Goal: Task Accomplishment & Management: Complete application form

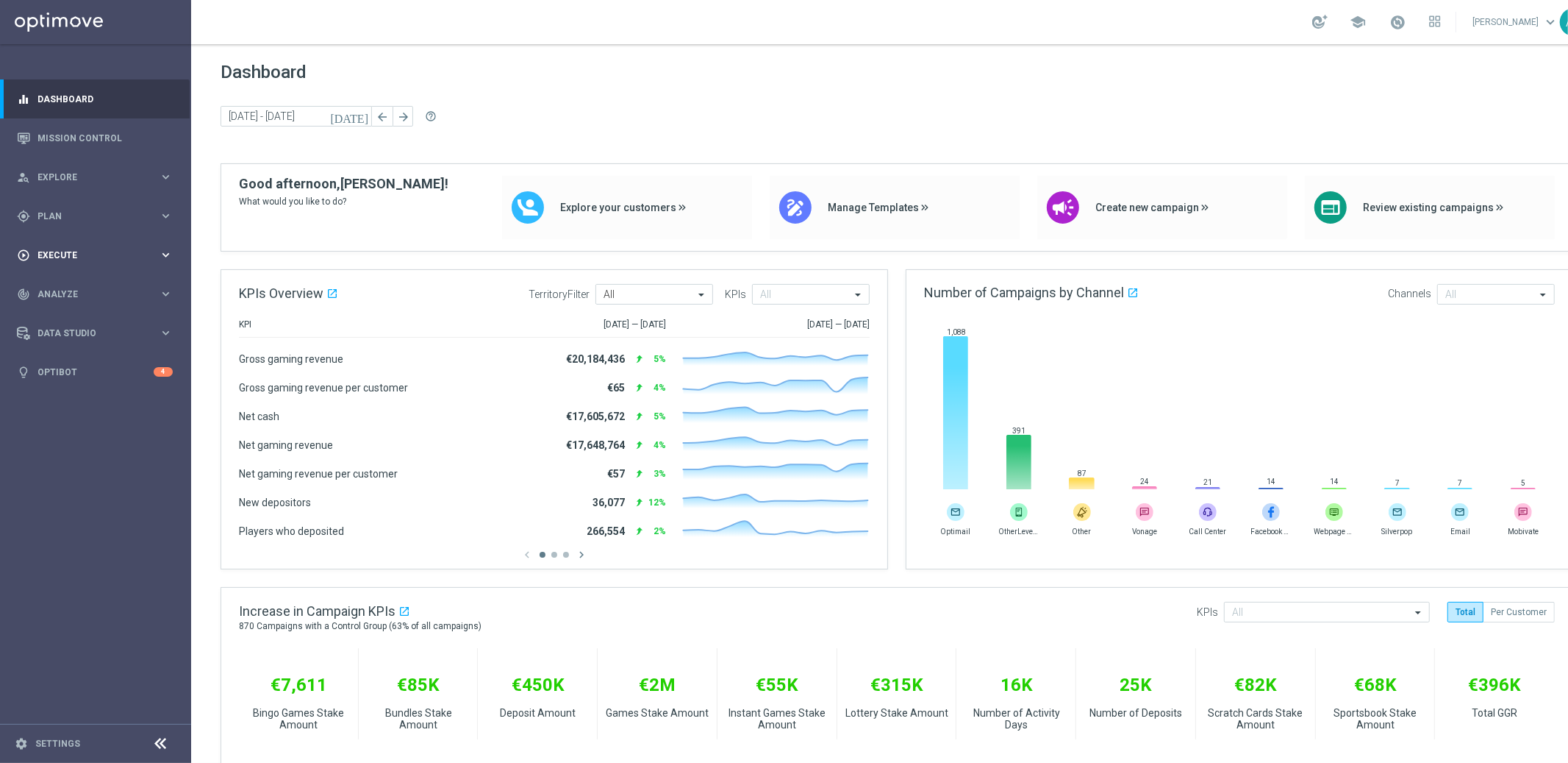
click at [101, 262] on div "play_circle_outline Execute keyboard_arrow_right" at bounding box center [95, 254] width 190 height 39
click at [75, 283] on link "Campaign Builder" at bounding box center [96, 285] width 115 height 12
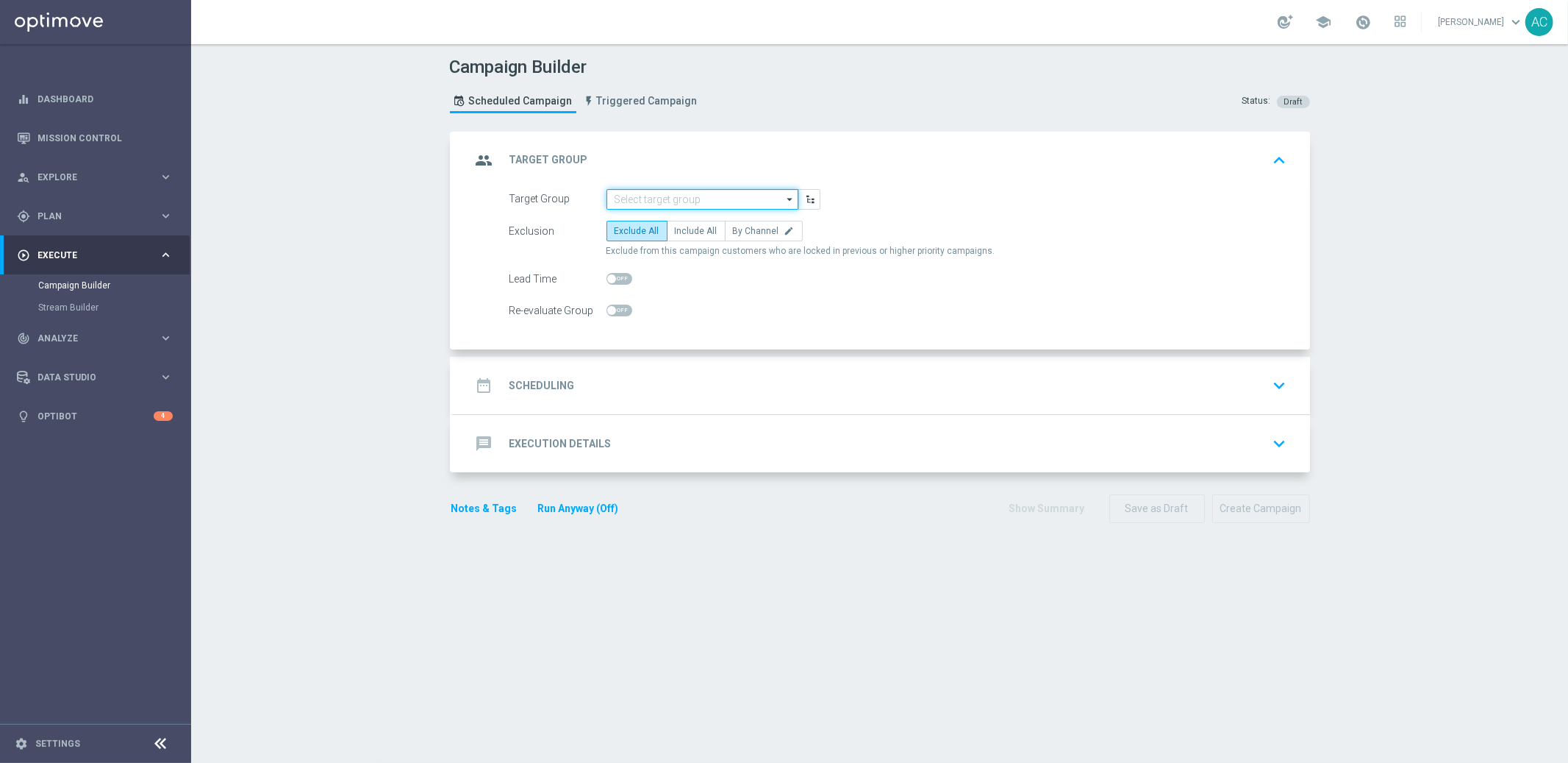
click at [673, 199] on input at bounding box center [703, 199] width 192 height 21
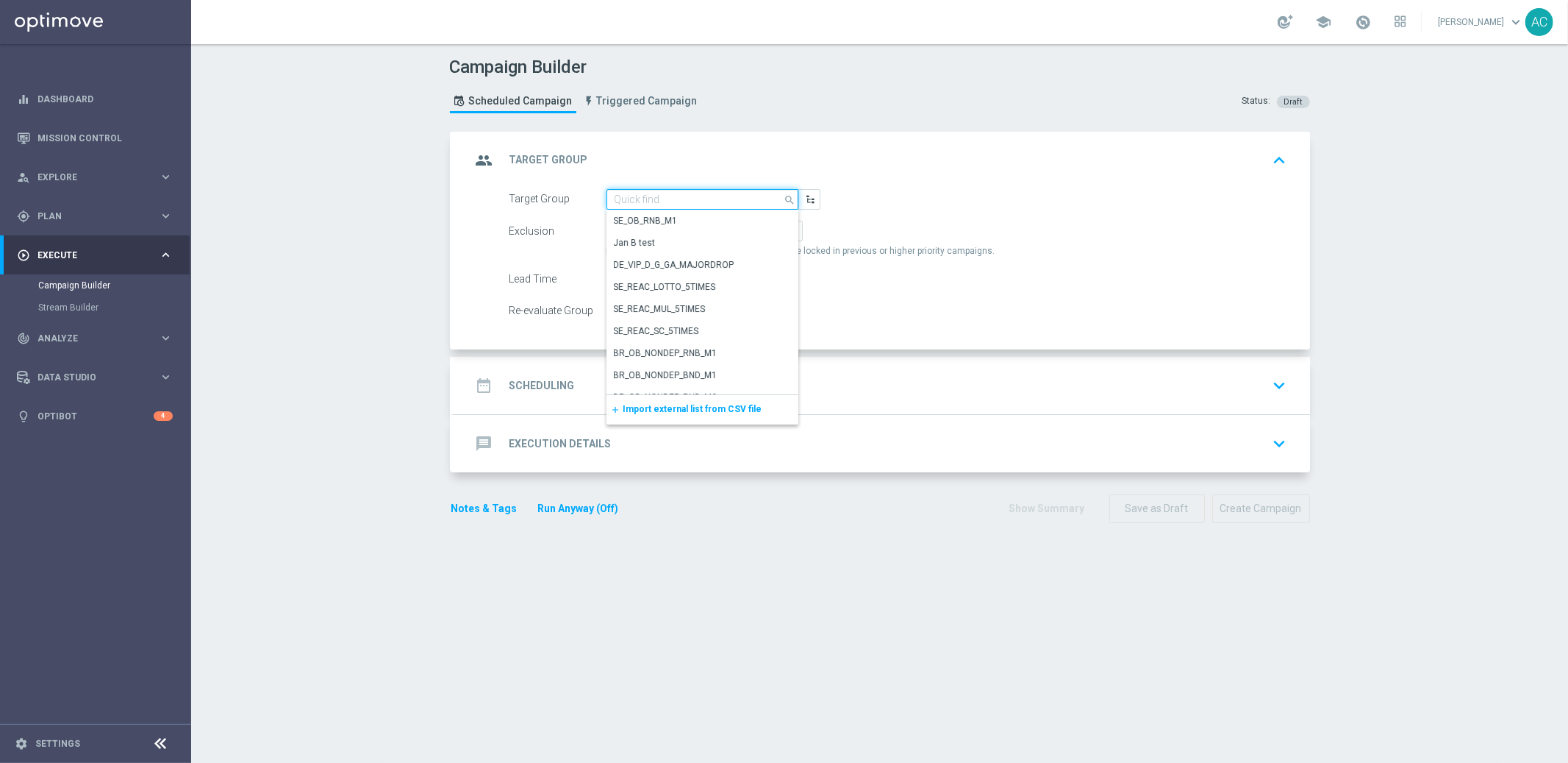
paste input "MX_TACTICAL_Lottery_Active Players"
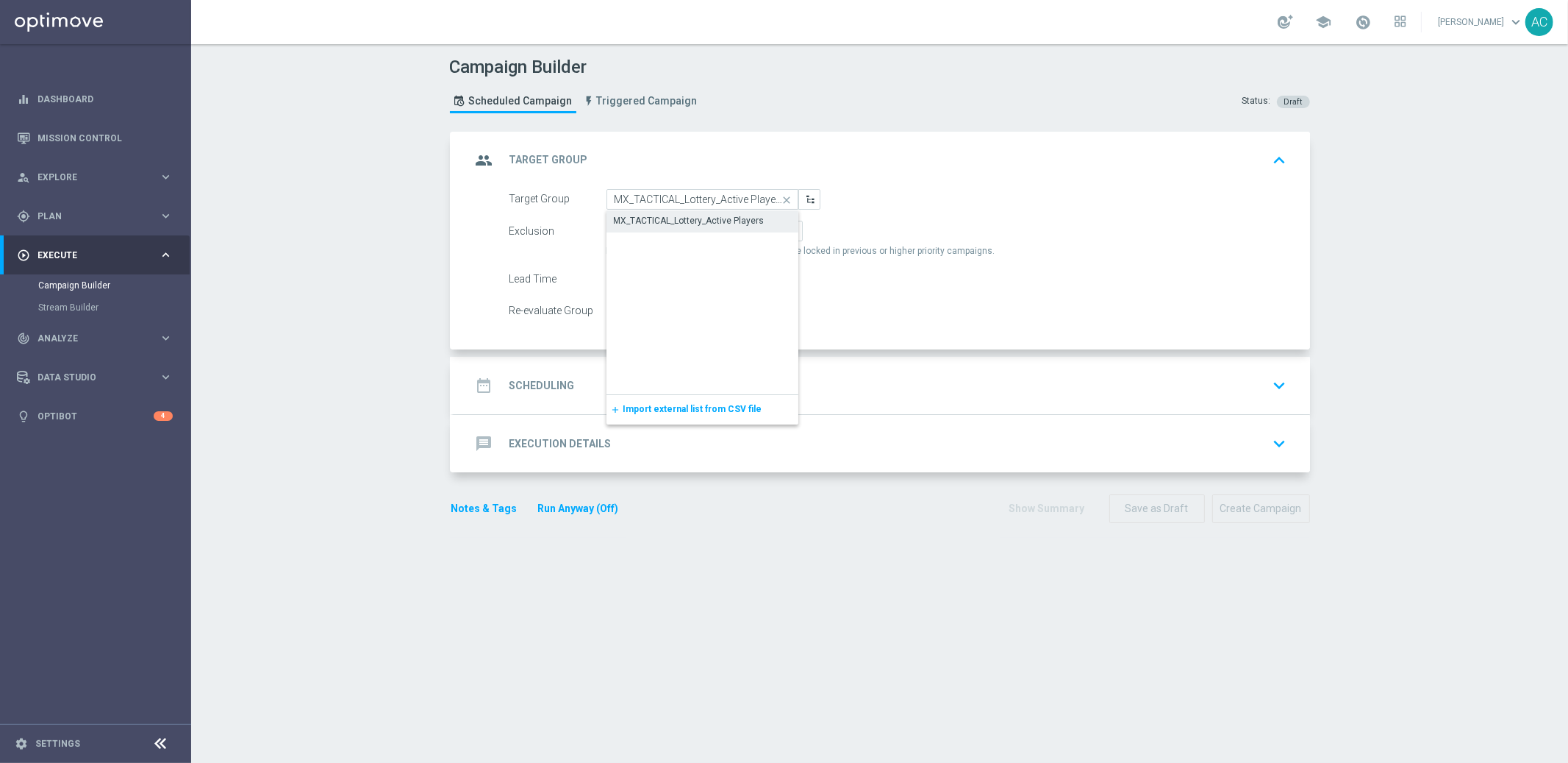
click at [690, 219] on div "MX_TACTICAL_Lottery_Active Players" at bounding box center [690, 221] width 150 height 13
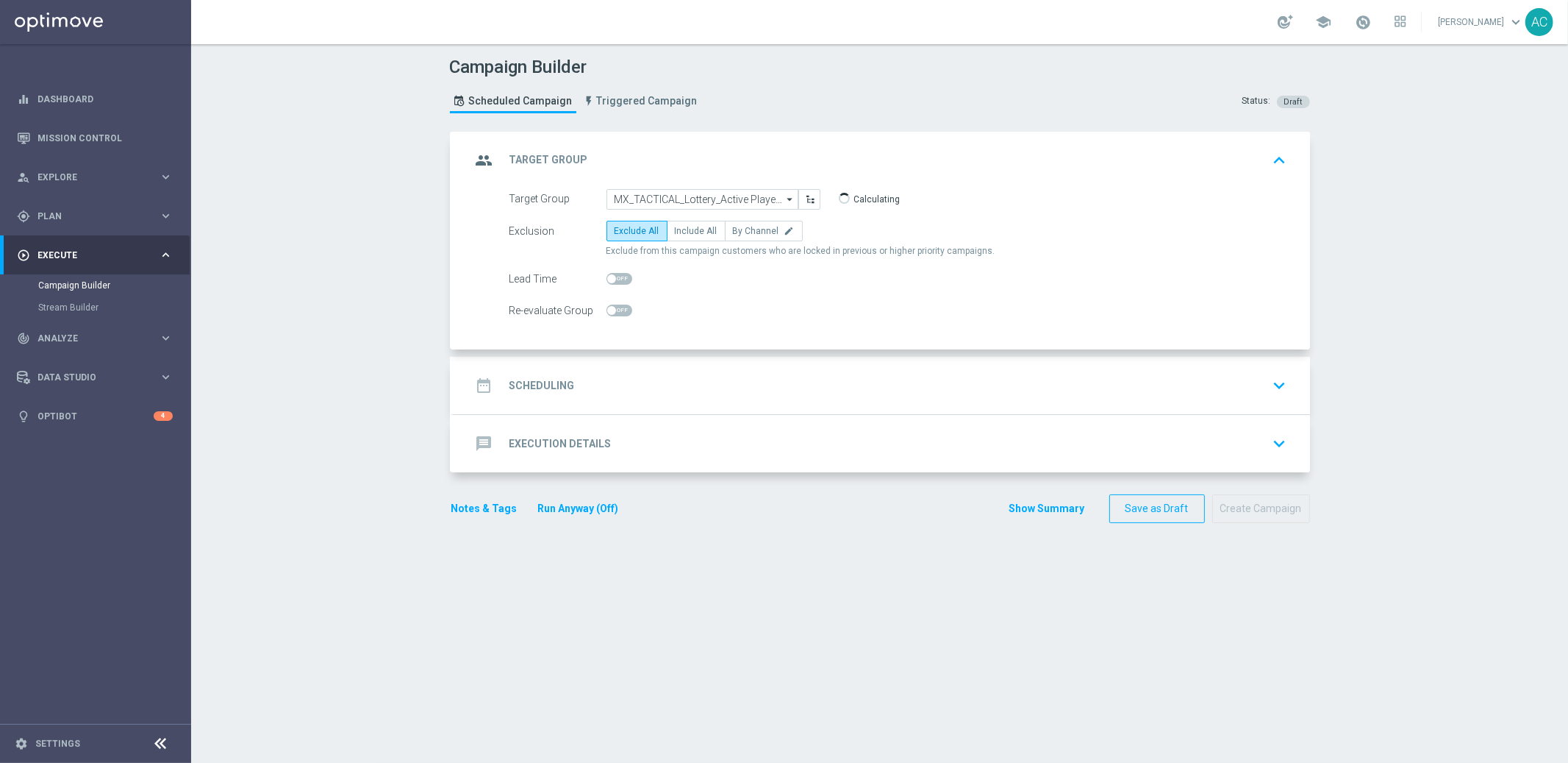
type input "MX_TACTICAL_Lottery_Active Players"
click at [679, 228] on span "Include All" at bounding box center [695, 230] width 42 height 10
click at [679, 228] on input "Include All" at bounding box center [679, 233] width 9 height 9
radio input "true"
click at [583, 382] on div "date_range Scheduling keyboard_arrow_down" at bounding box center [882, 385] width 821 height 28
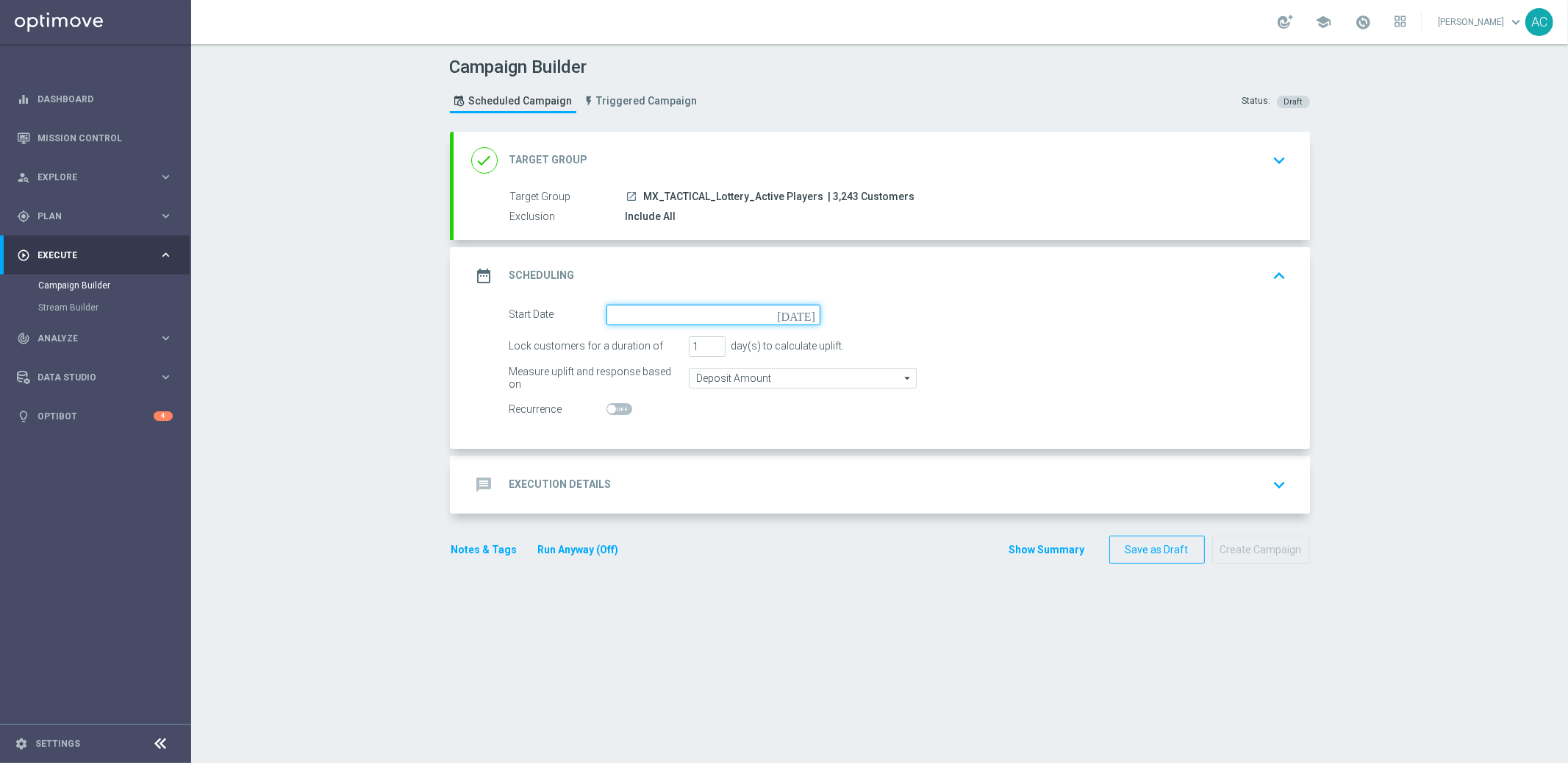
click at [665, 310] on input at bounding box center [714, 315] width 214 height 21
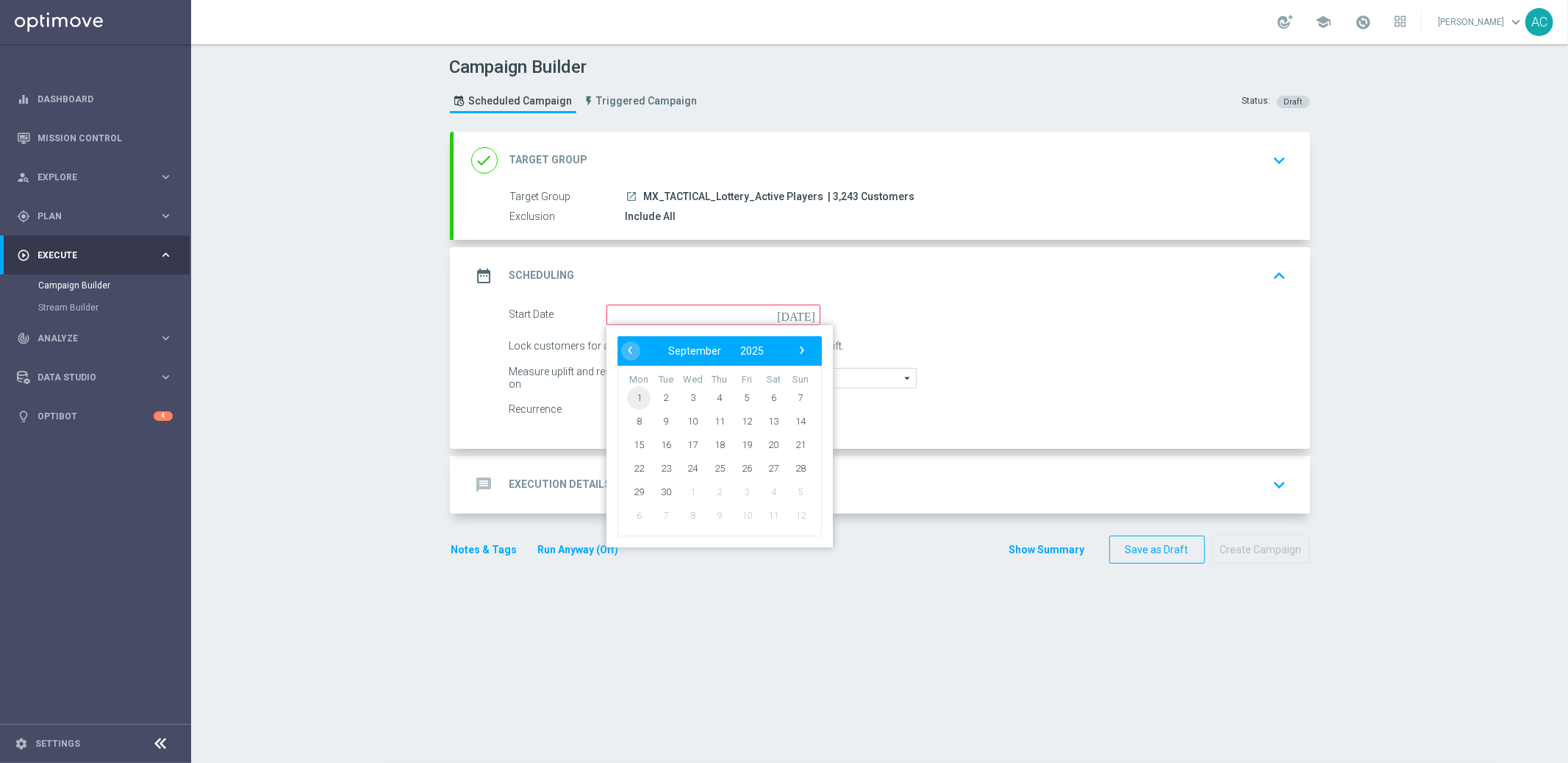
click at [634, 396] on span "1" at bounding box center [639, 397] width 23 height 23
type input "01 Sep 2025"
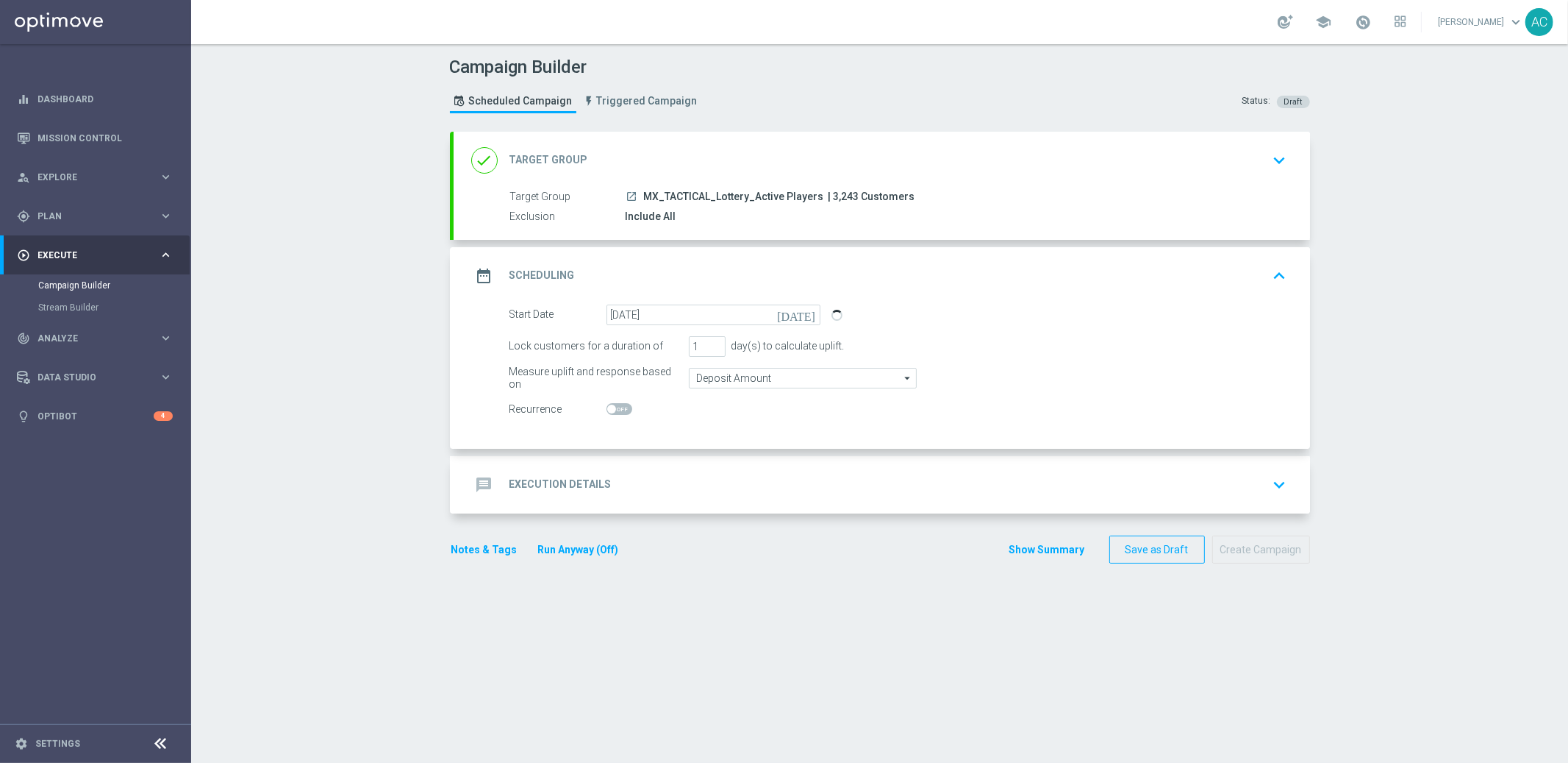
click at [607, 410] on span at bounding box center [611, 408] width 8 height 8
click at [607, 410] on input "checkbox" at bounding box center [619, 409] width 25 height 12
checkbox input "true"
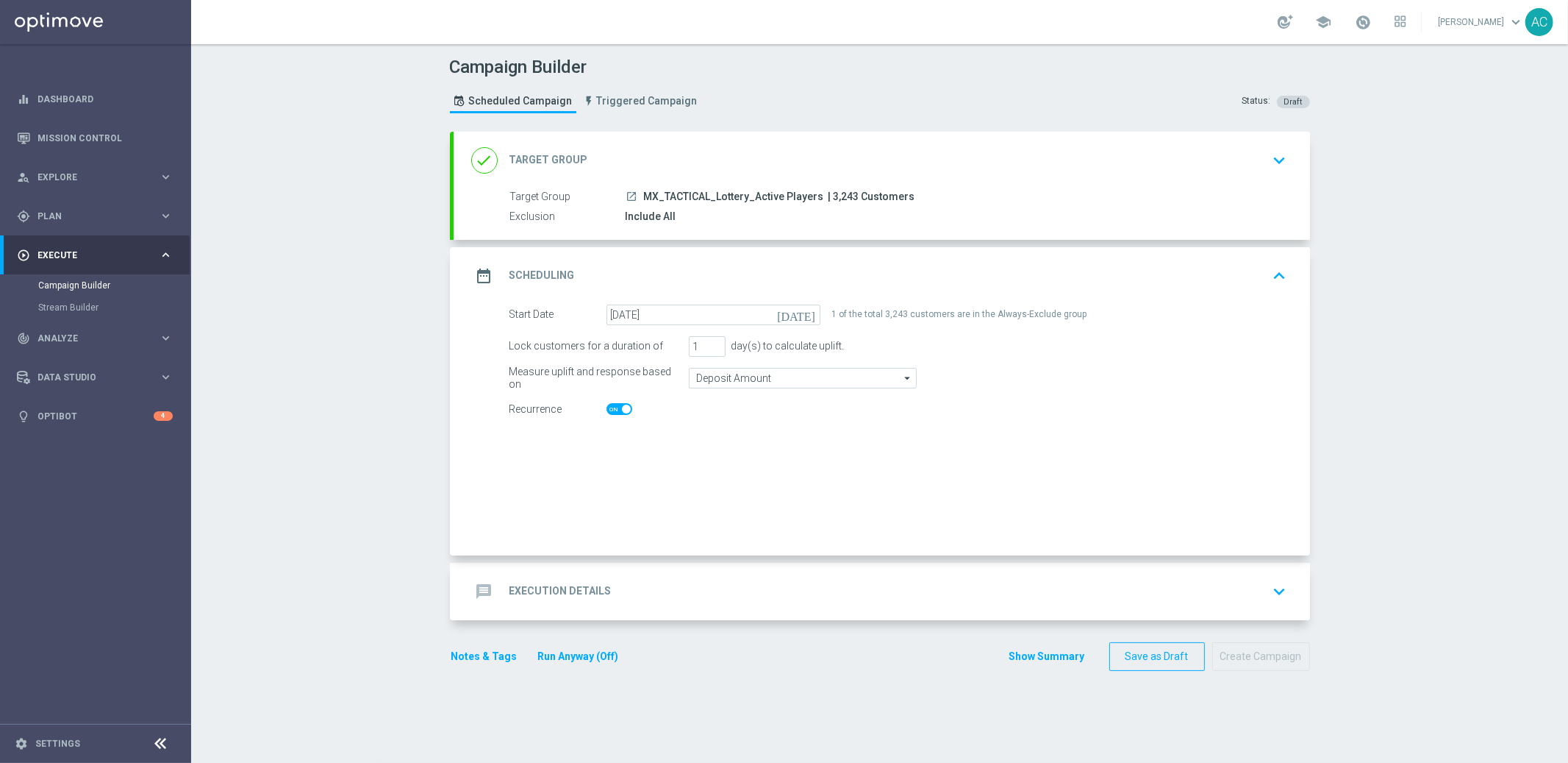
checkbox input "true"
click at [568, 594] on h2 "Execution Details" at bounding box center [560, 590] width 102 height 14
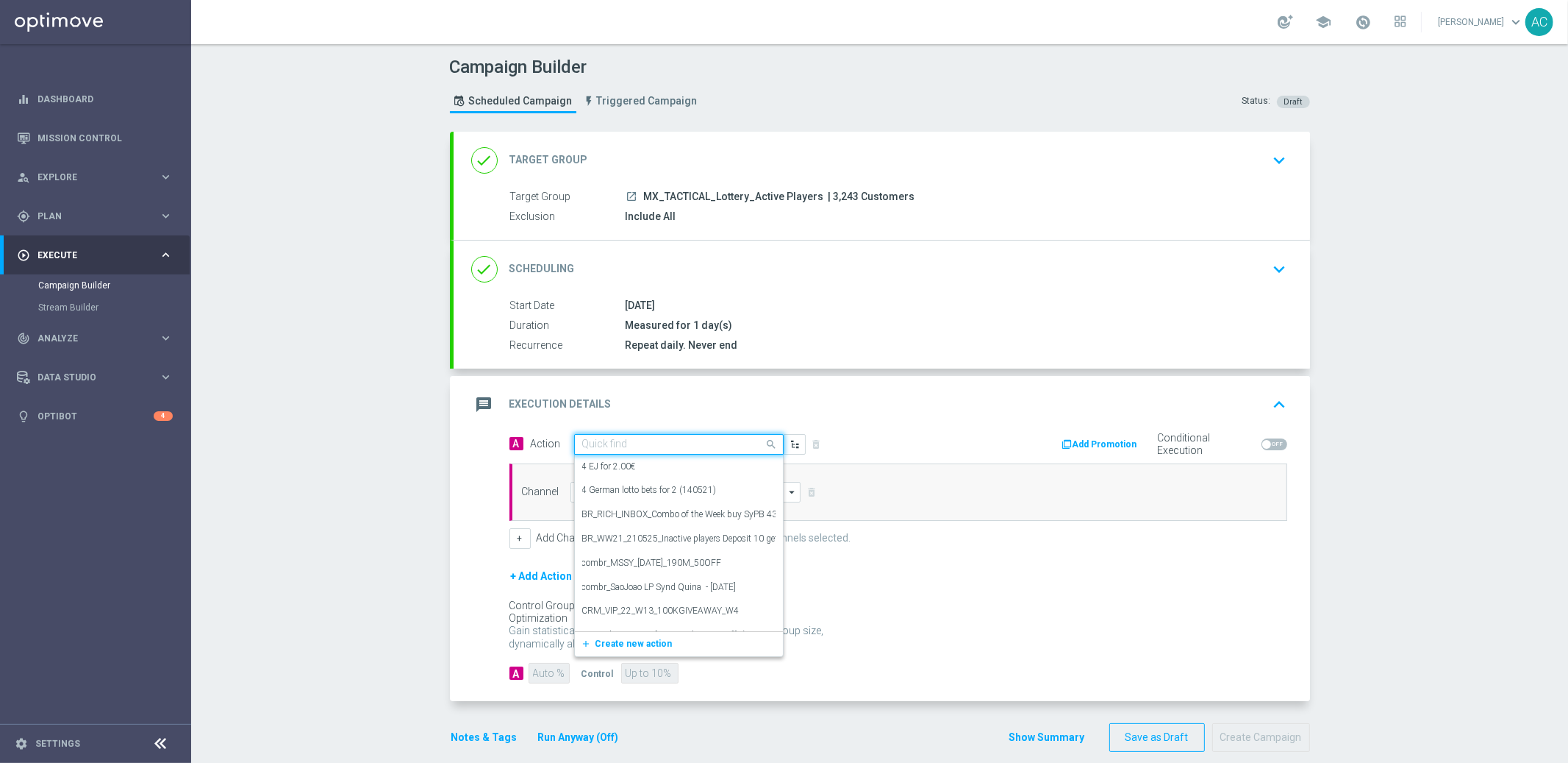
click at [634, 438] on input "text" at bounding box center [664, 444] width 164 height 12
paste input "MX_LOT__POWEBALL_ALL_EMA_TAC_LT"
type input "MX_LOT__POWEBALL_ALL_EMA_TAC_LT"
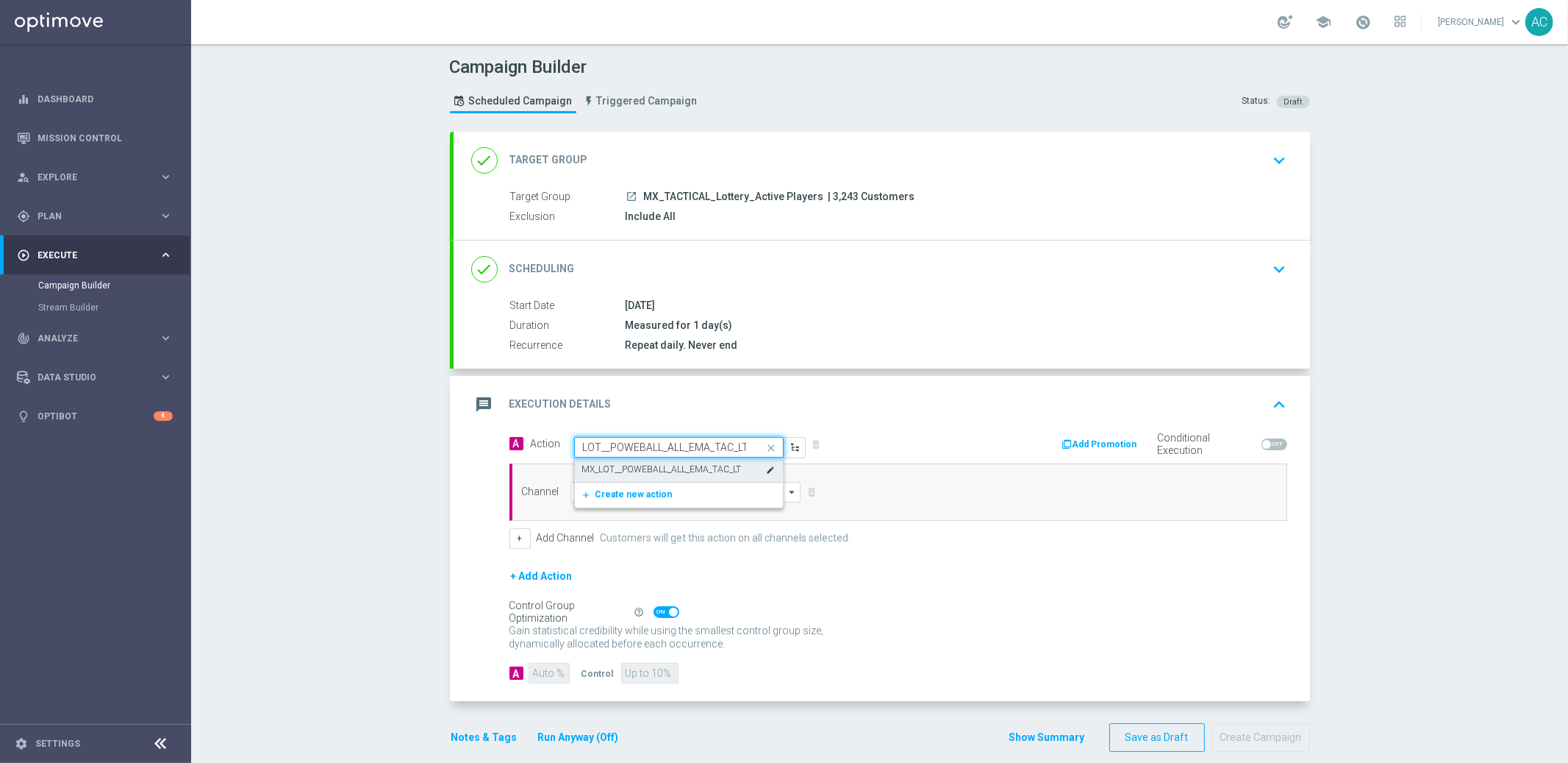
click at [650, 468] on label "MX_LOT__POWEBALL_ALL_EMA_TAC_LT" at bounding box center [662, 469] width 160 height 12
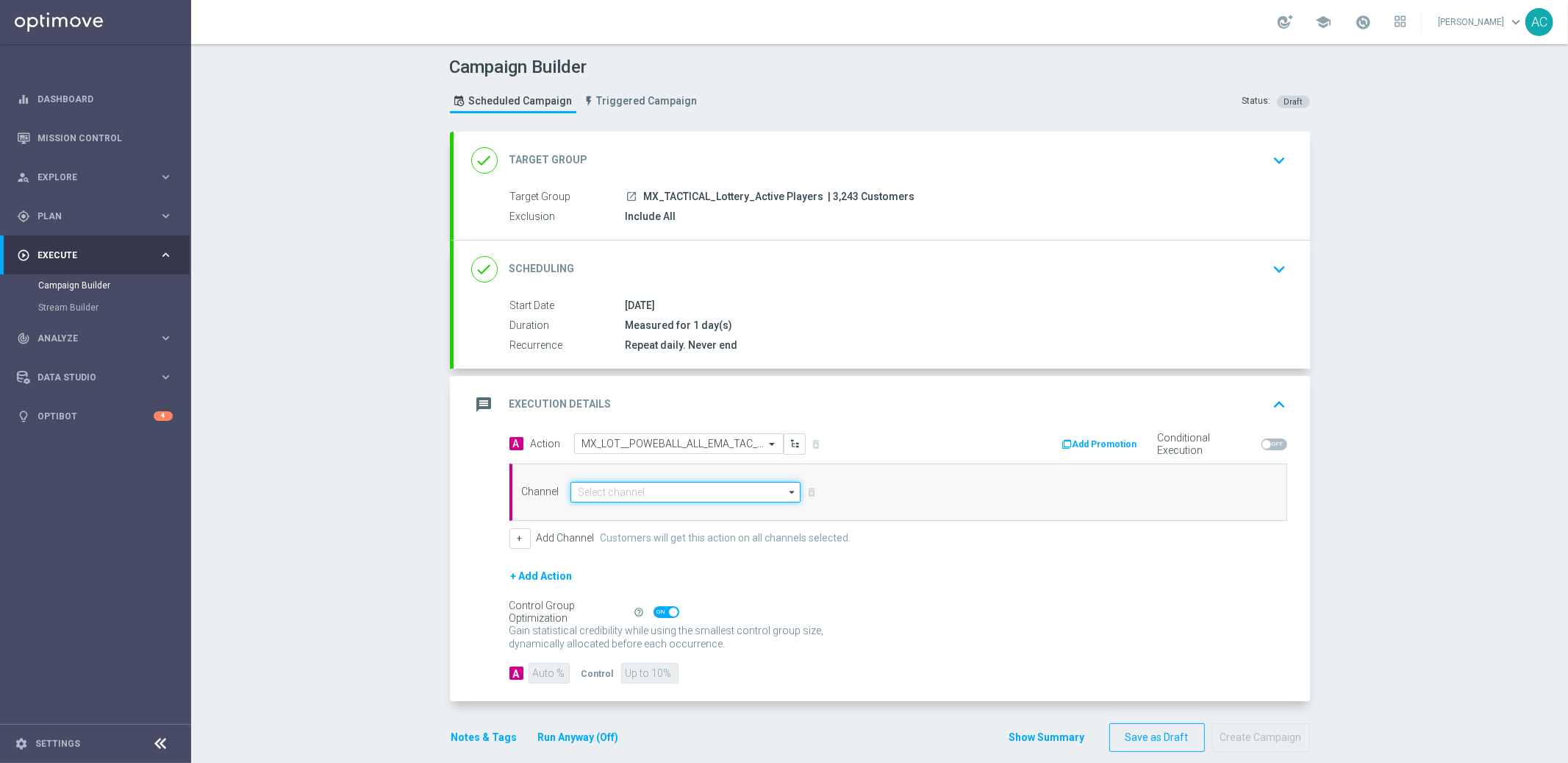
click at [646, 490] on input at bounding box center [686, 492] width 231 height 21
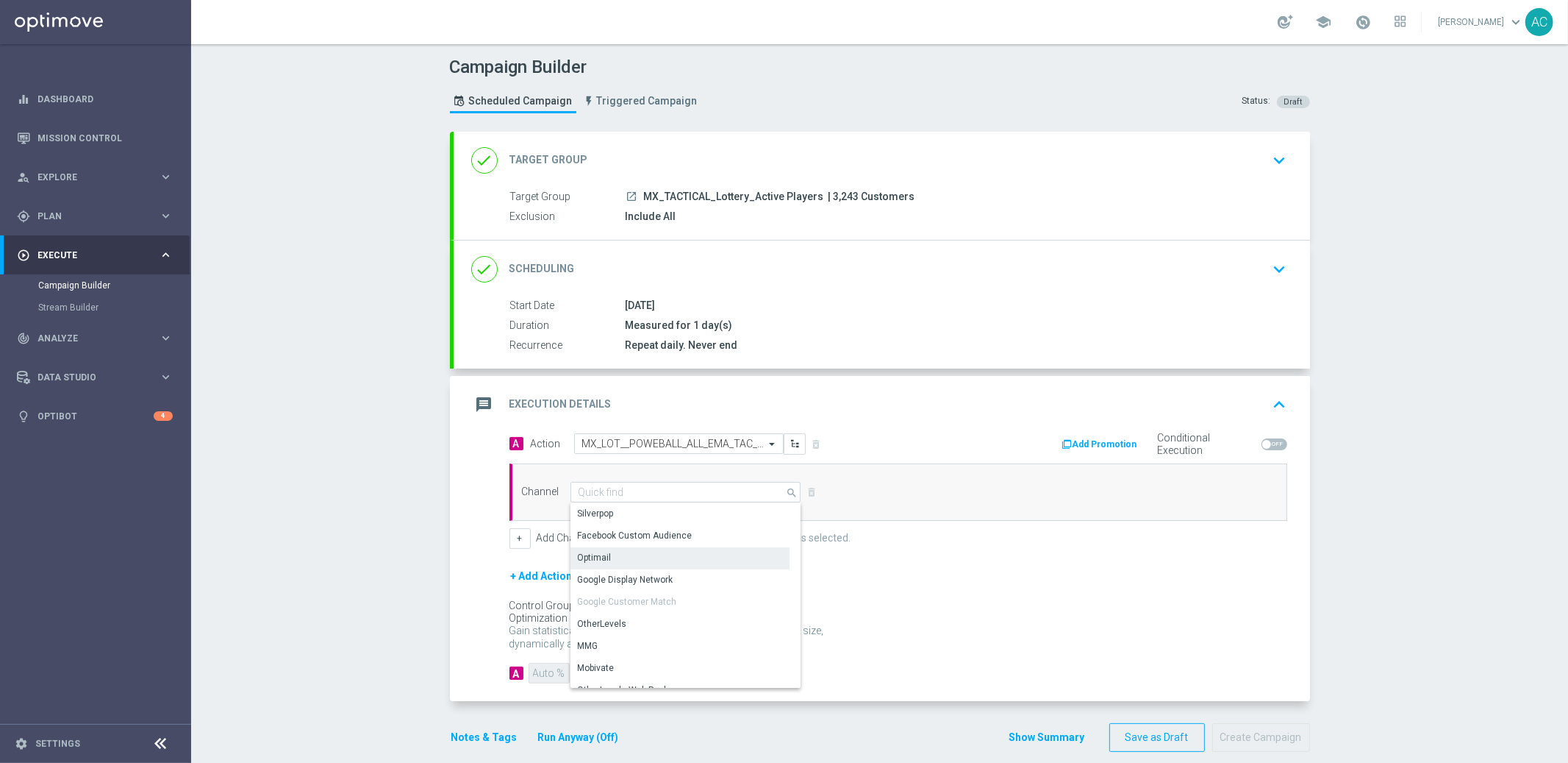
click at [643, 560] on div "Optimail" at bounding box center [679, 557] width 219 height 21
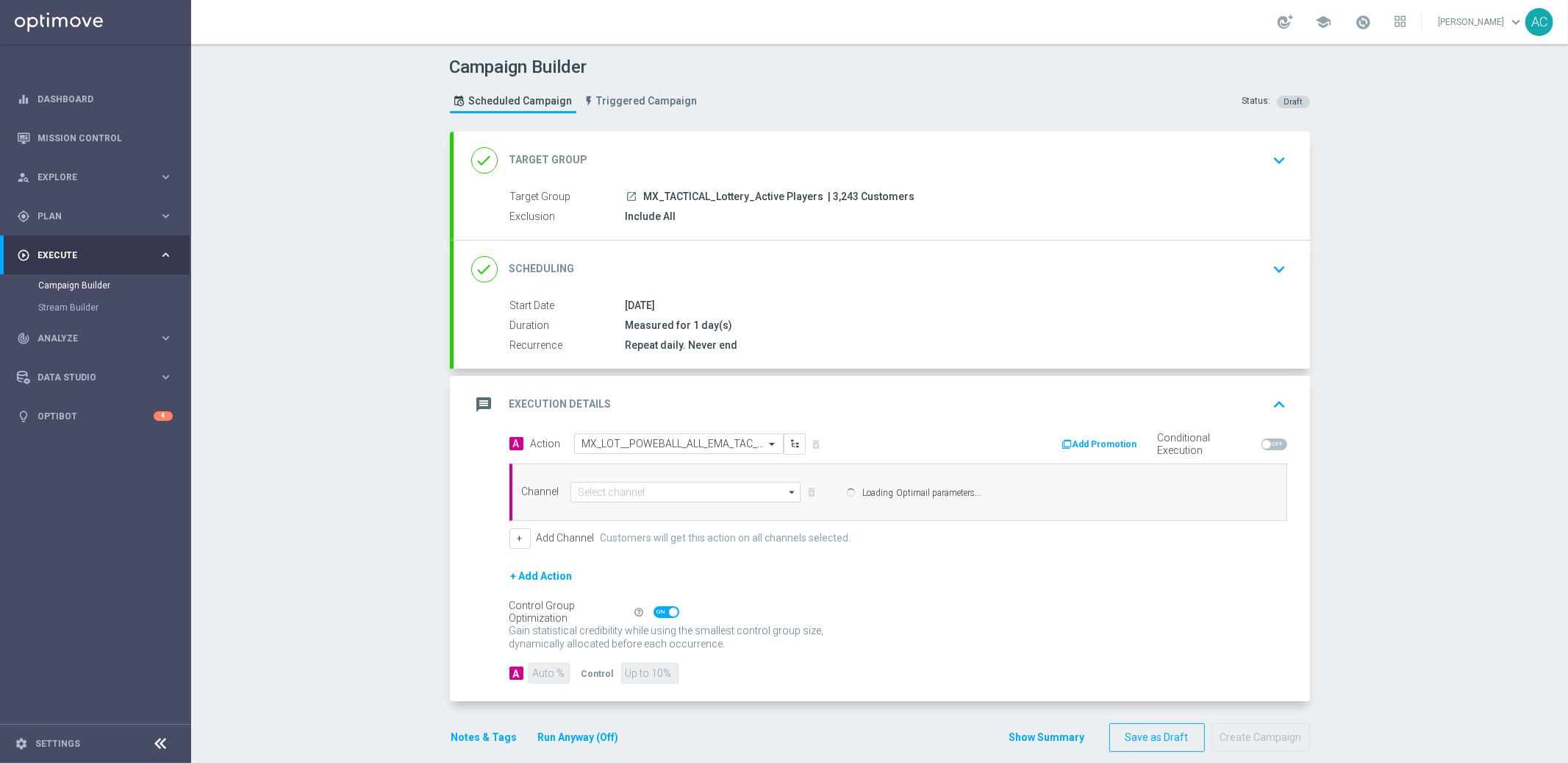
type input "Optimail"
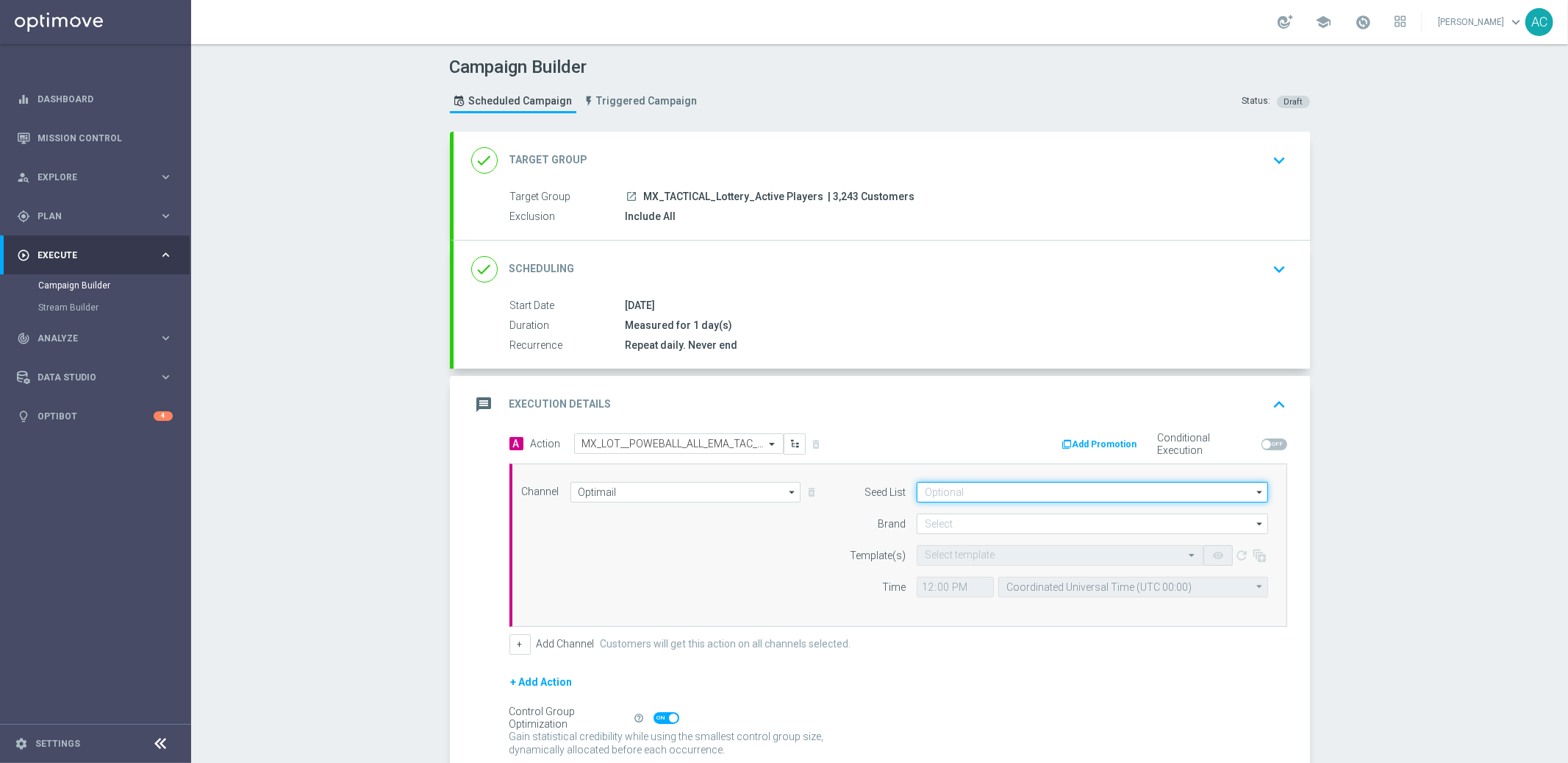
click at [959, 490] on input at bounding box center [1093, 492] width 351 height 21
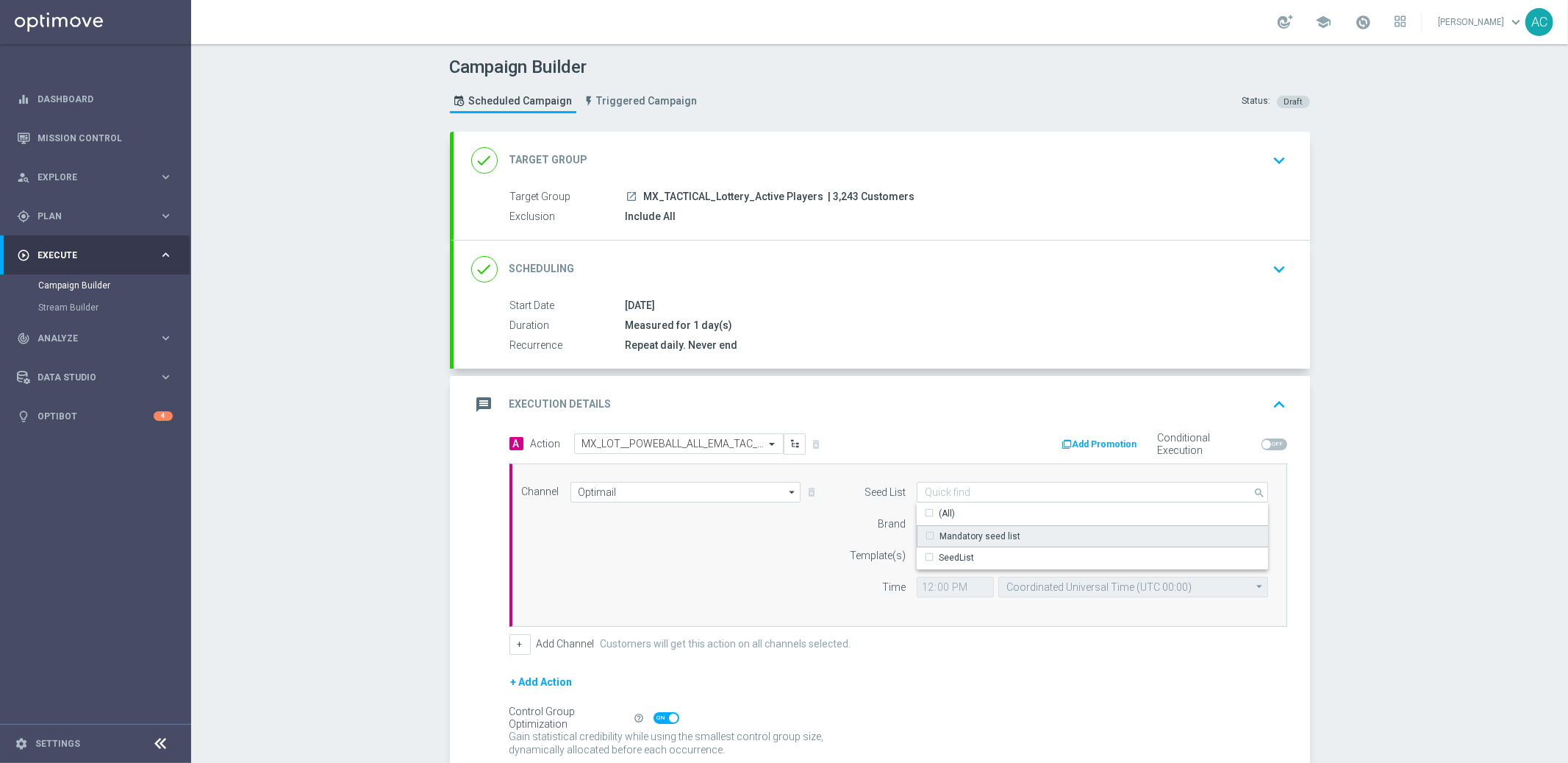
click at [993, 537] on div "Mandatory seed list" at bounding box center [980, 537] width 81 height 13
drag, startPoint x: 649, startPoint y: 580, endPoint x: 905, endPoint y: 542, distance: 258.8
click at [660, 575] on div "Channel Optimail Optimail arrow_drop_down Show Selected 1 of 26 Silverpop" at bounding box center [895, 545] width 769 height 127
type input "Mandatory seed list"
click at [980, 517] on input at bounding box center [1093, 523] width 351 height 21
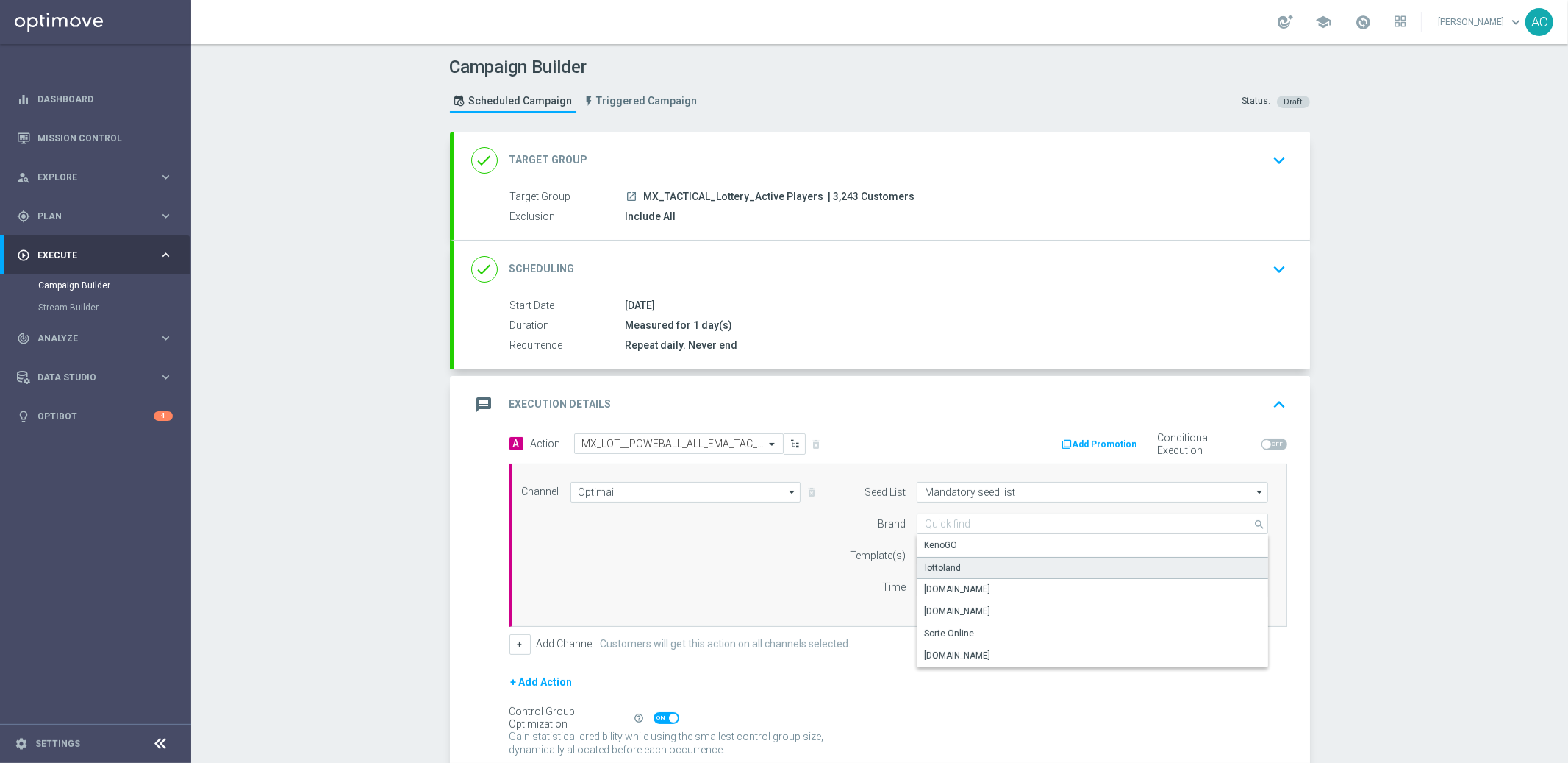
click at [961, 561] on div "lottoland" at bounding box center [1093, 567] width 352 height 22
type input "lottoland"
click at [994, 555] on input "text" at bounding box center [1046, 555] width 241 height 12
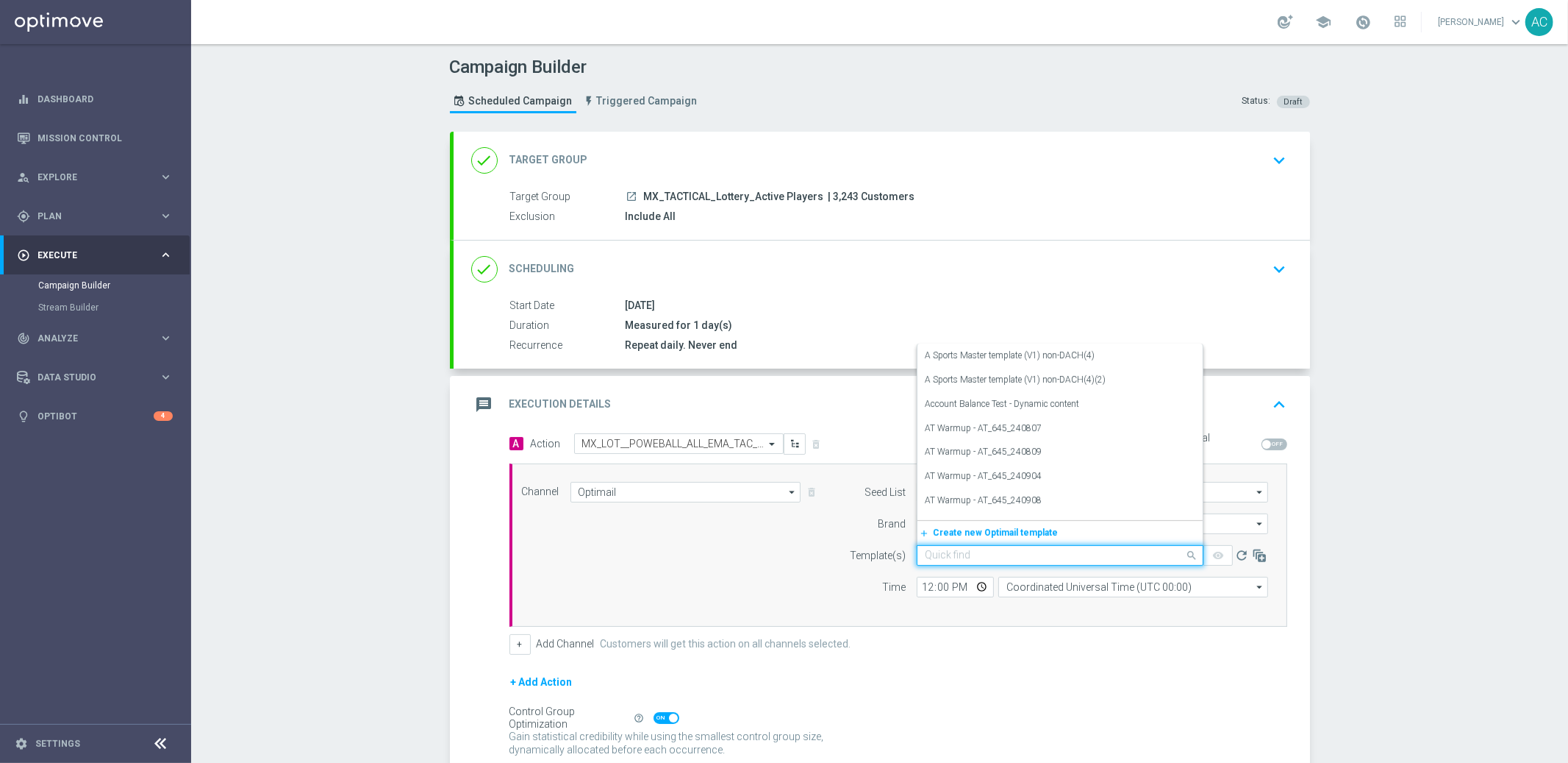
paste input "MX_LOT__POWEBALL_ALL_EMA_TAC_LT"
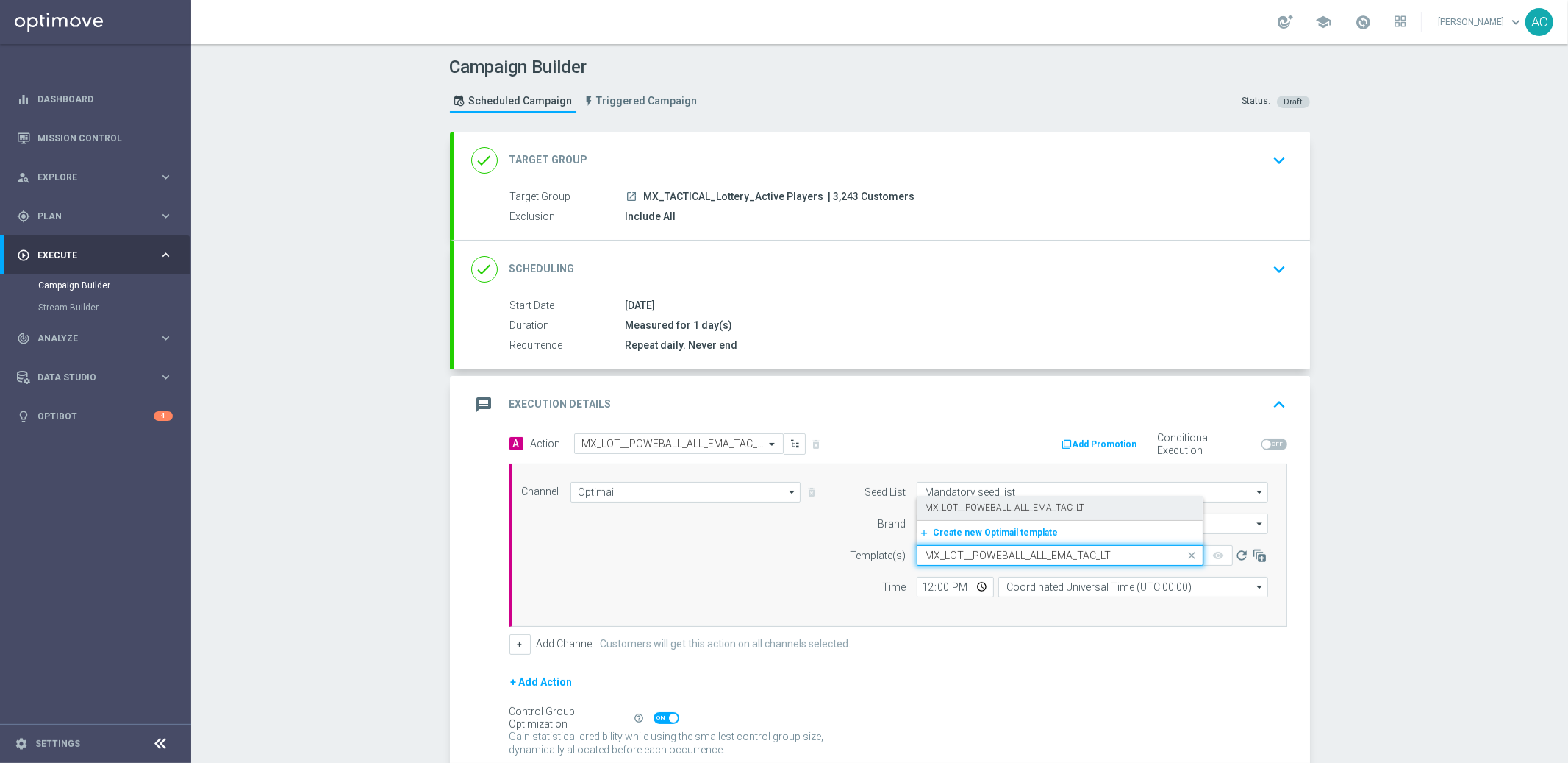
click at [1000, 511] on label "MX_LOT__POWEBALL_ALL_EMA_TAC_LT" at bounding box center [1005, 507] width 160 height 12
type input "MX_LOT__POWEBALL_ALL_EMA_TAC_LT"
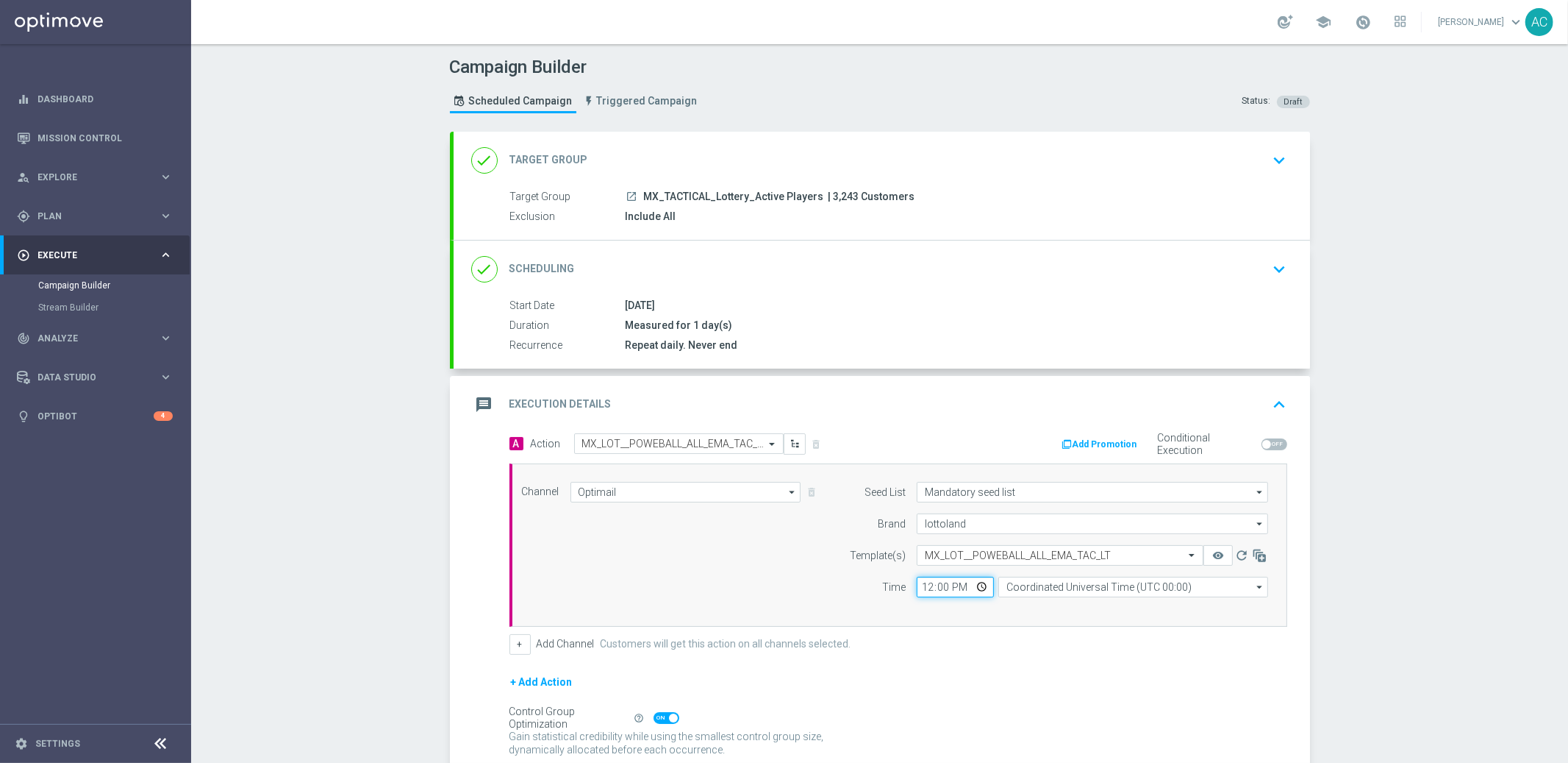
click at [922, 584] on input "12:00" at bounding box center [955, 587] width 77 height 21
type input "13:00"
click at [1059, 587] on input "Coordinated Universal Time (UTC 00:00)" at bounding box center [1133, 587] width 270 height 21
click at [1125, 600] on div "Central Time (Mexico City) (UTC -06:00)" at bounding box center [1134, 608] width 271 height 21
type input "Central Time (Mexico City) (UTC -06:00)"
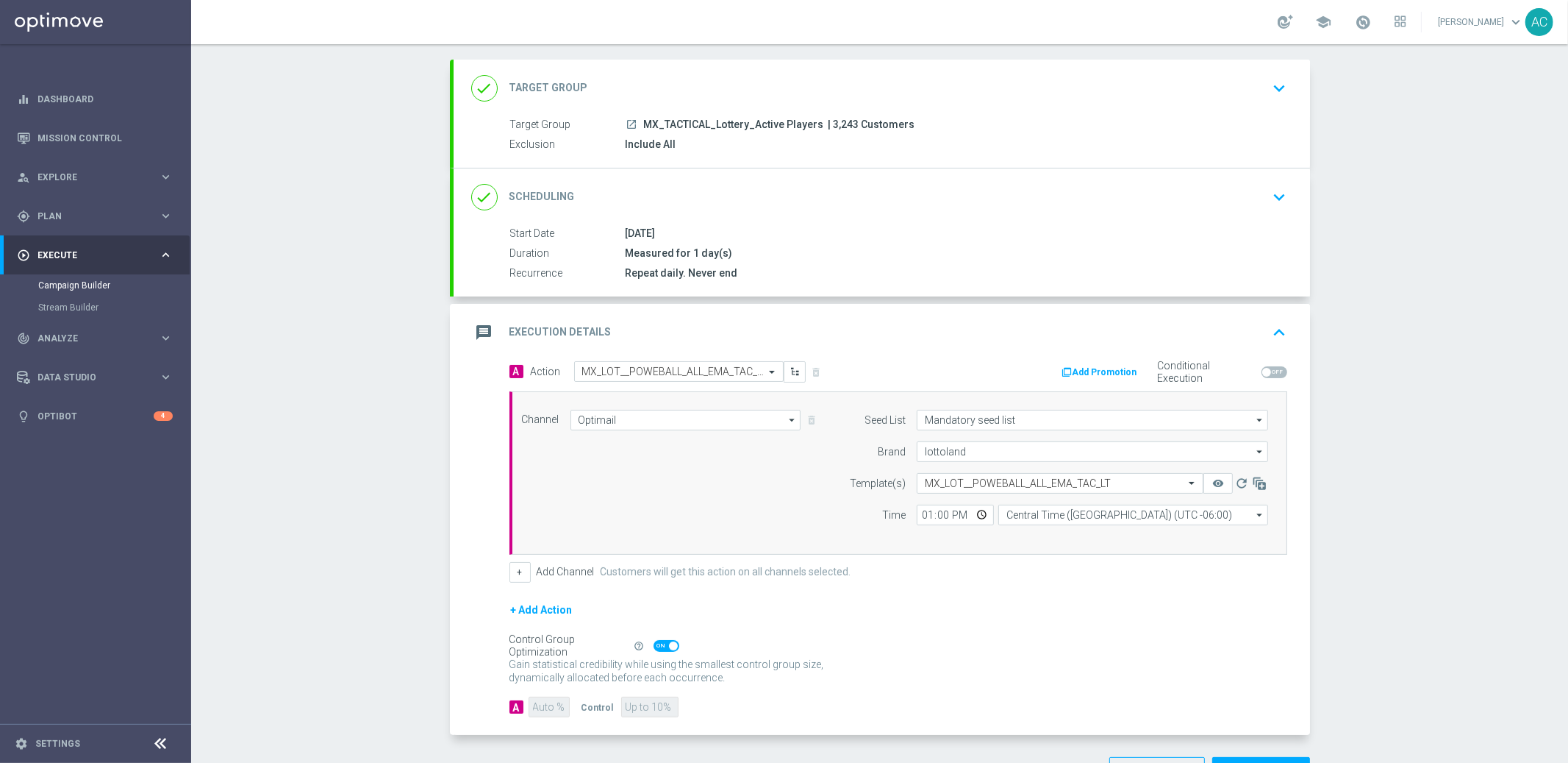
scroll to position [123, 0]
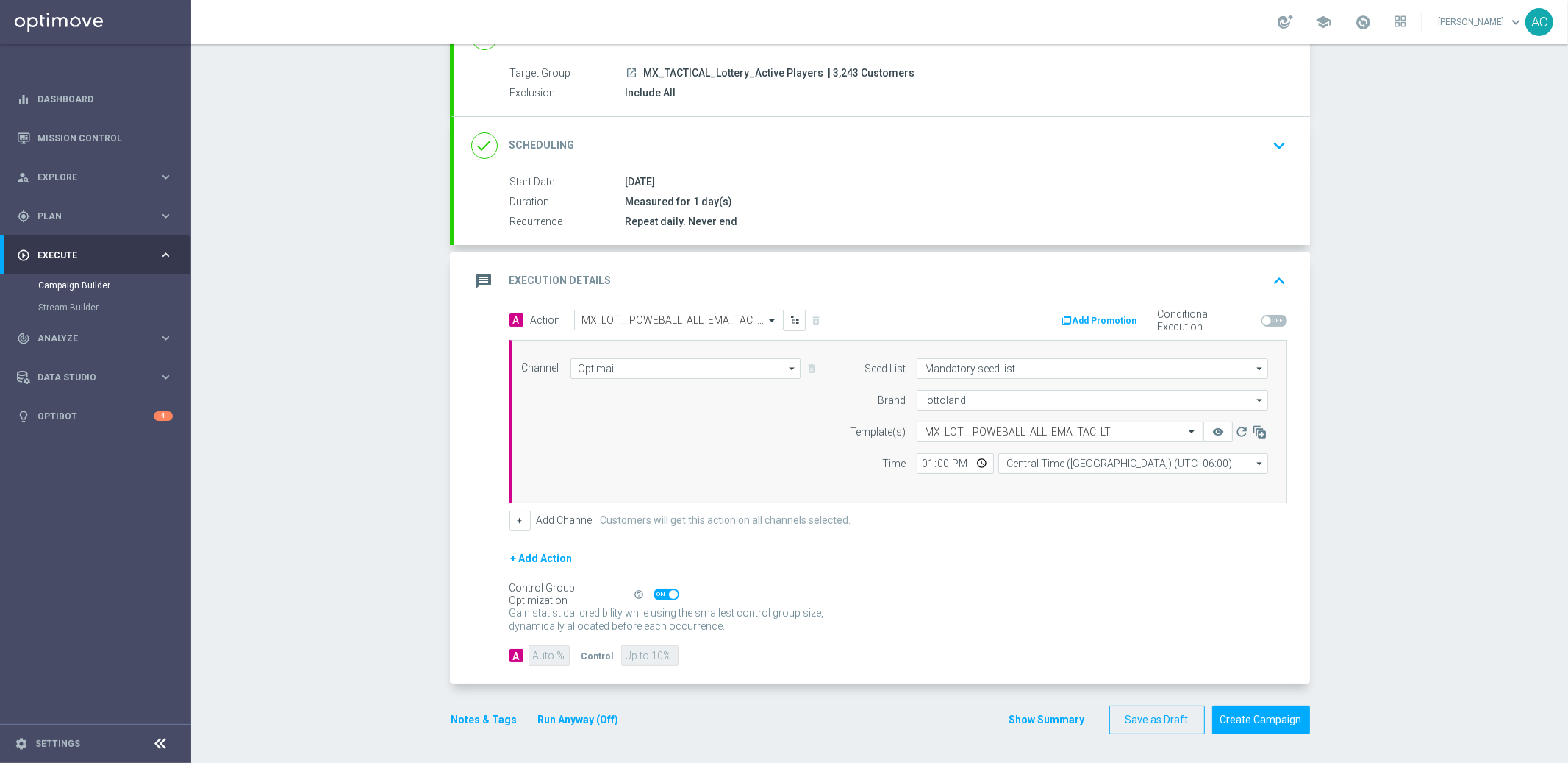
click at [658, 588] on span at bounding box center [666, 594] width 25 height 12
click at [658, 588] on input "checkbox" at bounding box center [666, 594] width 25 height 12
checkbox input "false"
click at [540, 557] on button "+ Add Action" at bounding box center [541, 559] width 65 height 19
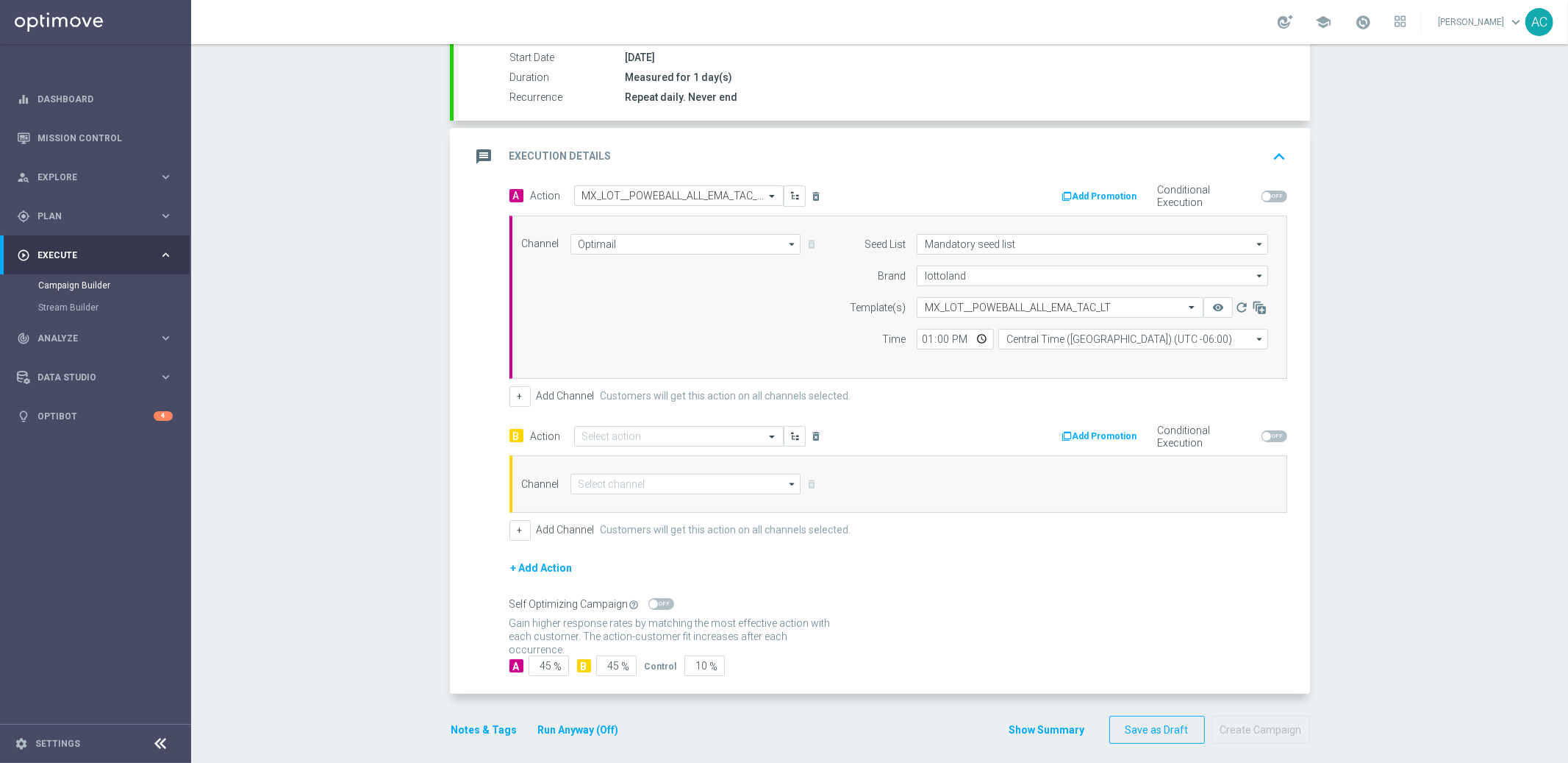
scroll to position [232, 0]
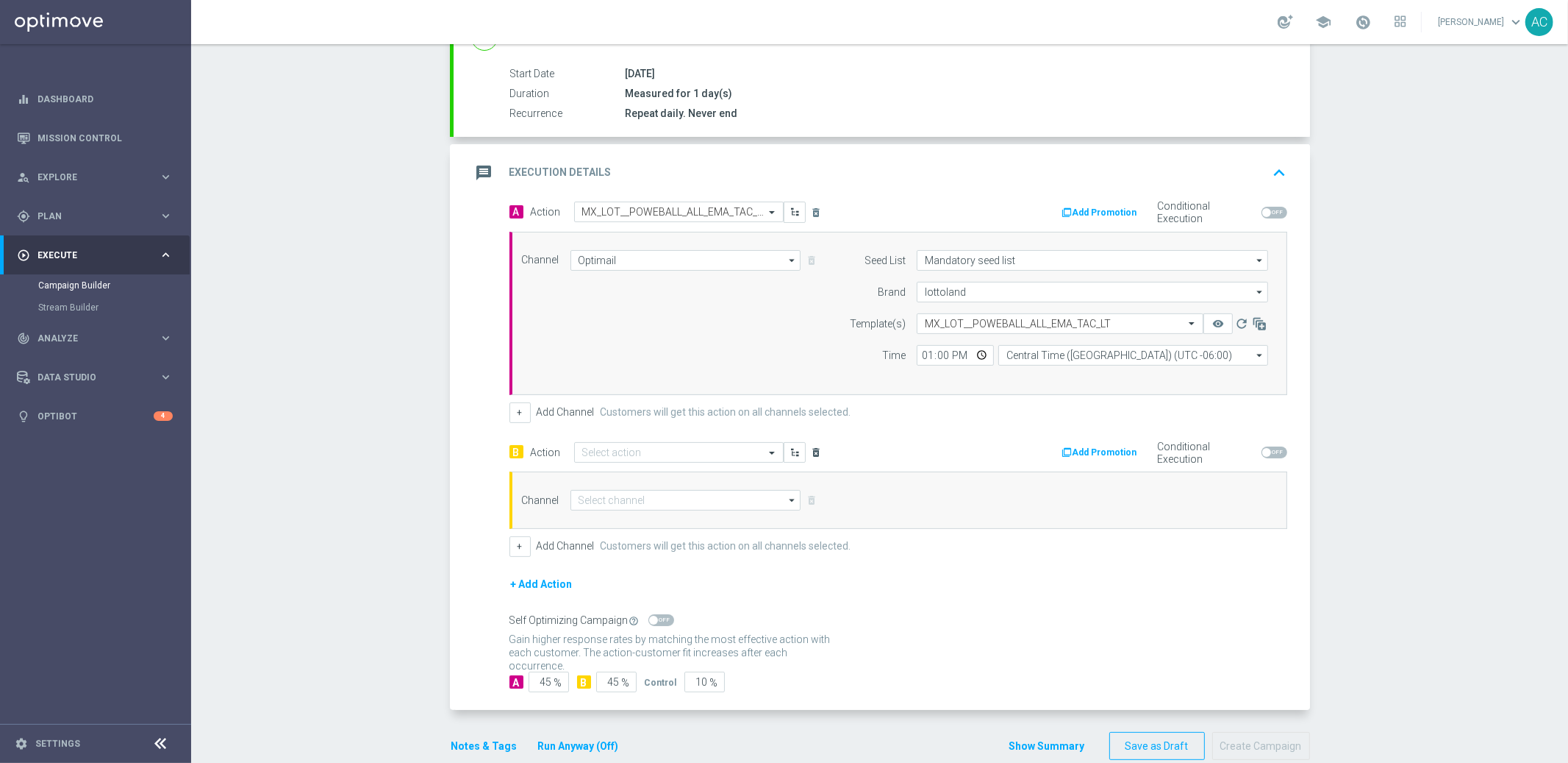
click at [811, 451] on icon "delete_forever" at bounding box center [816, 452] width 12 height 12
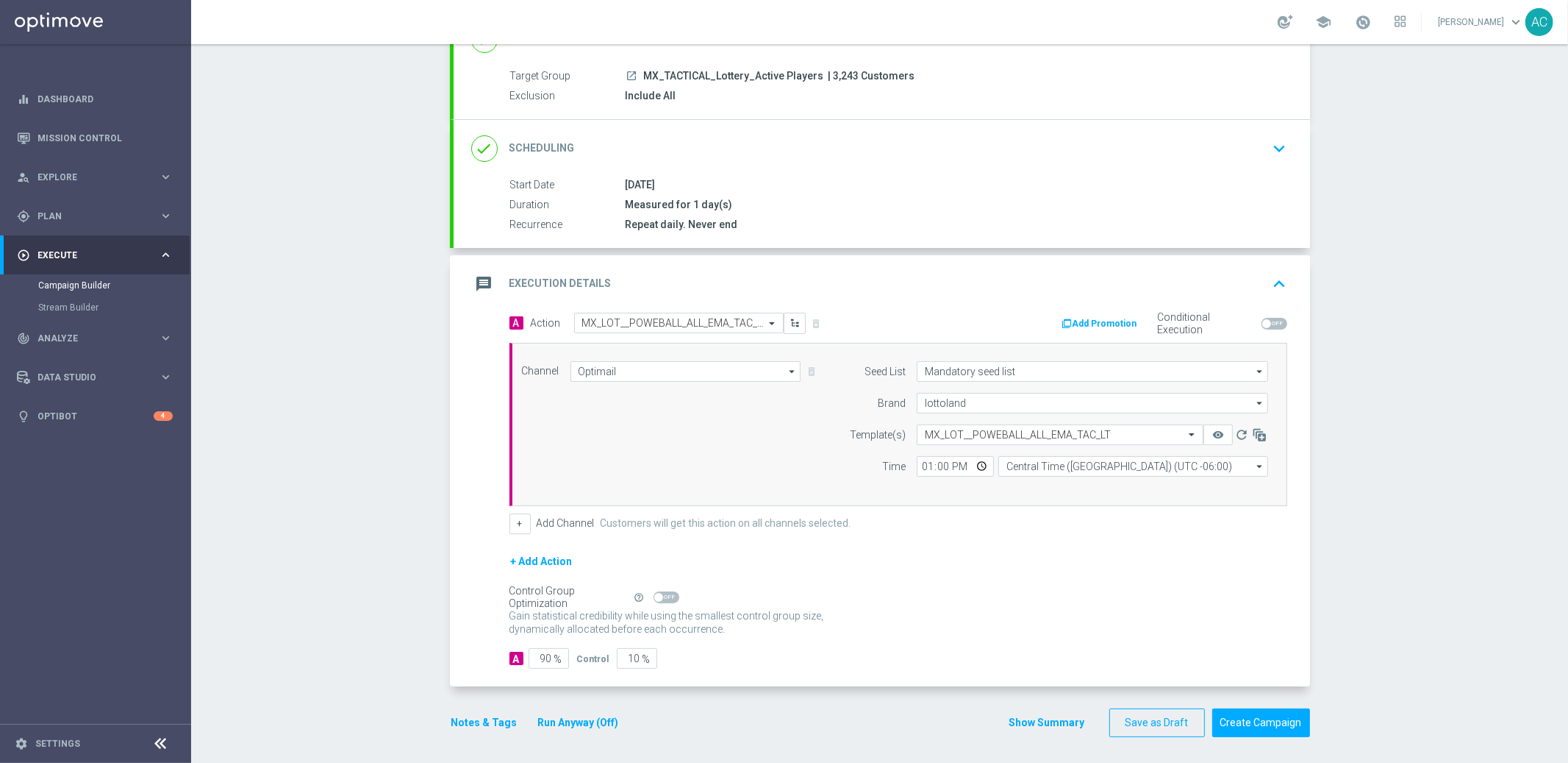
scroll to position [123, 0]
click at [530, 651] on input "90" at bounding box center [549, 655] width 40 height 21
type input "1"
type input "99"
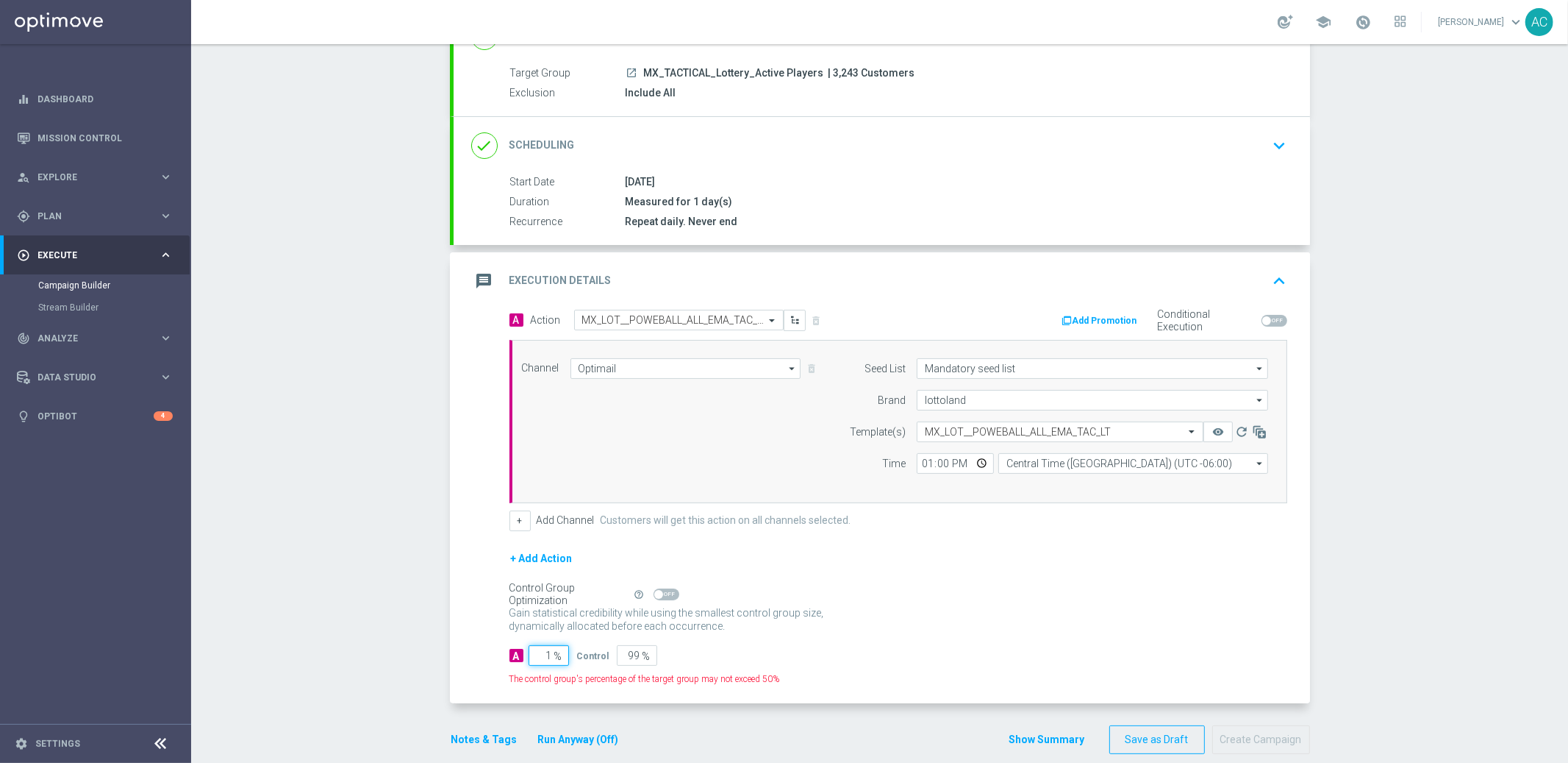
type input "10"
type input "90"
type input "100"
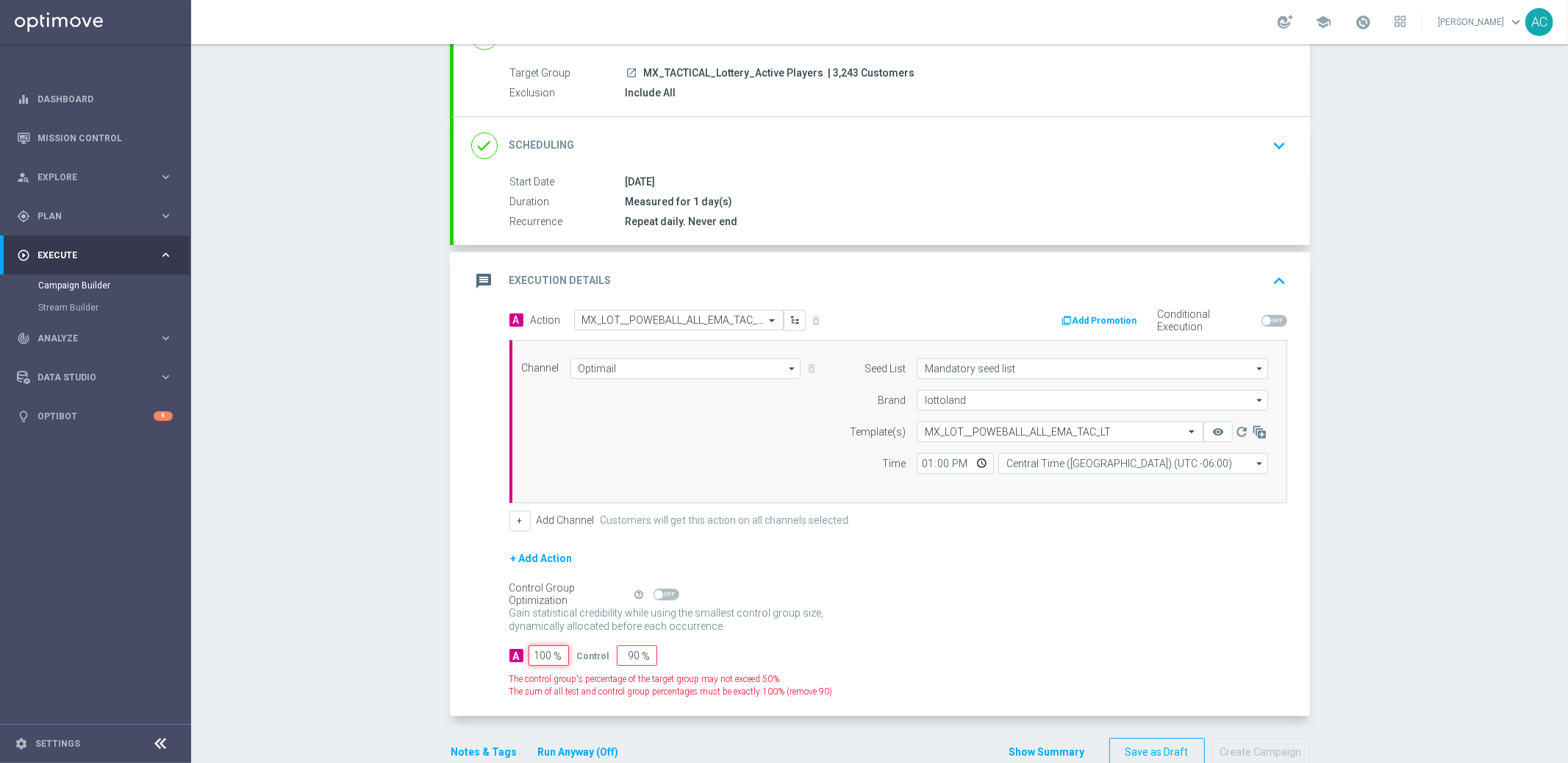
type input "0"
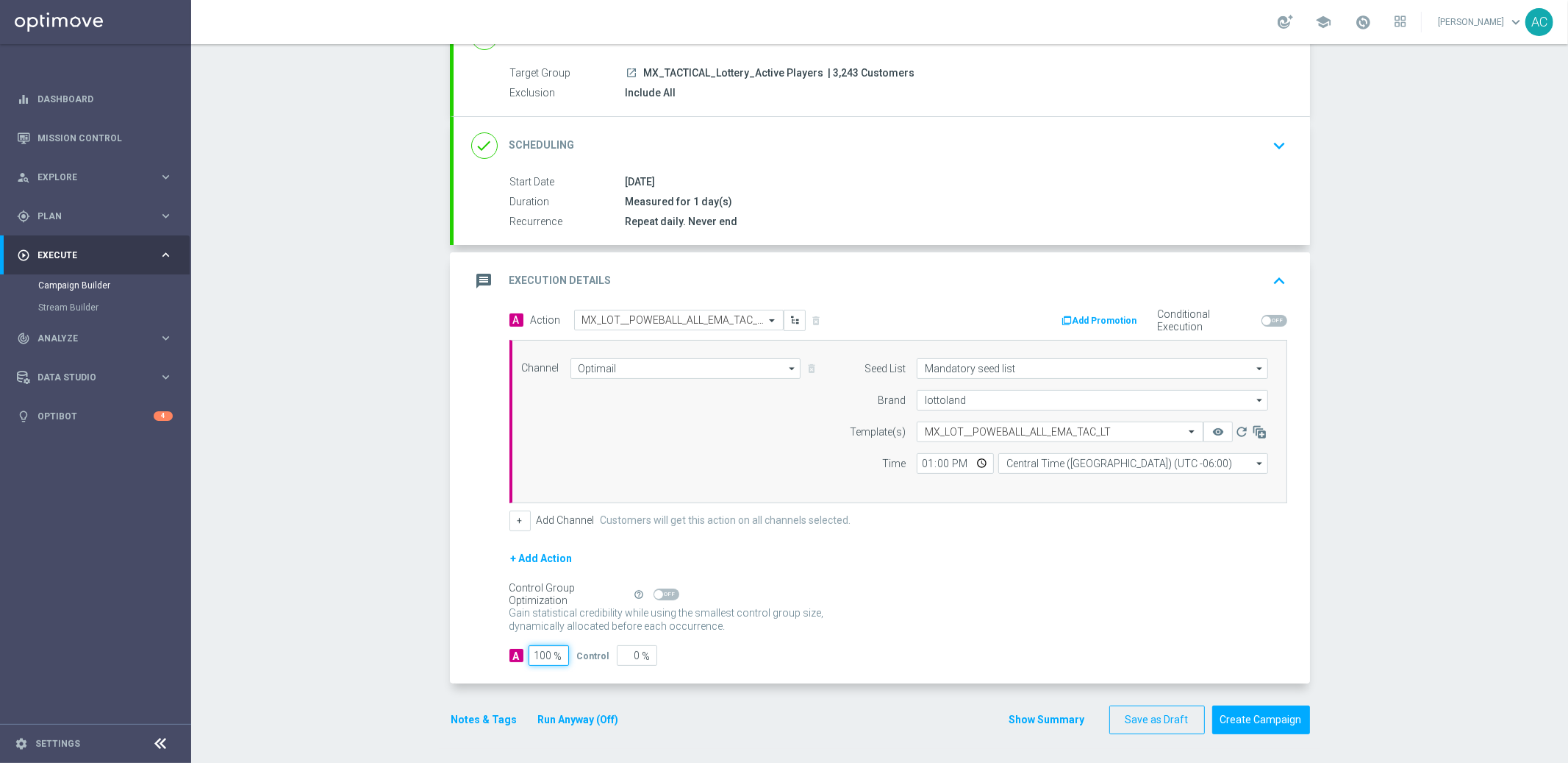
type input "100"
click at [1351, 263] on div "Campaign Builder Scheduled Campaign Triggered Campaign Status: Draft done Targe…" at bounding box center [879, 403] width 1377 height 719
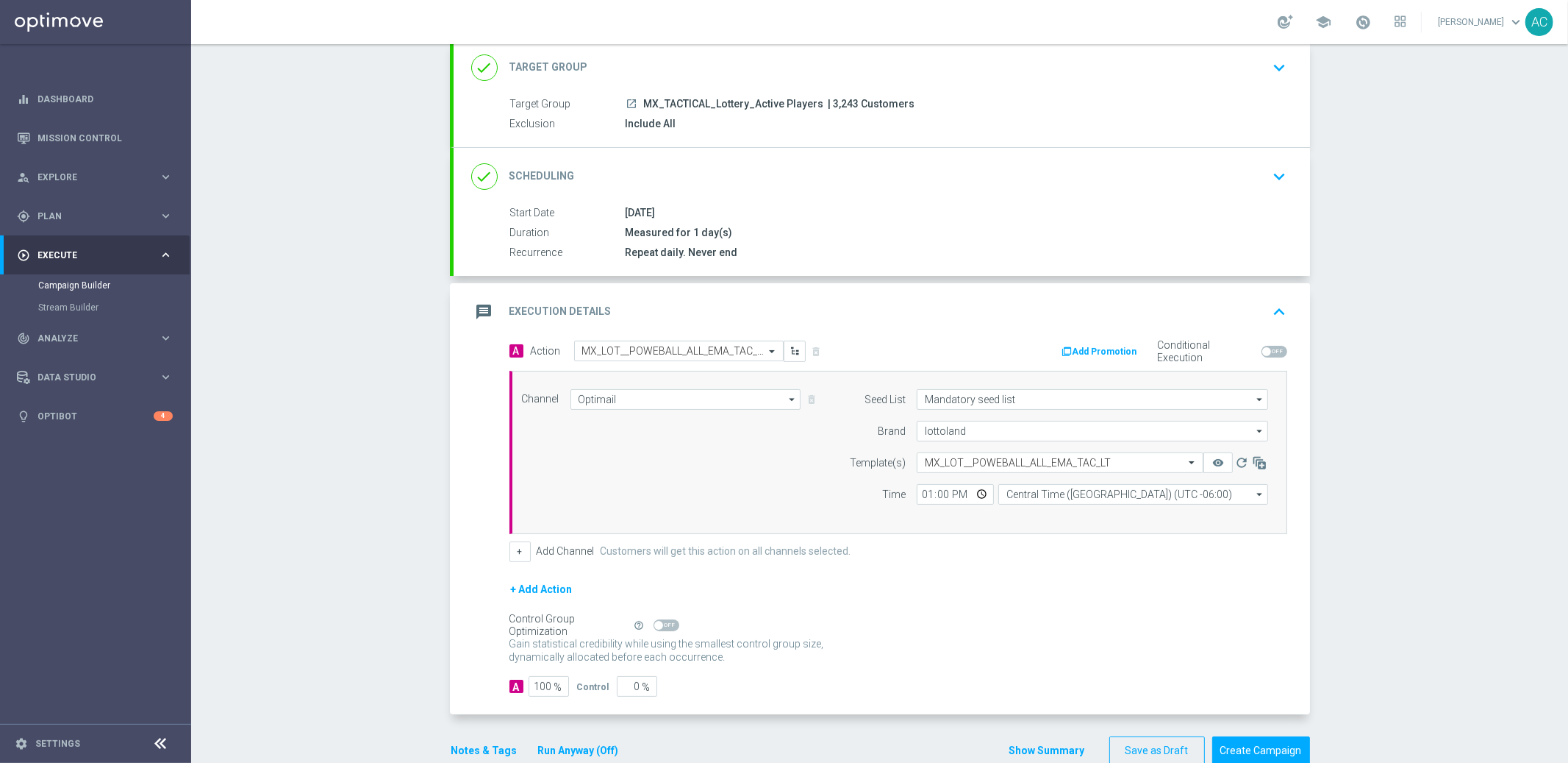
click at [1274, 165] on icon "keyboard_arrow_down" at bounding box center [1280, 176] width 22 height 22
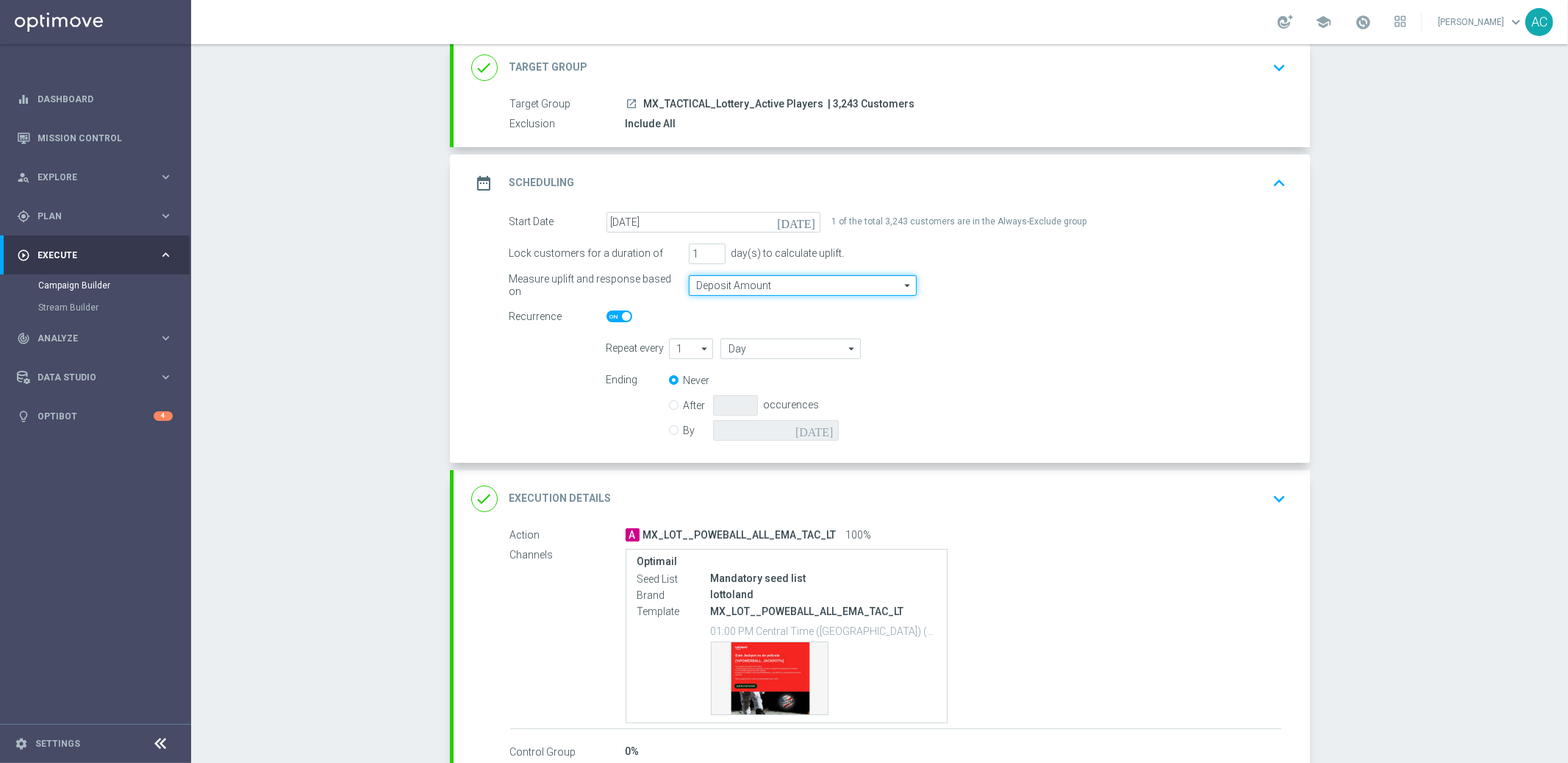
click at [755, 288] on input "Deposit Amount" at bounding box center [802, 286] width 228 height 21
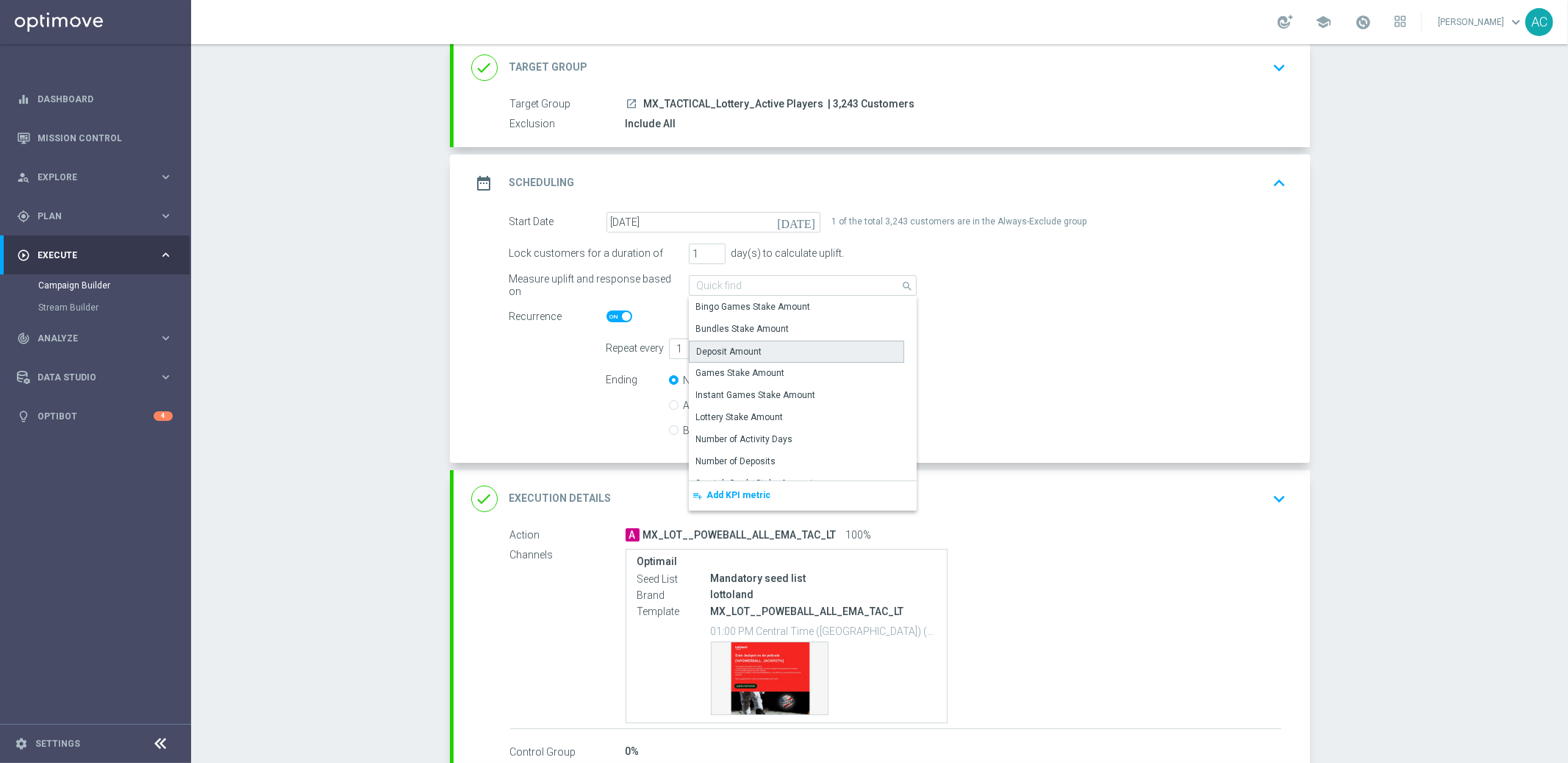
click at [749, 347] on div "Deposit Amount" at bounding box center [730, 351] width 66 height 13
type input "Deposit Amount"
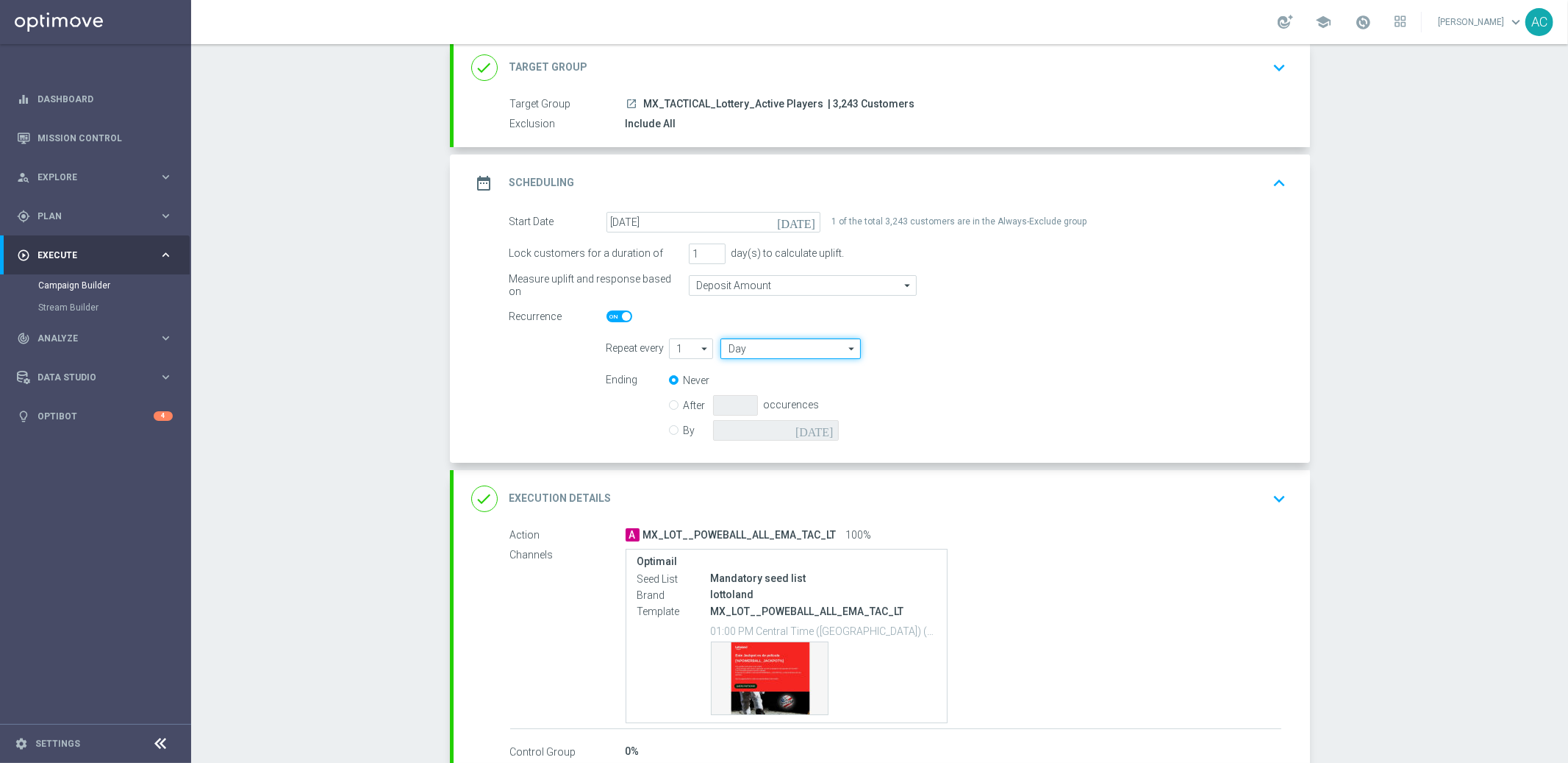
click at [734, 344] on input "Day" at bounding box center [790, 349] width 140 height 21
click at [755, 413] on div "Month" at bounding box center [785, 414] width 130 height 21
type input "Month"
click at [669, 429] on input "By" at bounding box center [674, 428] width 9 height 9
radio input "true"
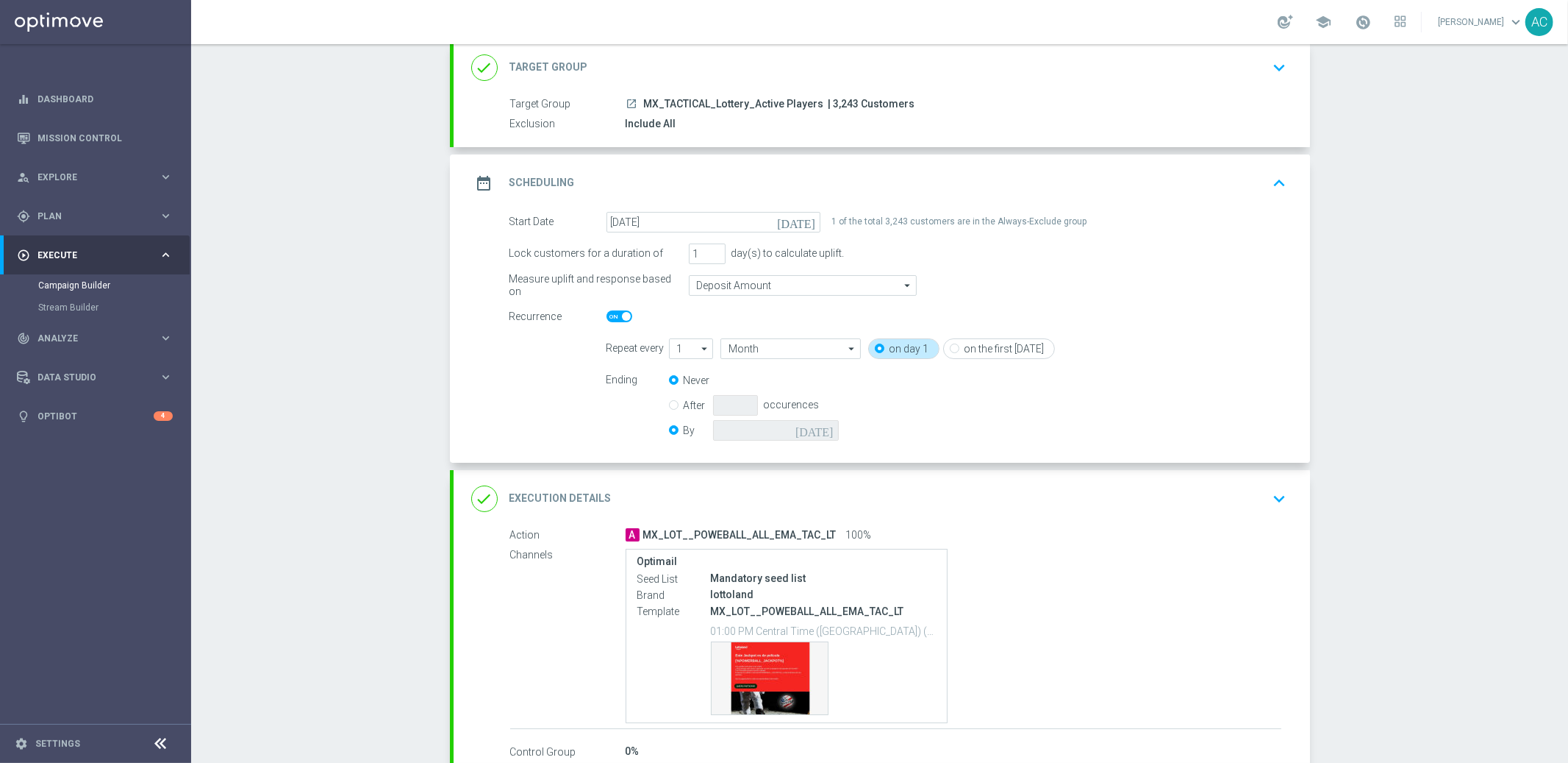
radio input "false"
click at [814, 425] on icon "today" at bounding box center [817, 428] width 43 height 16
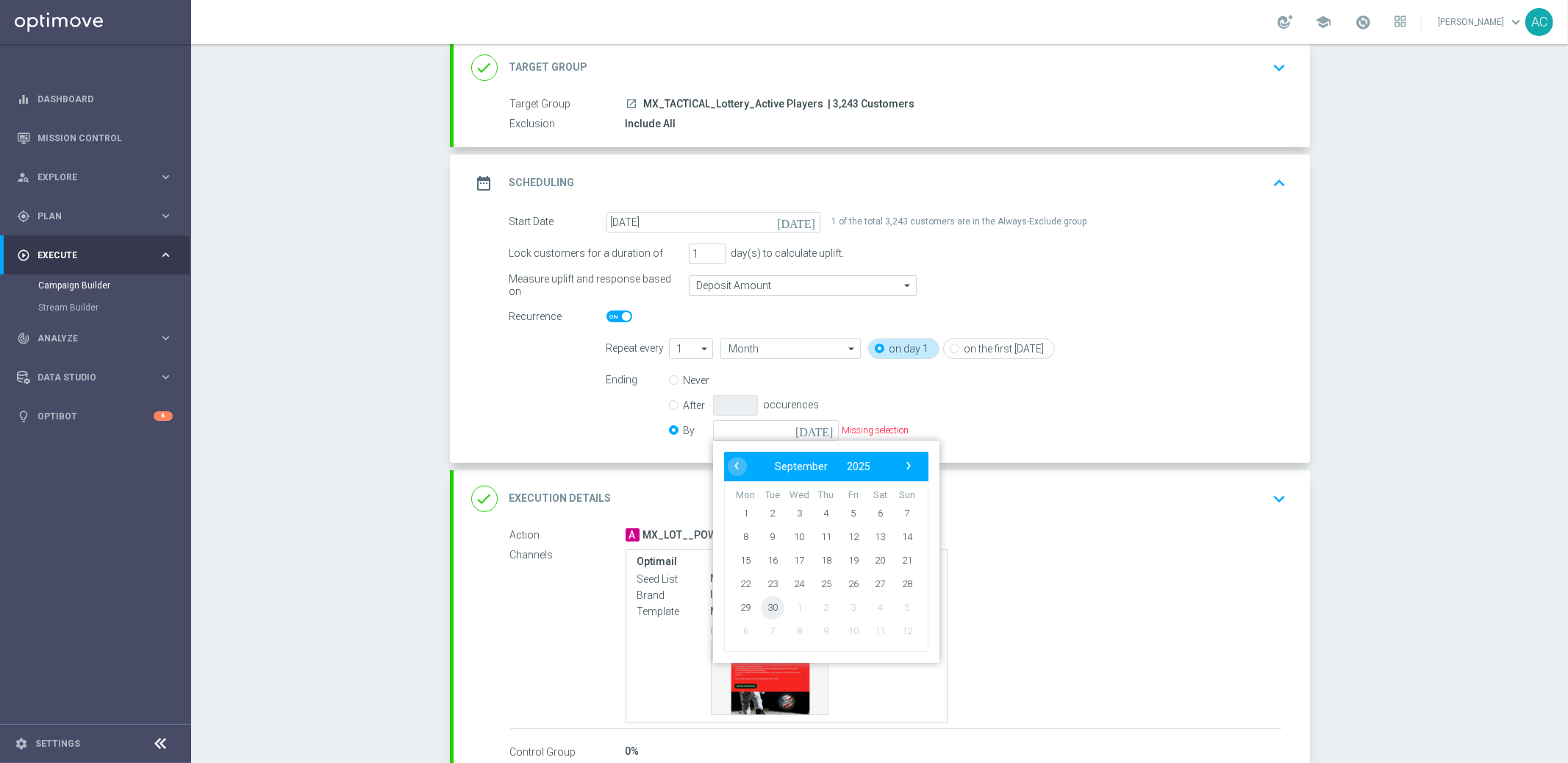
click at [767, 603] on span "30" at bounding box center [771, 606] width 23 height 23
type input "30 Sep 2025"
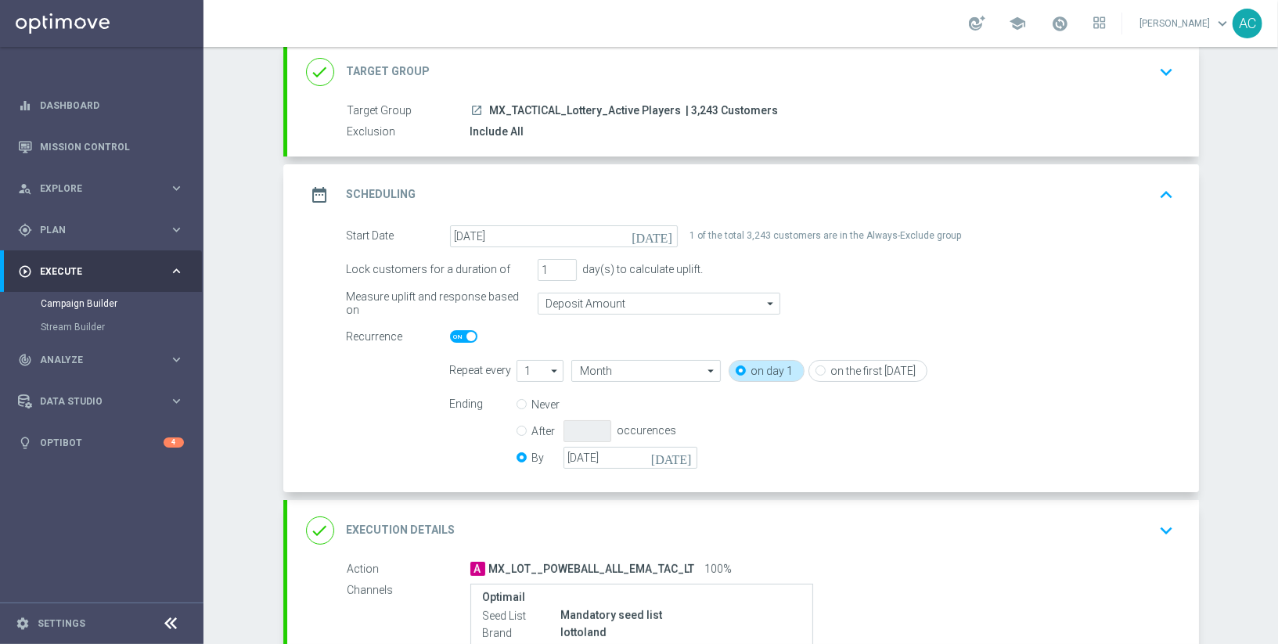
click at [553, 367] on icon "arrow_drop_down" at bounding box center [555, 371] width 16 height 20
click at [538, 391] on div "1" at bounding box center [534, 394] width 34 height 23
type input "1"
click at [528, 362] on input "1" at bounding box center [541, 371] width 48 height 22
click at [538, 459] on div "4" at bounding box center [534, 464] width 34 height 23
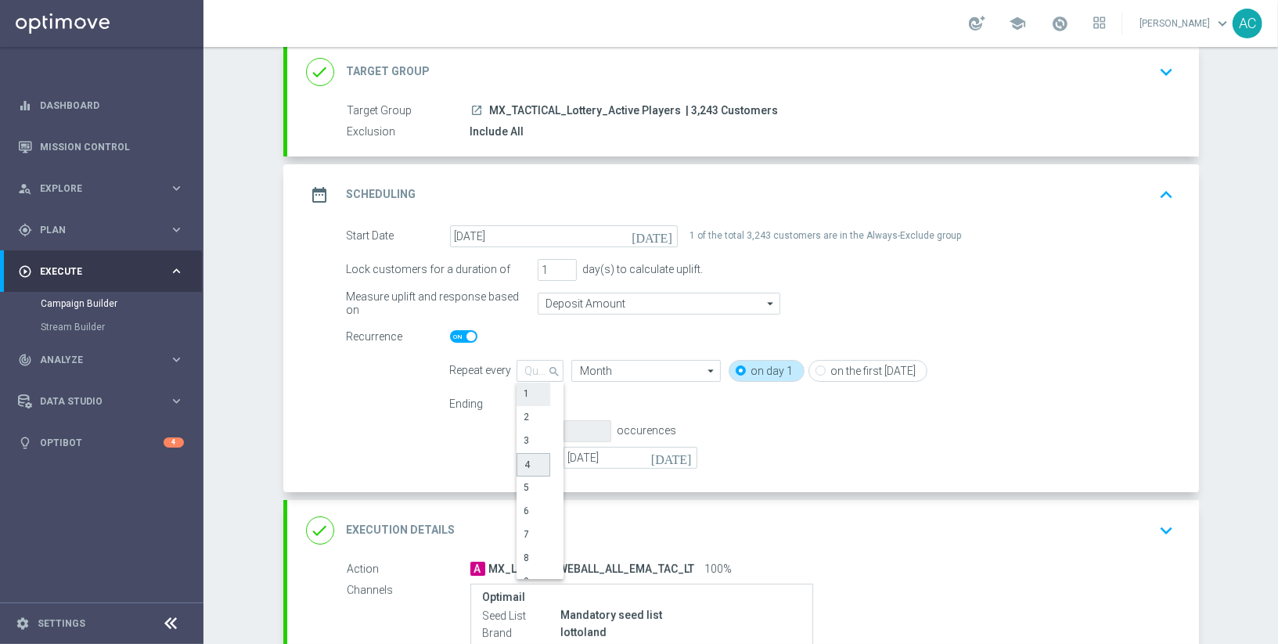
type input "4"
type input "Months"
click at [651, 373] on input "Months" at bounding box center [645, 371] width 149 height 22
click at [643, 411] on div "Weeks" at bounding box center [639, 417] width 136 height 22
type input "Weeks"
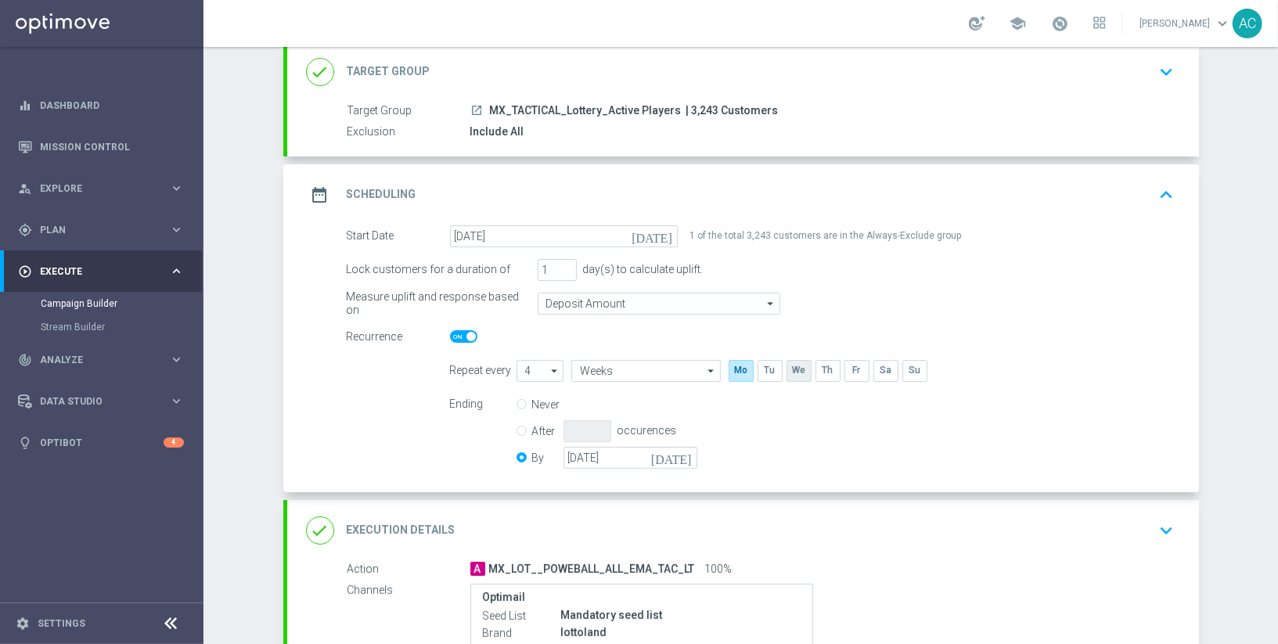
click at [804, 370] on input "checkbox" at bounding box center [798, 370] width 23 height 21
checkbox input "true"
click at [537, 366] on input "4" at bounding box center [541, 371] width 48 height 22
click at [636, 366] on input "Weeks" at bounding box center [645, 371] width 149 height 22
type input "4"
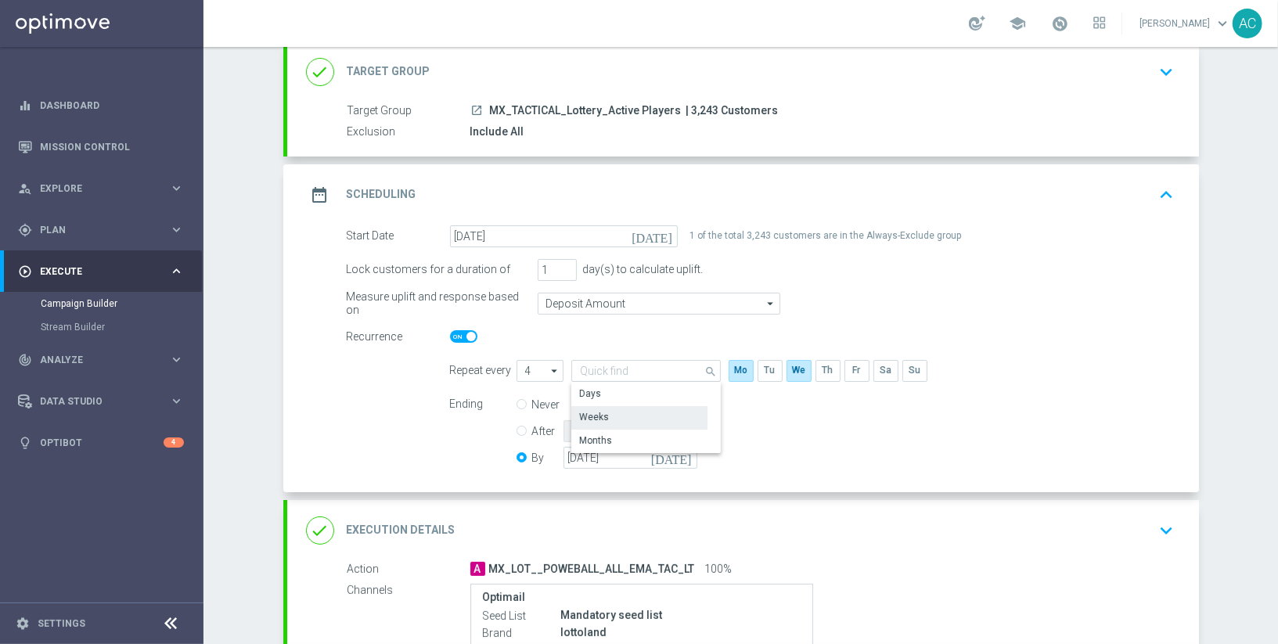
click at [553, 364] on icon "arrow_drop_down" at bounding box center [555, 371] width 16 height 20
type input "Weeks"
click at [547, 393] on div "1" at bounding box center [534, 394] width 34 height 23
type input "1"
type input "Week"
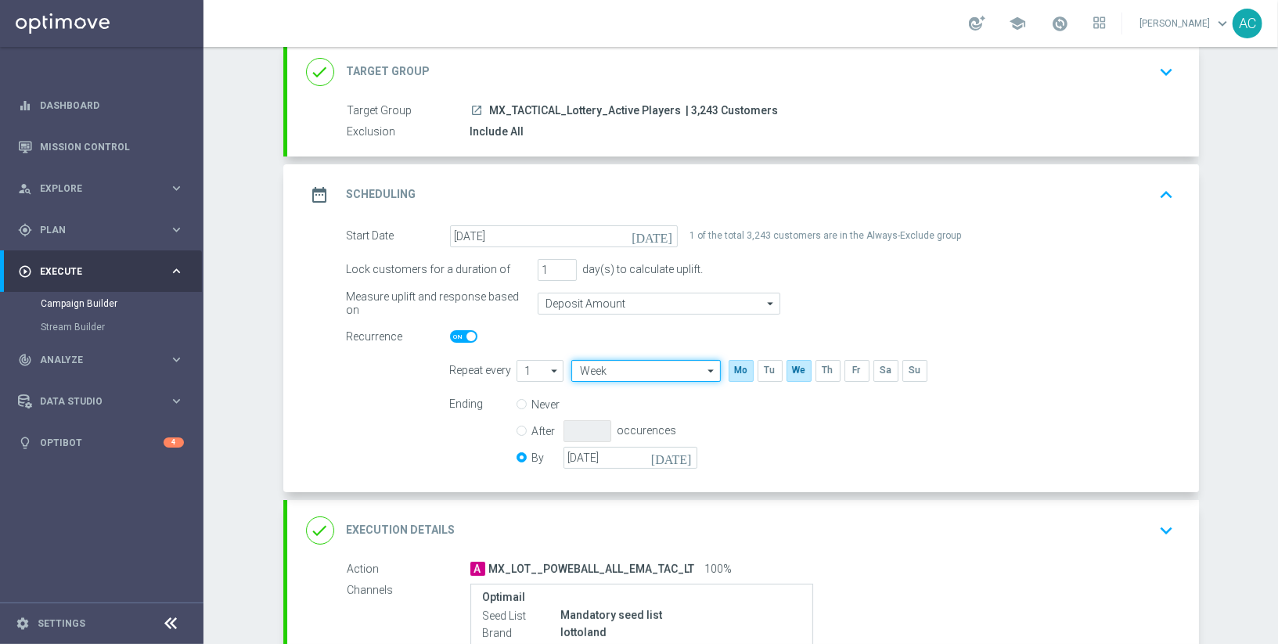
click at [620, 369] on input "Week" at bounding box center [645, 371] width 149 height 22
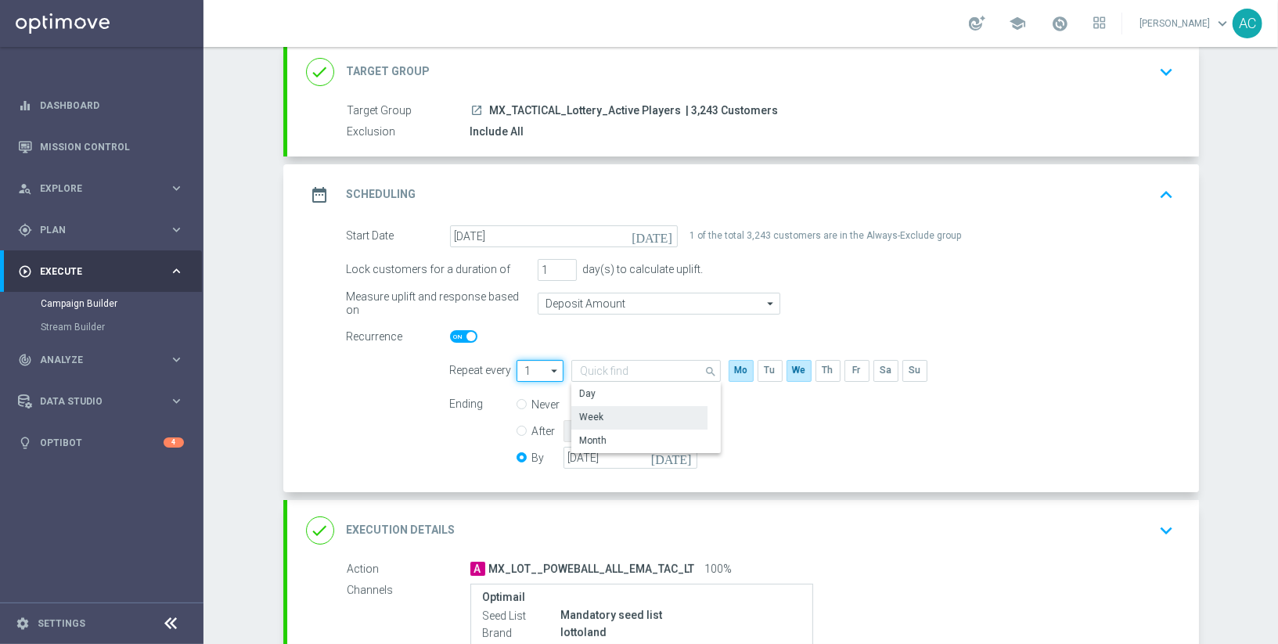
click at [535, 368] on input "1" at bounding box center [541, 371] width 48 height 22
type input "Week"
click at [560, 336] on switch at bounding box center [564, 336] width 228 height 13
type input "1"
click at [688, 458] on icon "today" at bounding box center [674, 455] width 46 height 17
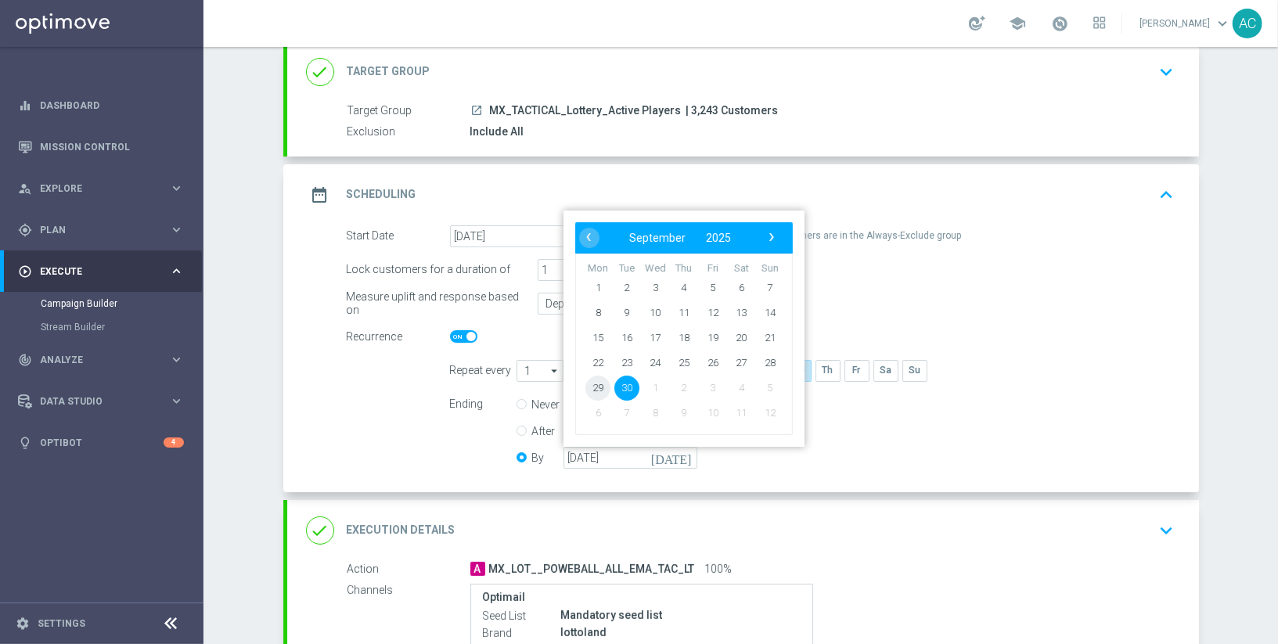
click at [604, 384] on span "29" at bounding box center [597, 387] width 25 height 25
type input "29 Sep 2025"
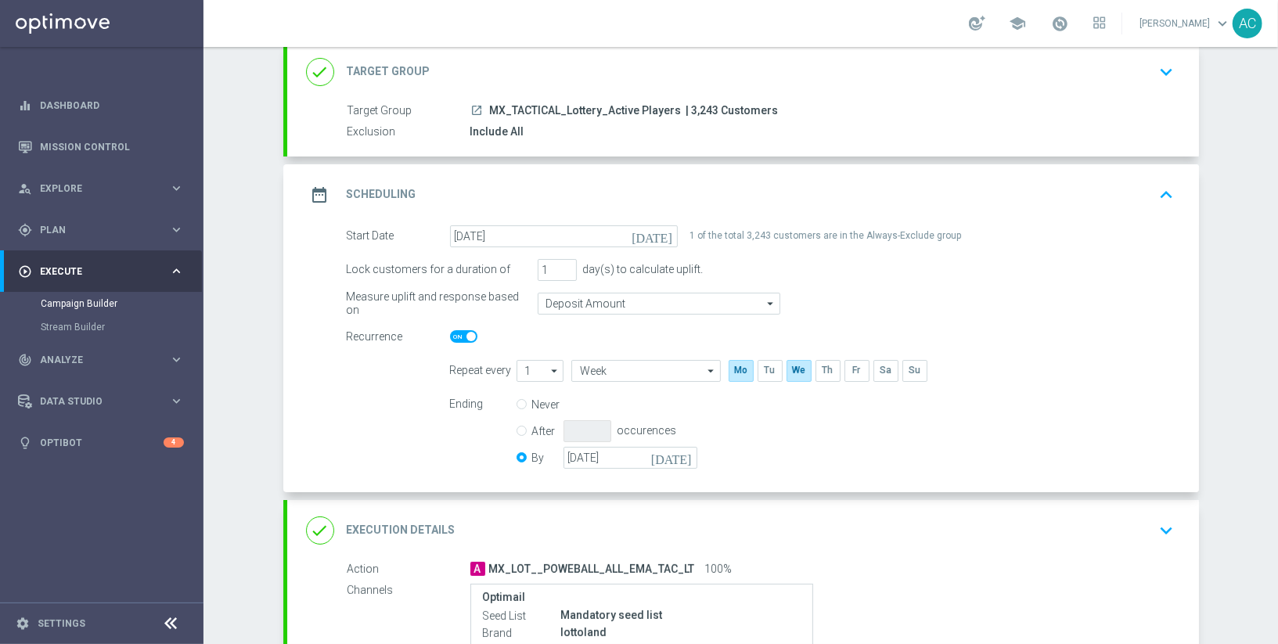
click at [1167, 193] on icon "keyboard_arrow_up" at bounding box center [1166, 194] width 23 height 23
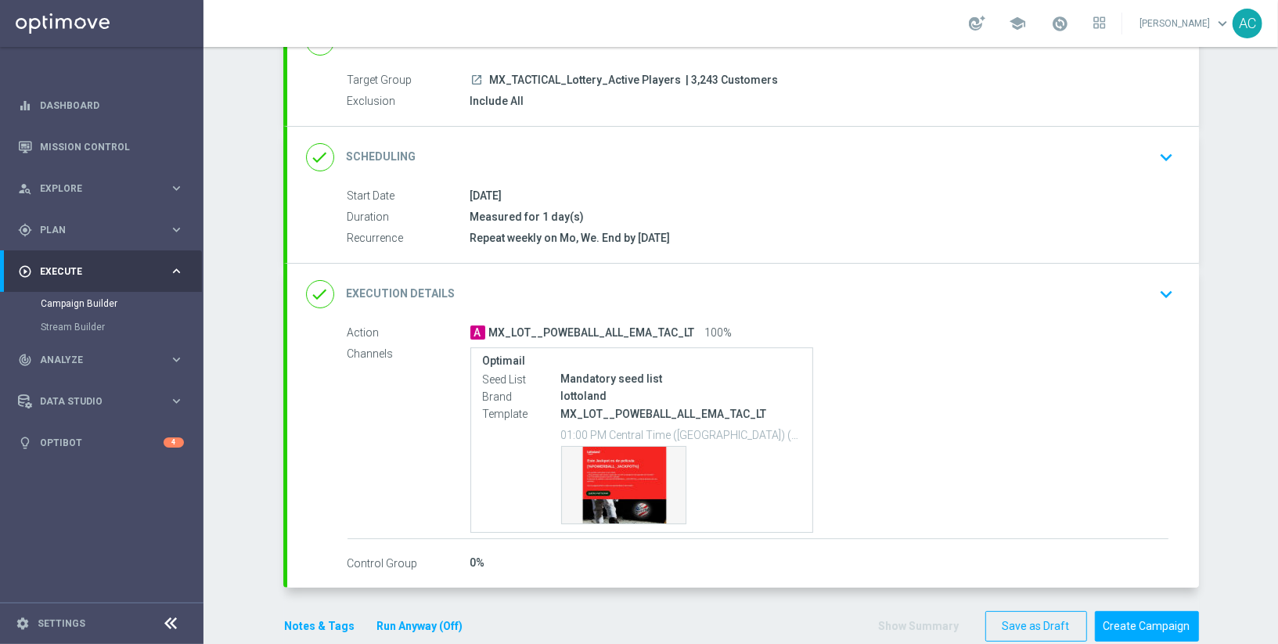
scroll to position [128, 0]
click at [1142, 624] on button "Create Campaign" at bounding box center [1147, 628] width 104 height 31
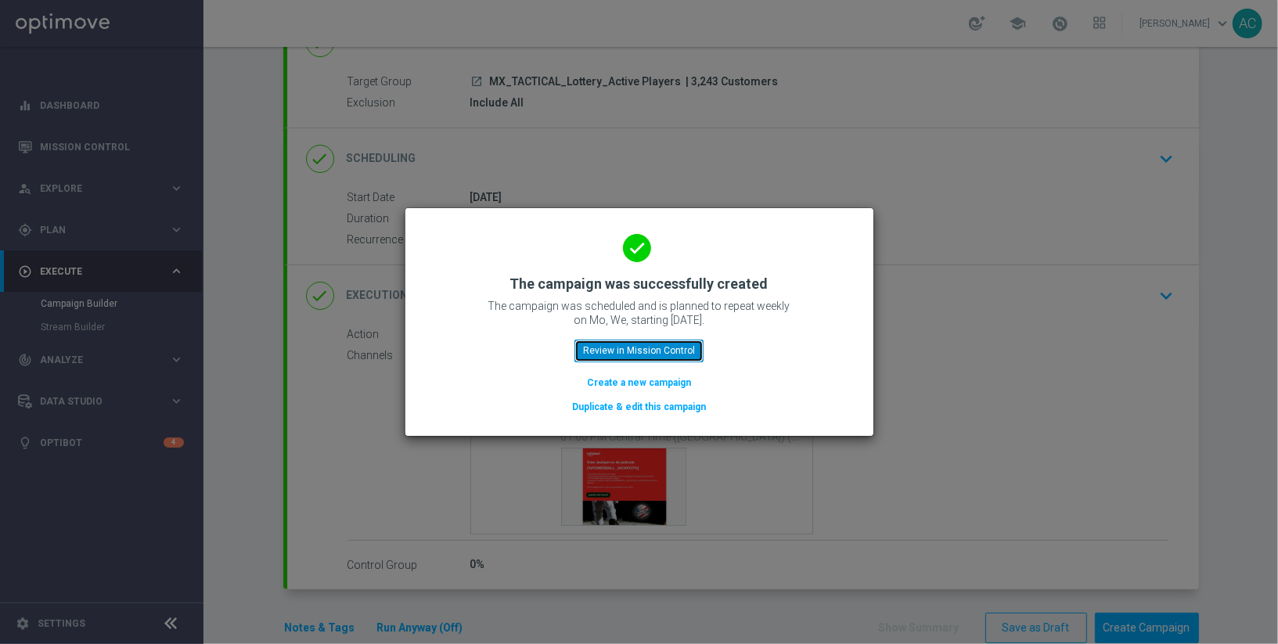
click at [635, 355] on button "Review in Mission Control" at bounding box center [638, 351] width 129 height 22
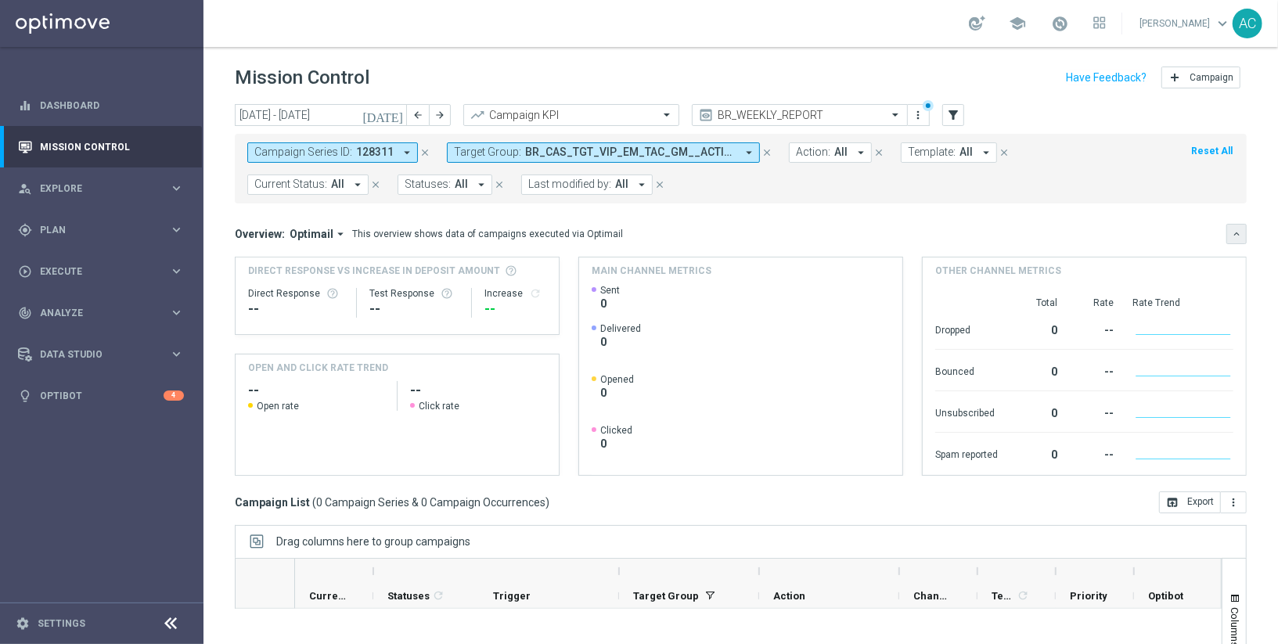
click at [1243, 231] on button "keyboard_arrow_down" at bounding box center [1236, 234] width 20 height 20
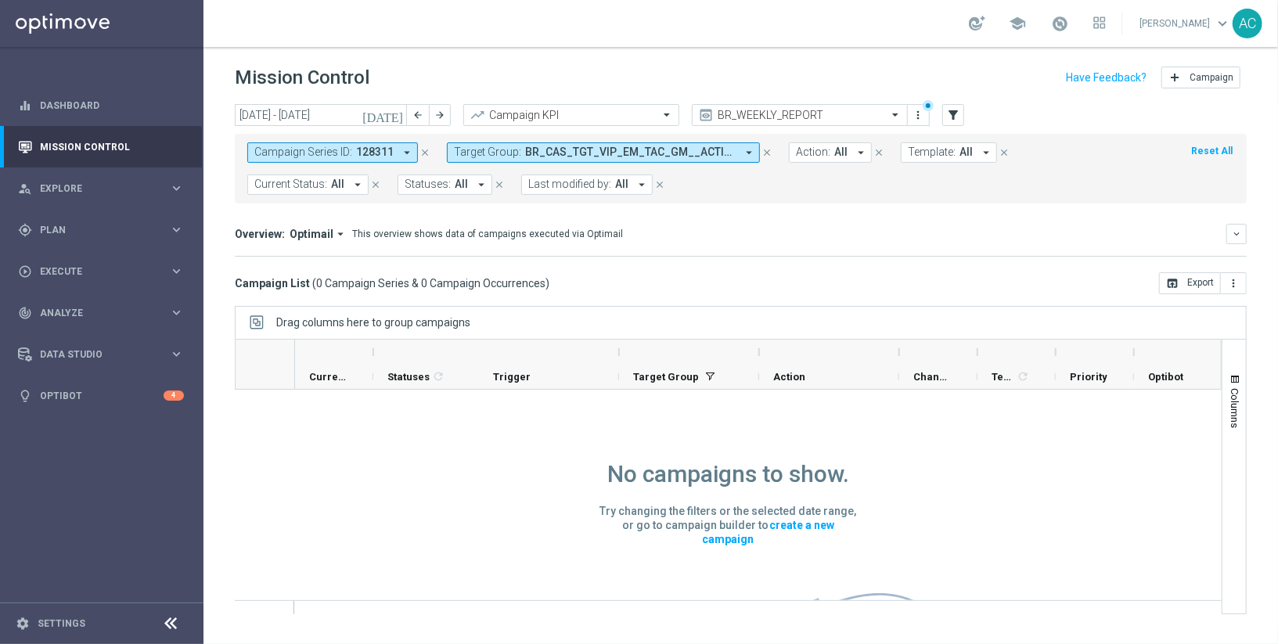
click at [766, 155] on icon "close" at bounding box center [767, 152] width 11 height 11
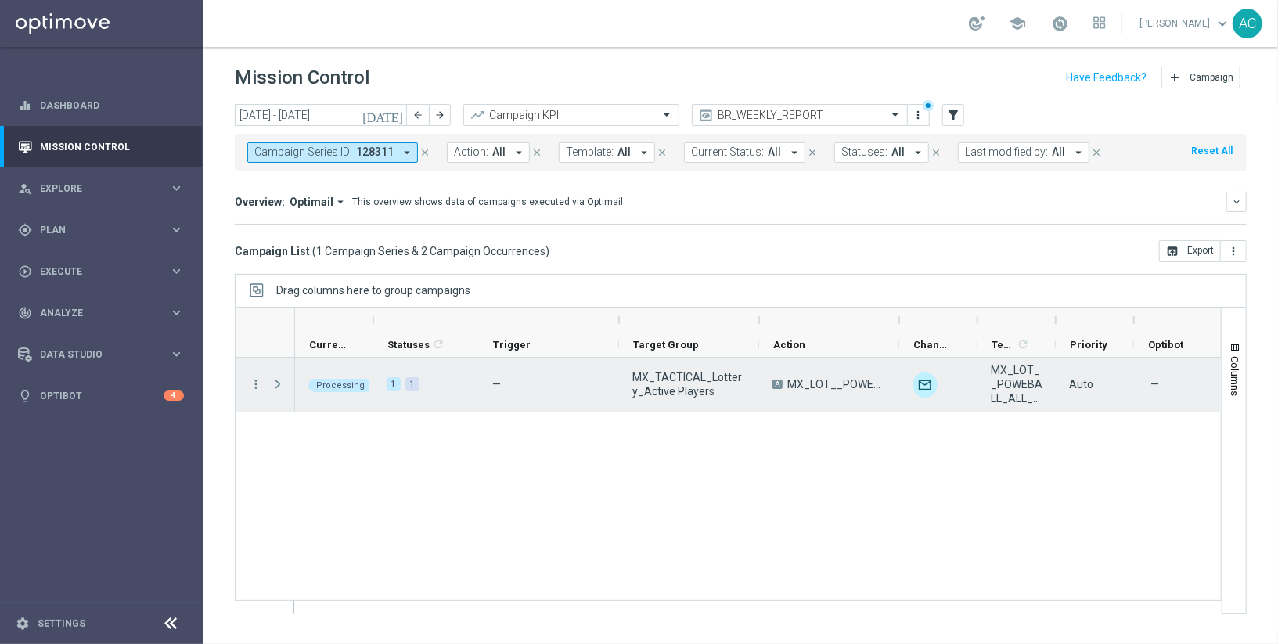
click at [277, 380] on span at bounding box center [278, 384] width 14 height 13
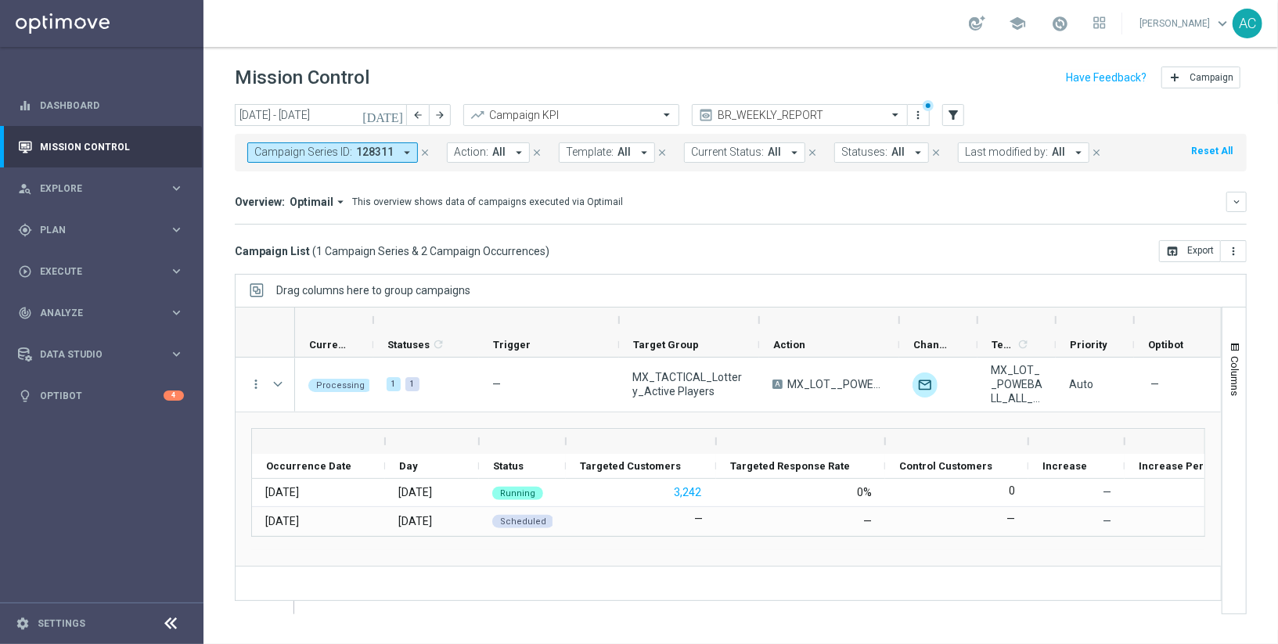
click at [398, 118] on icon "today" at bounding box center [383, 115] width 42 height 14
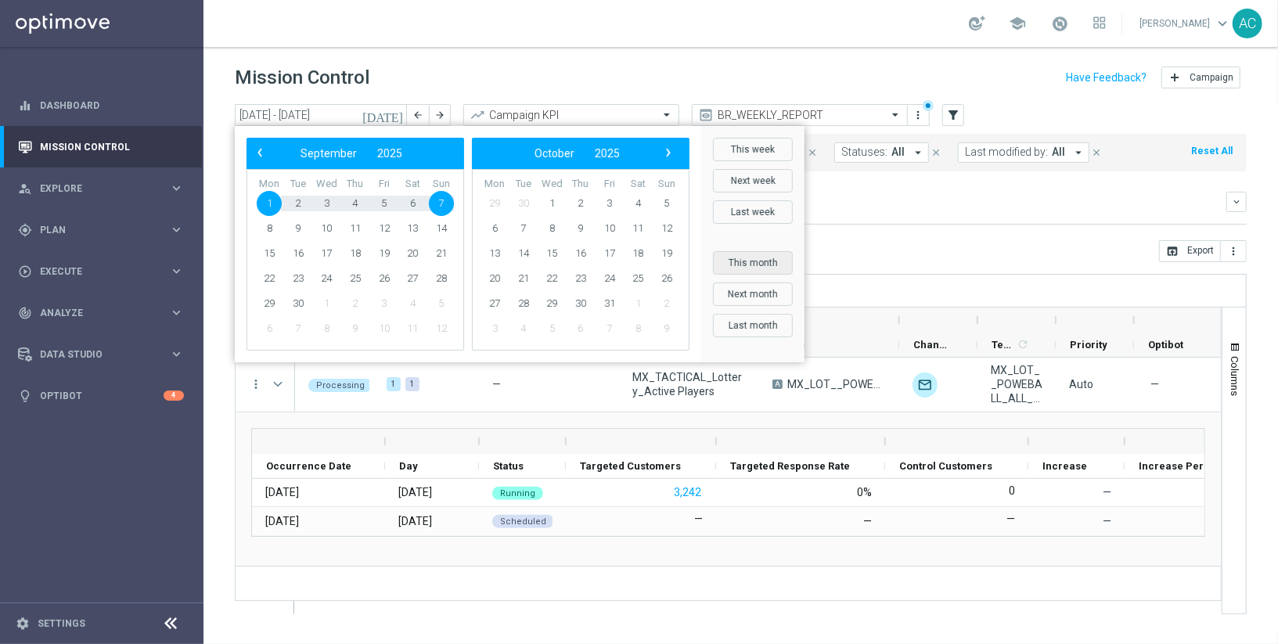
click at [751, 266] on button "This month" at bounding box center [753, 262] width 80 height 23
type input "01 Sep 2025 - 30 Sep 2025"
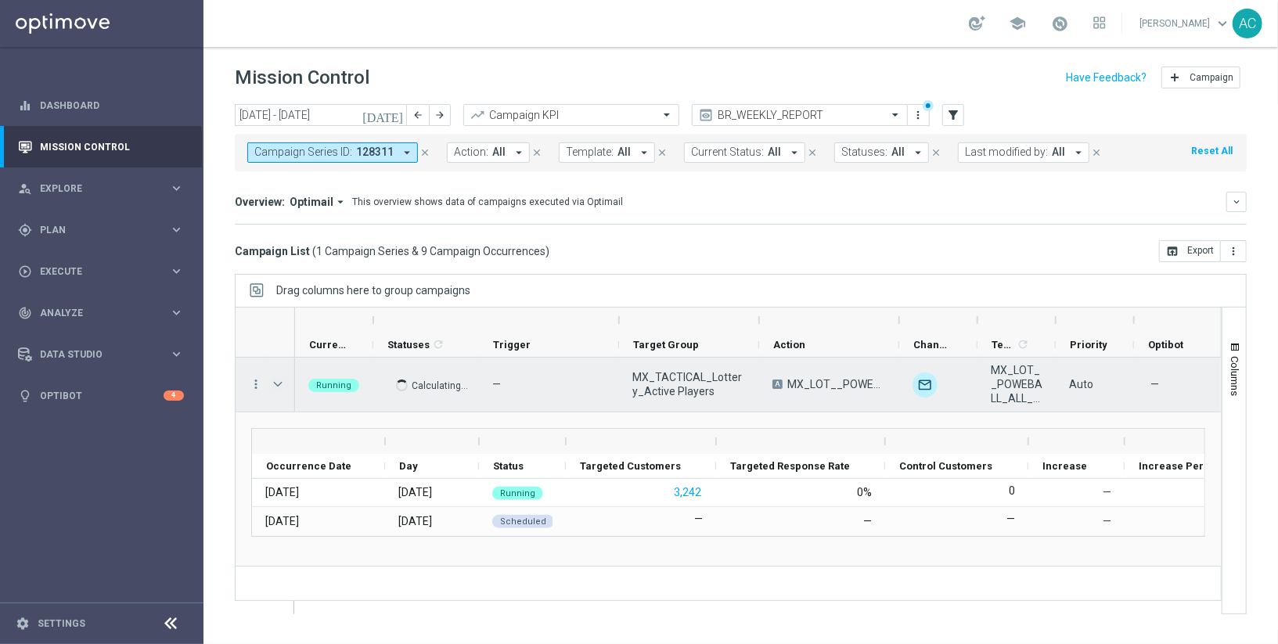
click at [283, 378] on span "Press SPACE to select this row." at bounding box center [278, 384] width 14 height 13
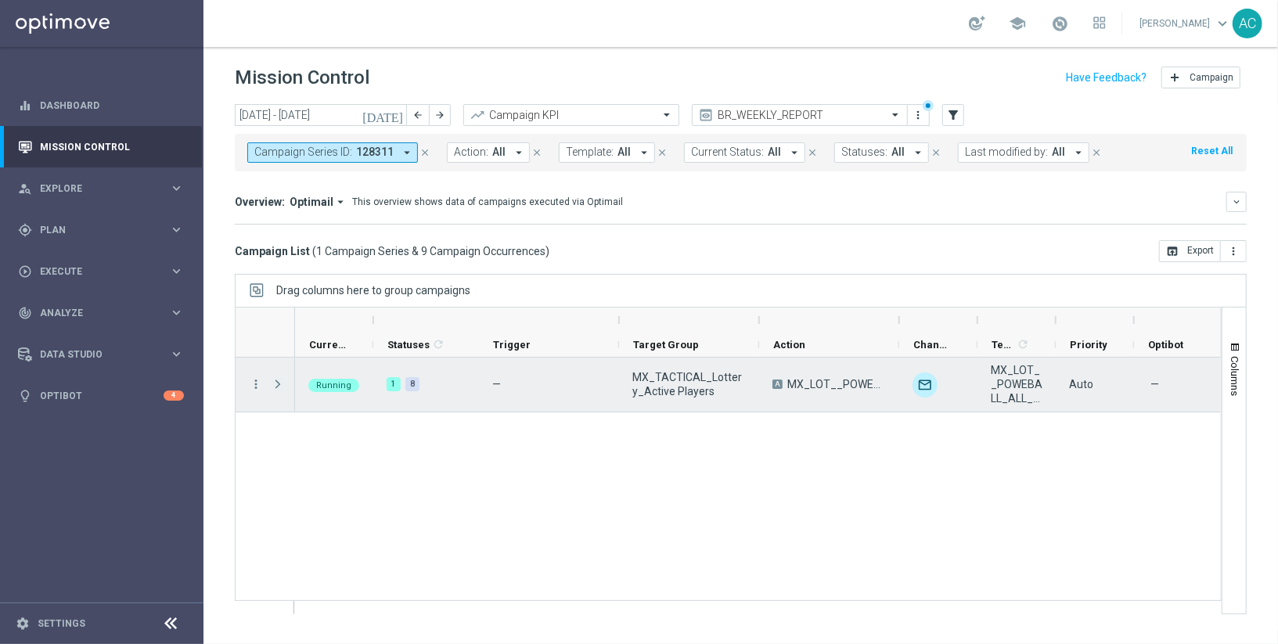
click at [279, 386] on span "Press SPACE to select this row." at bounding box center [278, 384] width 14 height 13
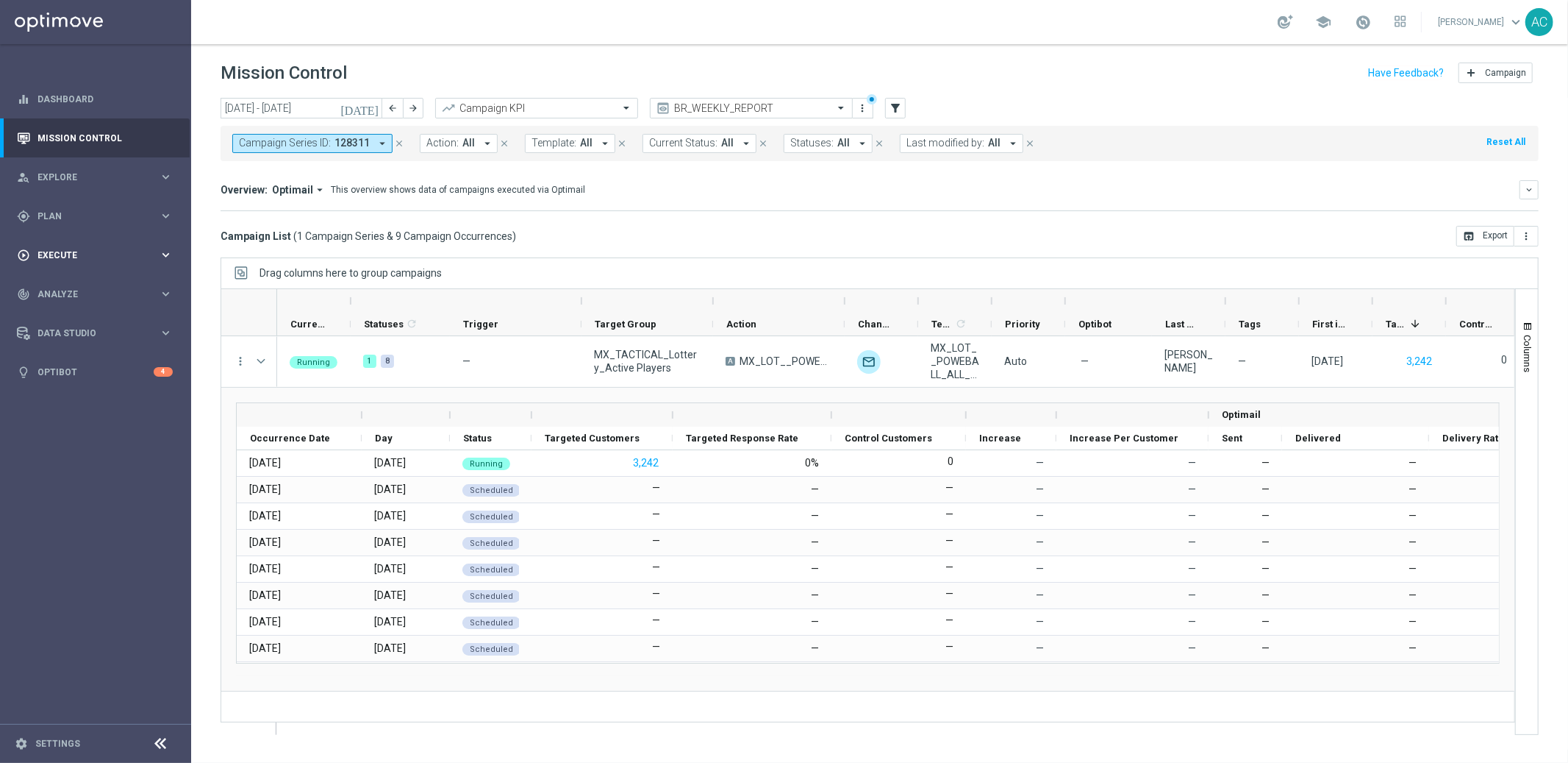
click at [85, 251] on span "Execute" at bounding box center [98, 255] width 121 height 8
click at [75, 282] on link "Campaign Builder" at bounding box center [96, 285] width 115 height 12
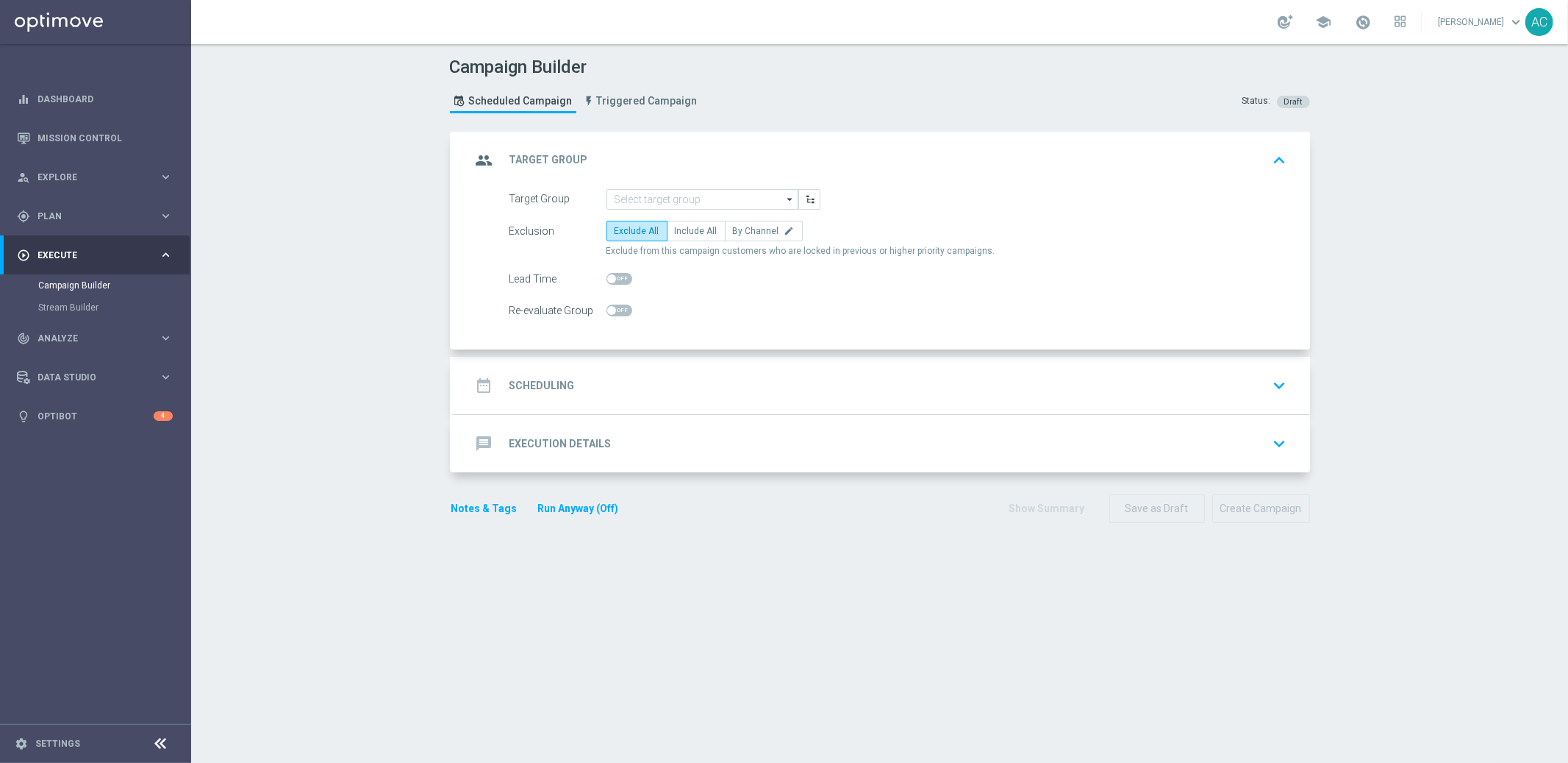
click at [697, 185] on div "group Target Group keyboard_arrow_up" at bounding box center [882, 160] width 857 height 57
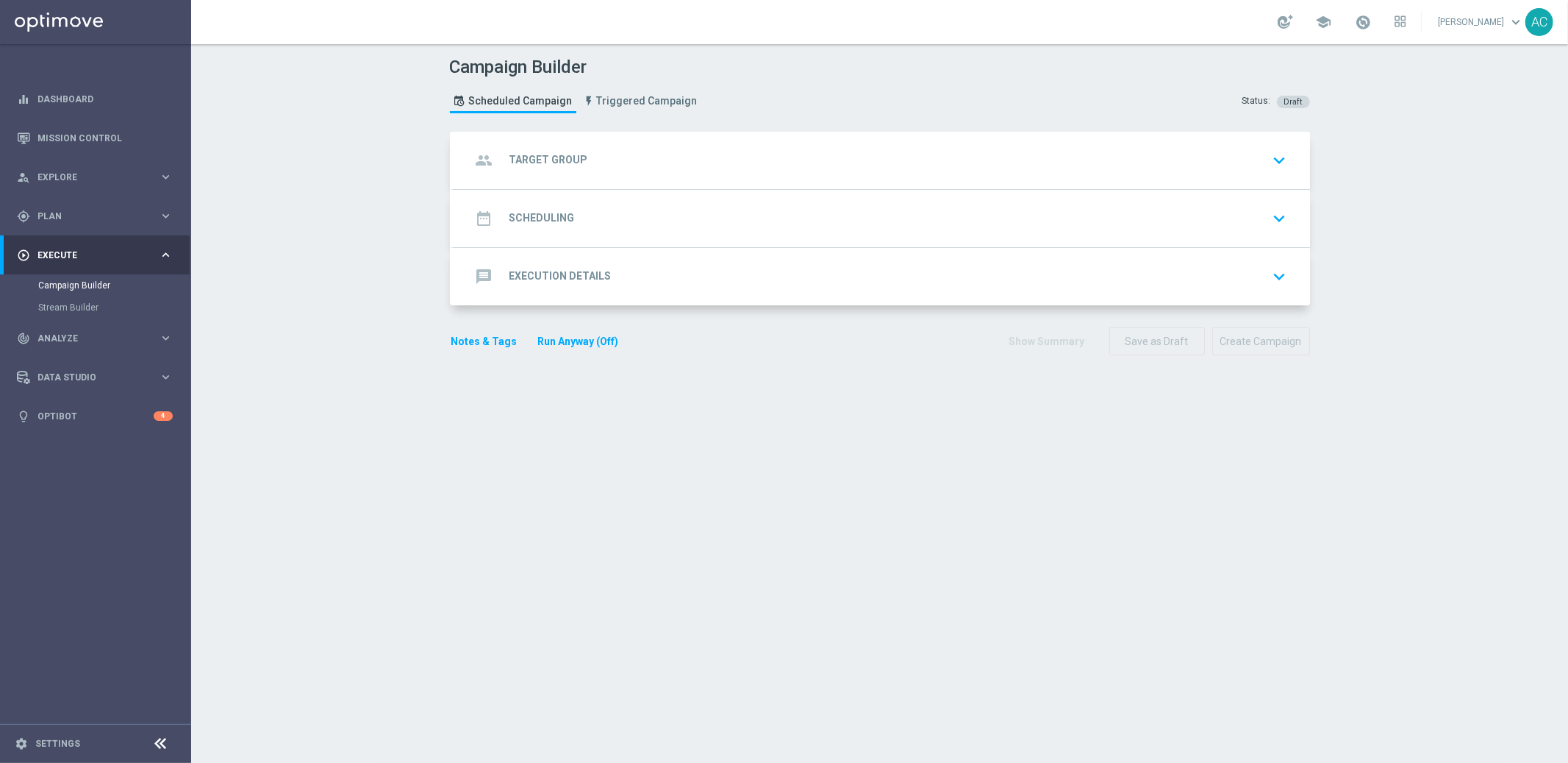
click at [675, 177] on div "group Target Group keyboard_arrow_down" at bounding box center [882, 160] width 857 height 57
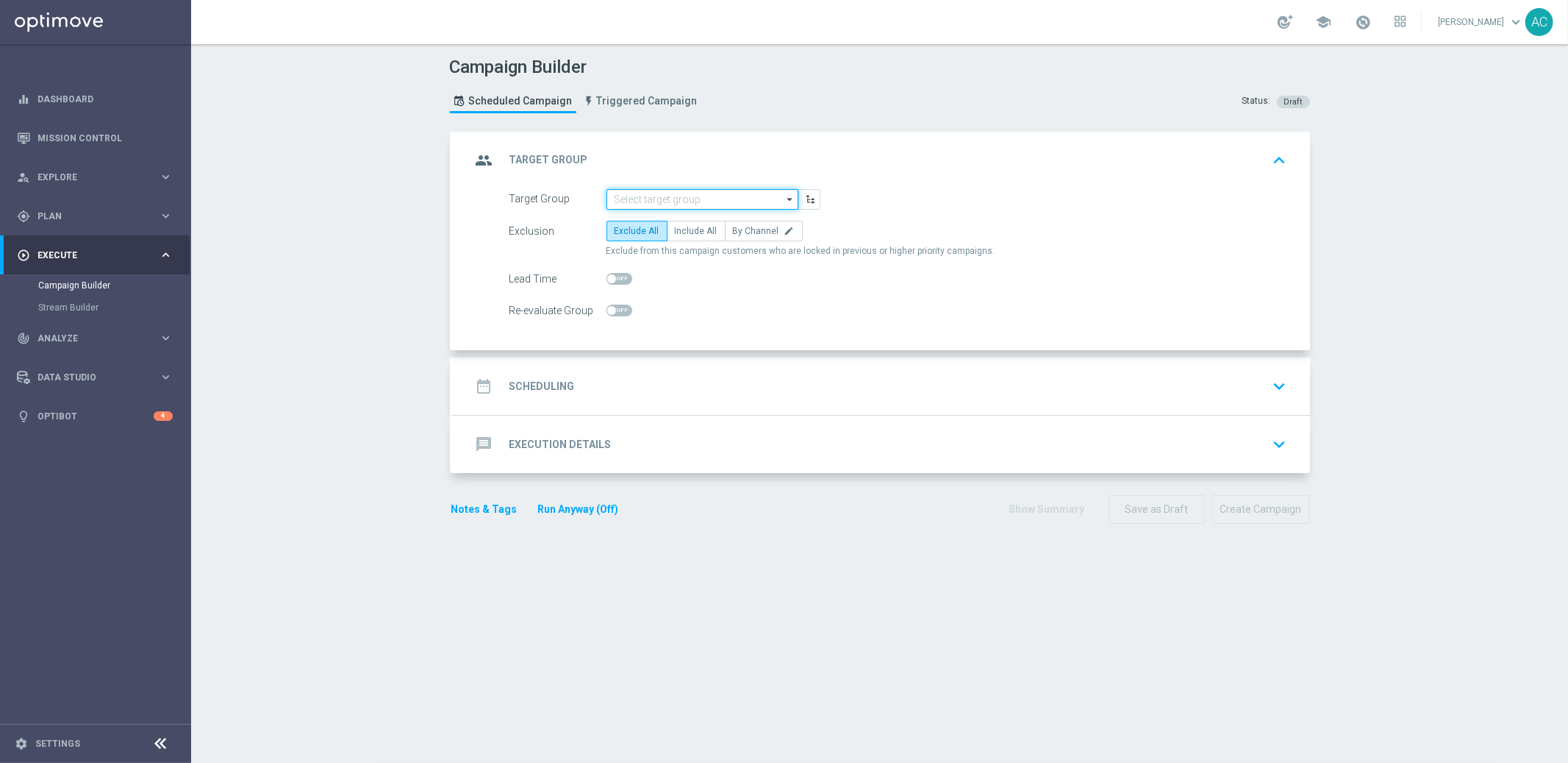
click at [675, 198] on input at bounding box center [703, 199] width 192 height 21
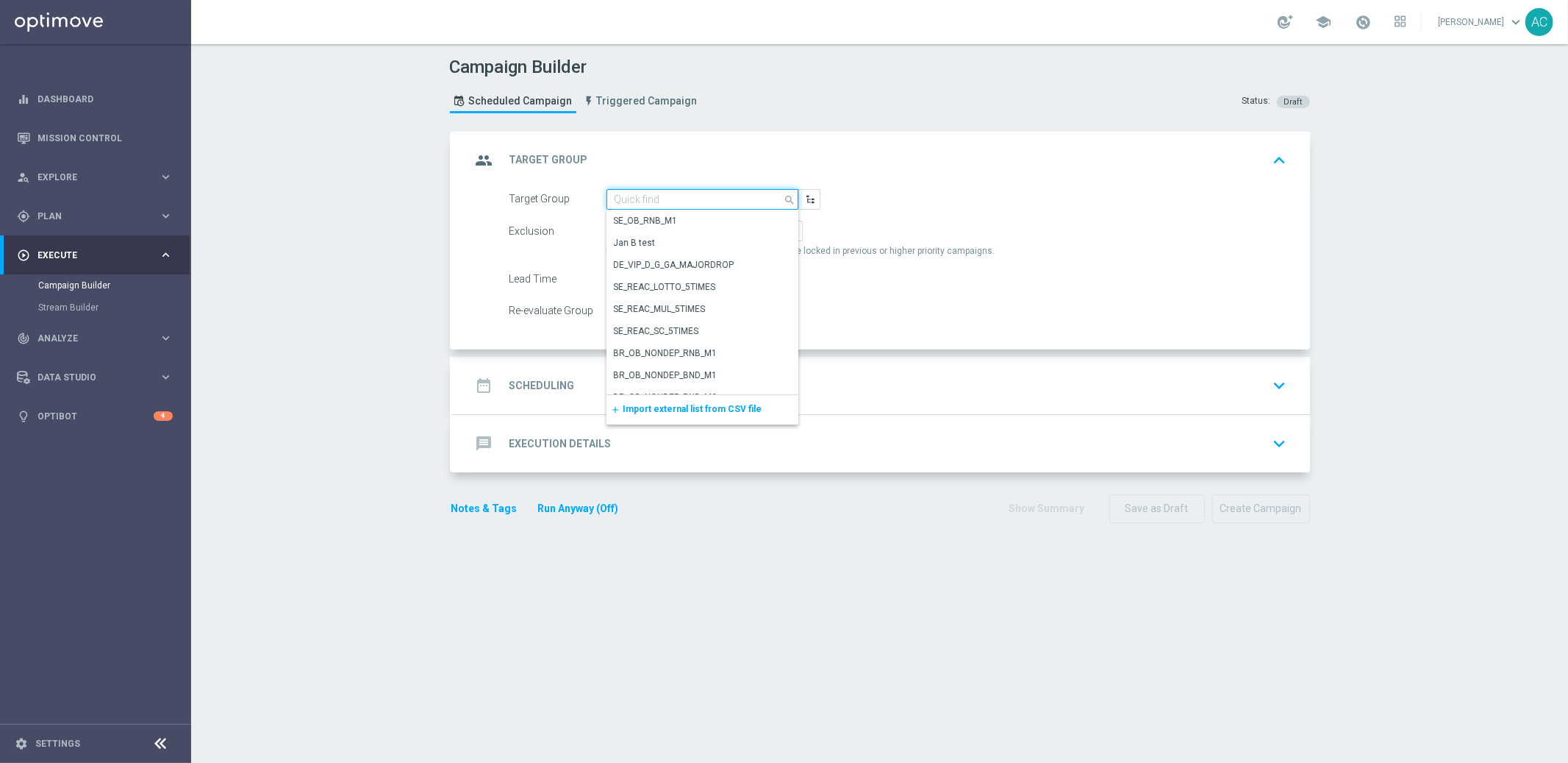
paste input "MX_TACTICAL_Lottery_Active Players"
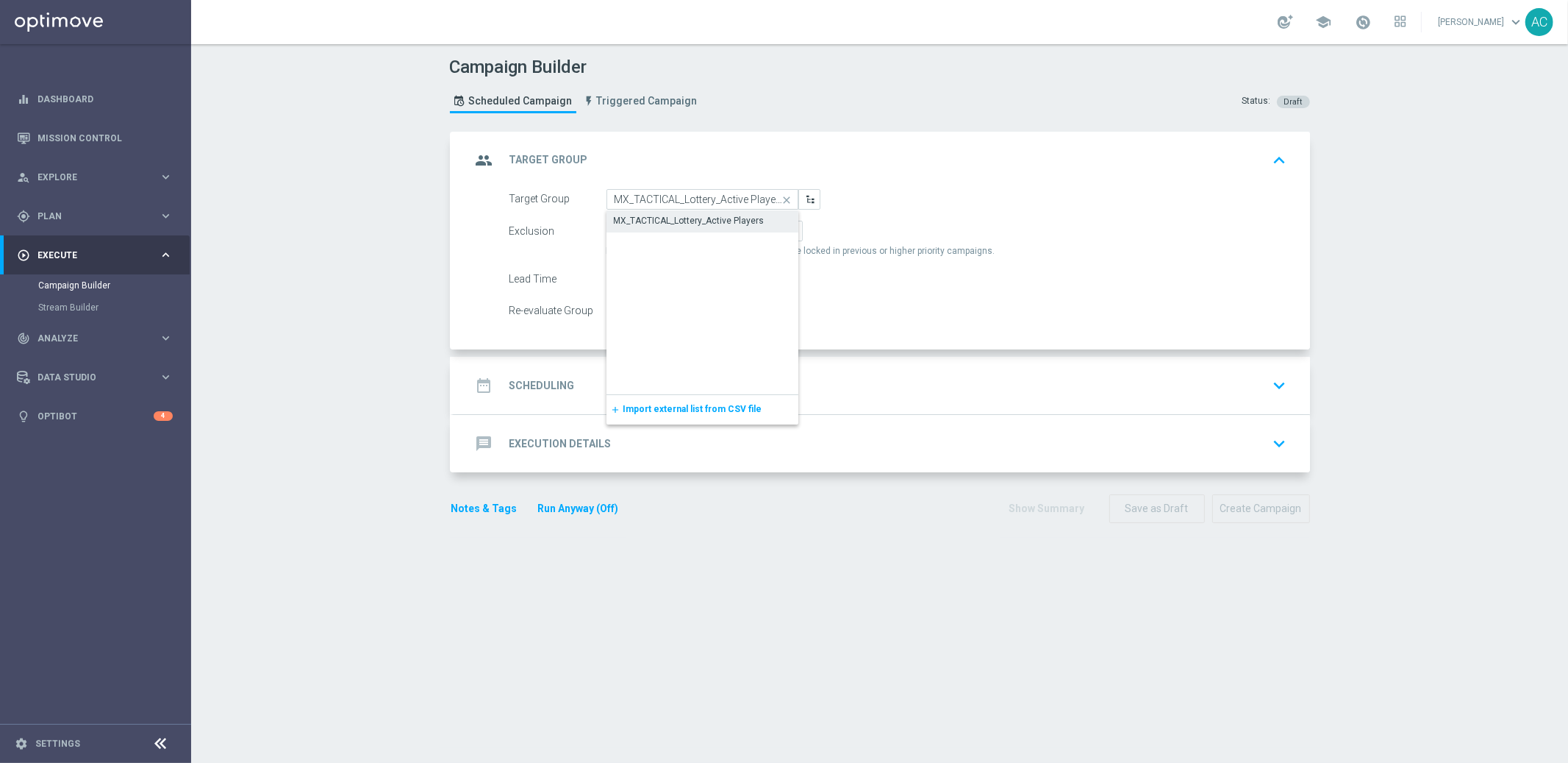
click at [704, 220] on div "MX_TACTICAL_Lottery_Active Players" at bounding box center [690, 221] width 150 height 13
type input "MX_TACTICAL_Lottery_Active Players"
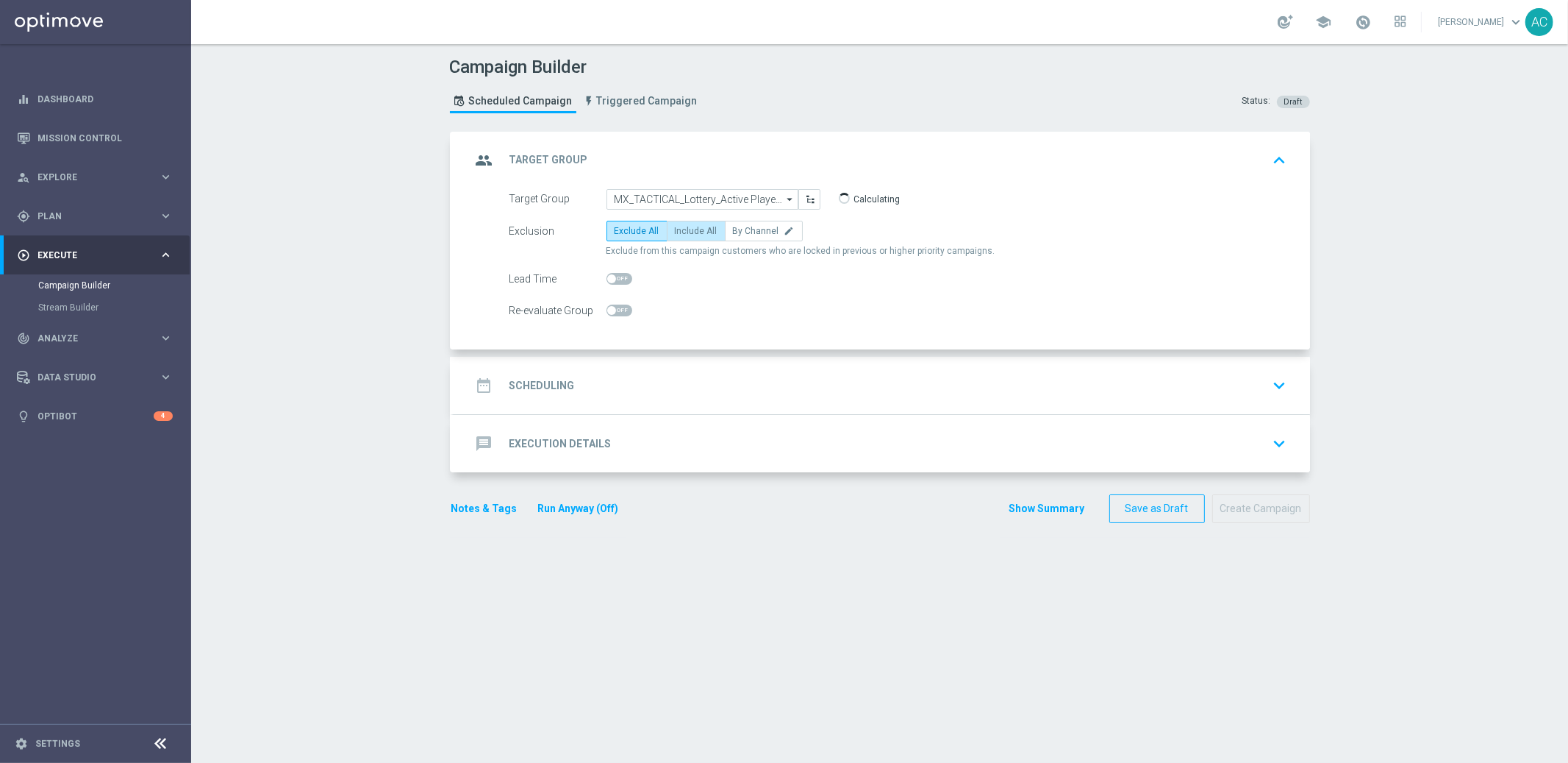
click at [675, 226] on span "Include All" at bounding box center [695, 230] width 42 height 10
click at [675, 228] on input "Include All" at bounding box center [679, 233] width 9 height 9
radio input "true"
click at [575, 391] on div "date_range Scheduling keyboard_arrow_down" at bounding box center [882, 385] width 821 height 28
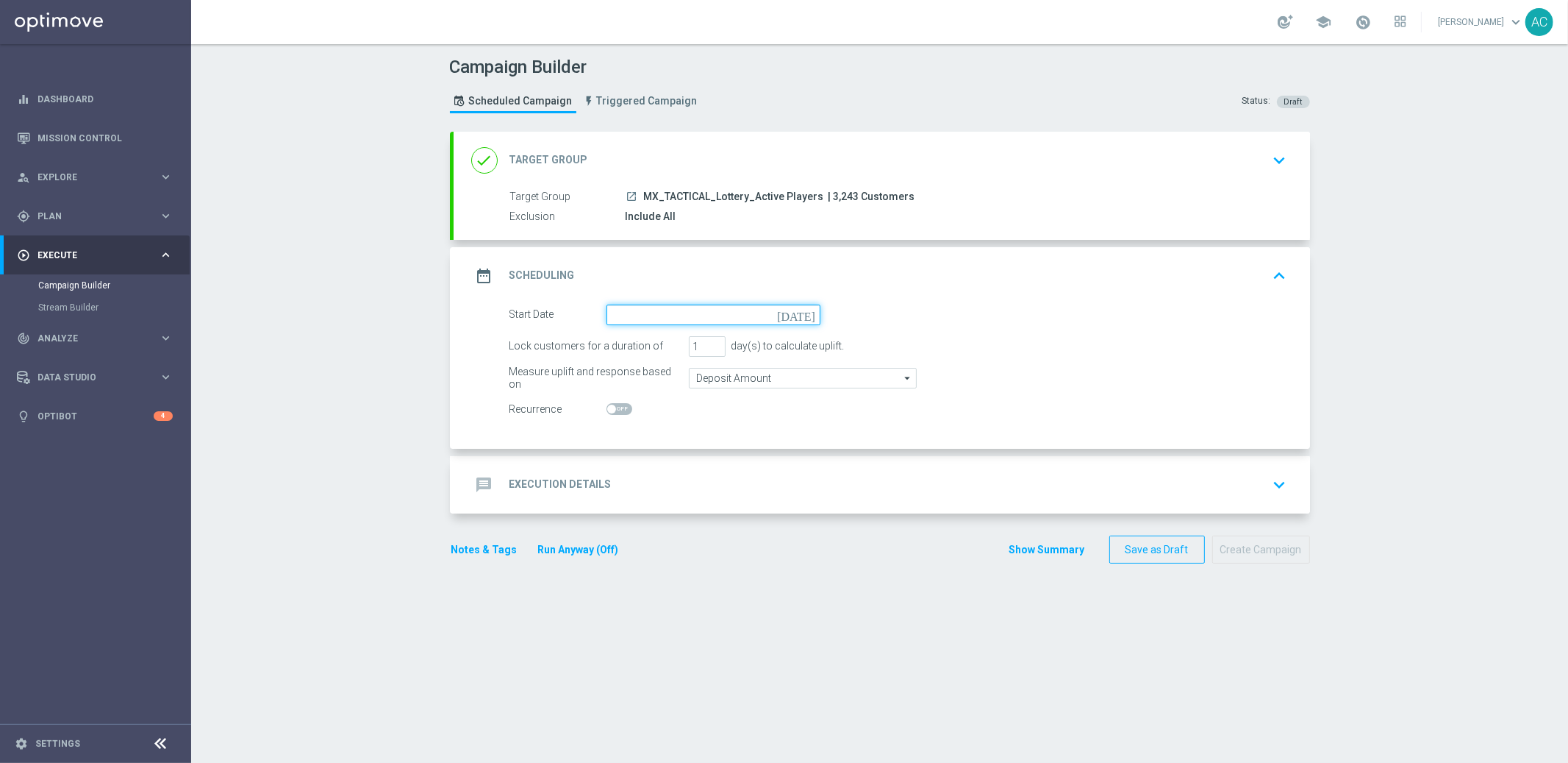
click at [663, 316] on input at bounding box center [714, 315] width 214 height 21
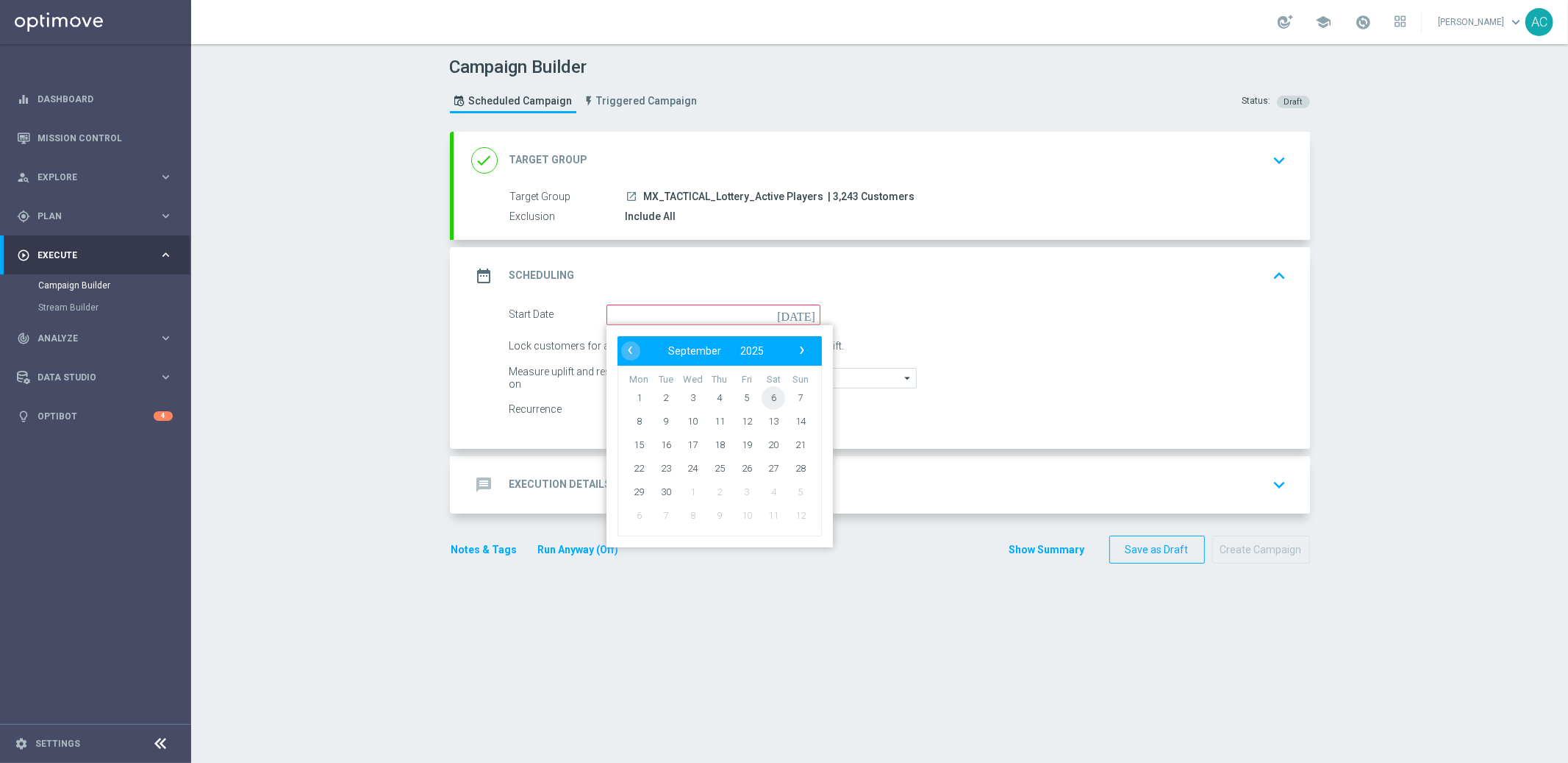
click at [762, 397] on span "6" at bounding box center [773, 397] width 23 height 23
type input "06 Sep 2025"
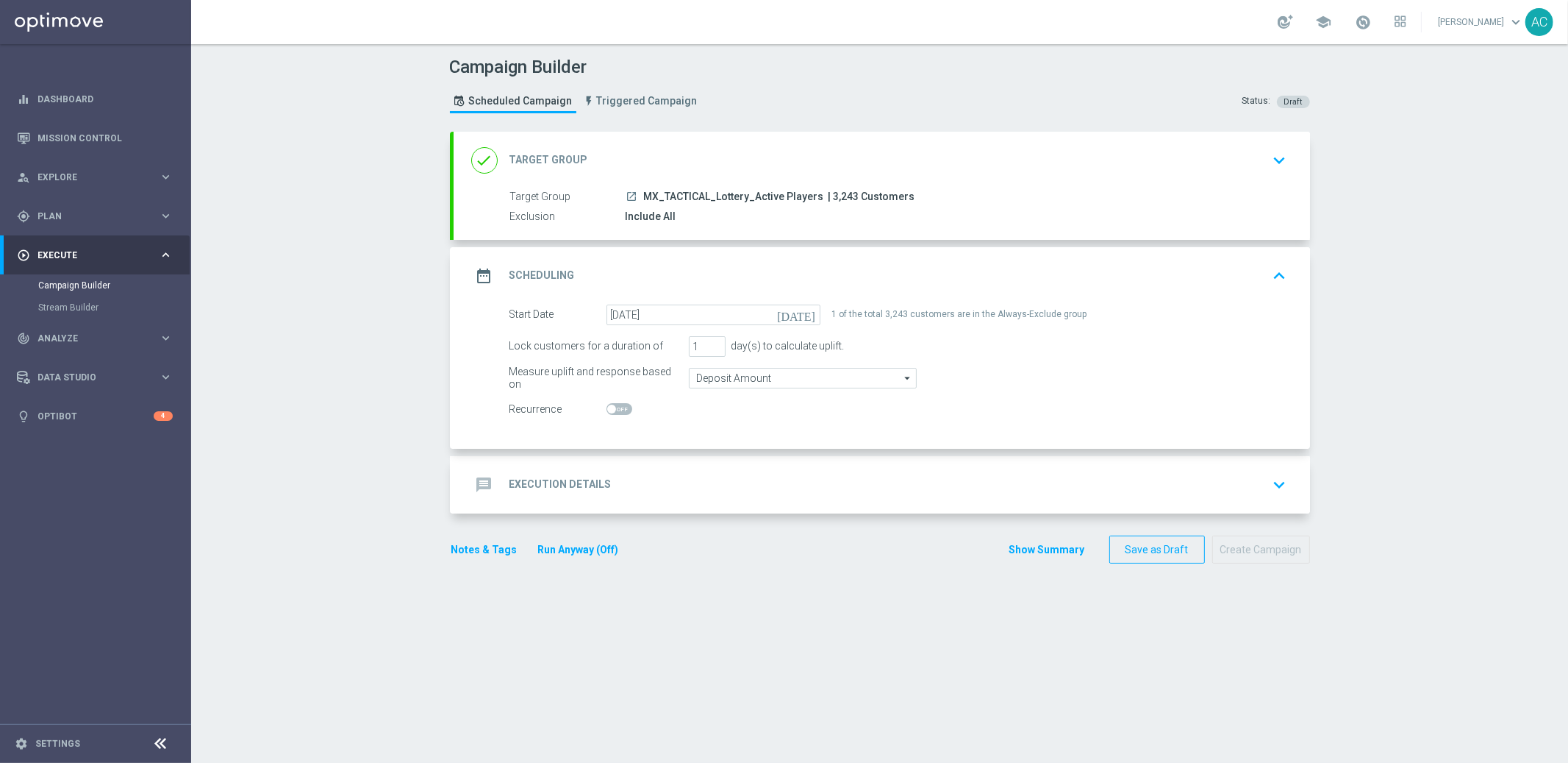
click at [612, 408] on span at bounding box center [619, 409] width 25 height 12
click at [612, 408] on input "checkbox" at bounding box center [619, 409] width 25 height 12
checkbox input "true"
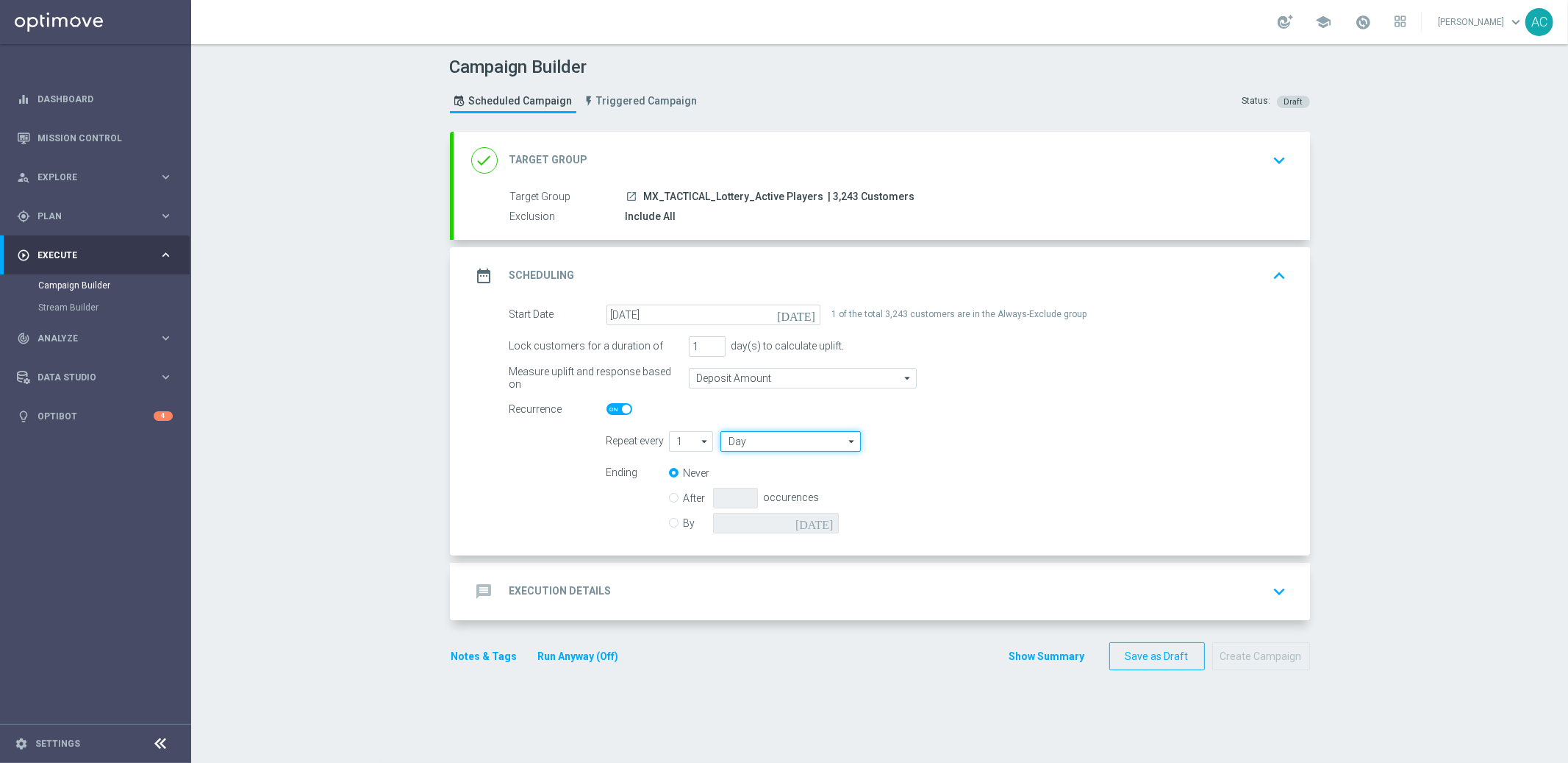
click at [760, 441] on input "Day" at bounding box center [790, 442] width 140 height 21
click at [758, 480] on div "Week" at bounding box center [785, 485] width 130 height 21
type input "Week"
click at [684, 523] on label "By" at bounding box center [698, 522] width 29 height 13
click at [669, 523] on input "By" at bounding box center [674, 521] width 9 height 9
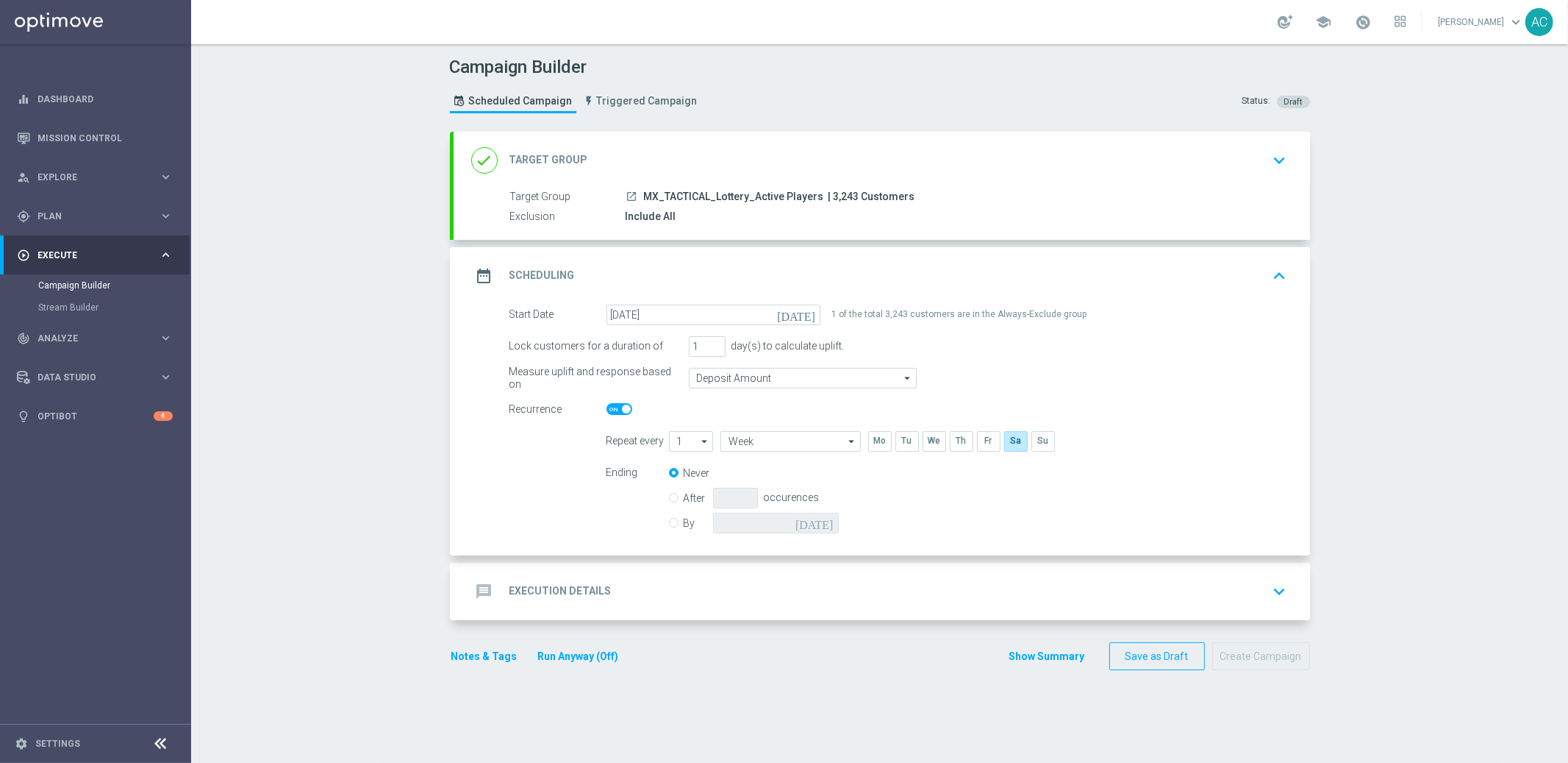
radio input "true"
radio input "false"
click at [820, 521] on icon "today" at bounding box center [817, 521] width 43 height 16
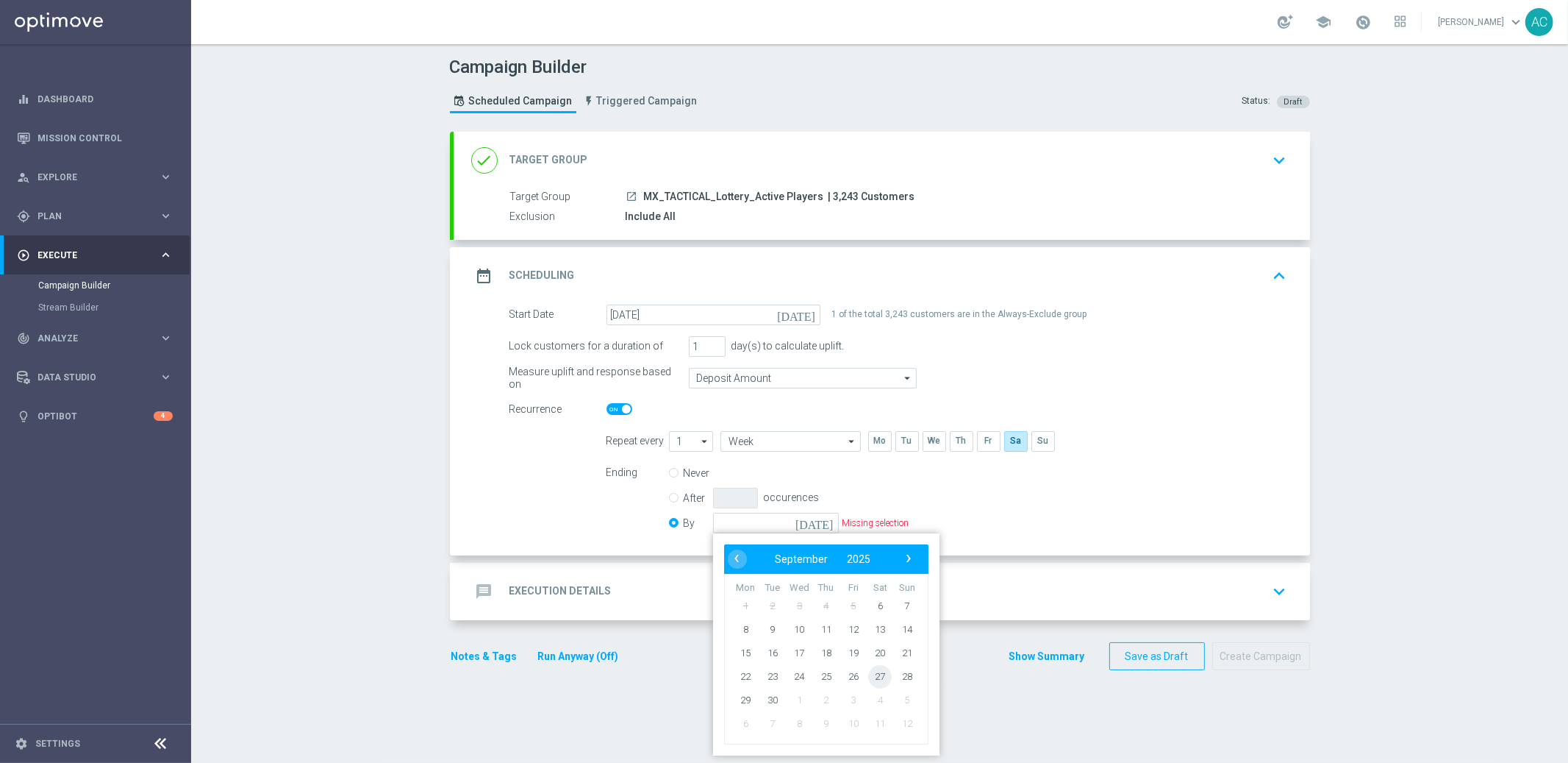
click at [875, 674] on span "27" at bounding box center [879, 676] width 23 height 23
type input "27 Sep 2025"
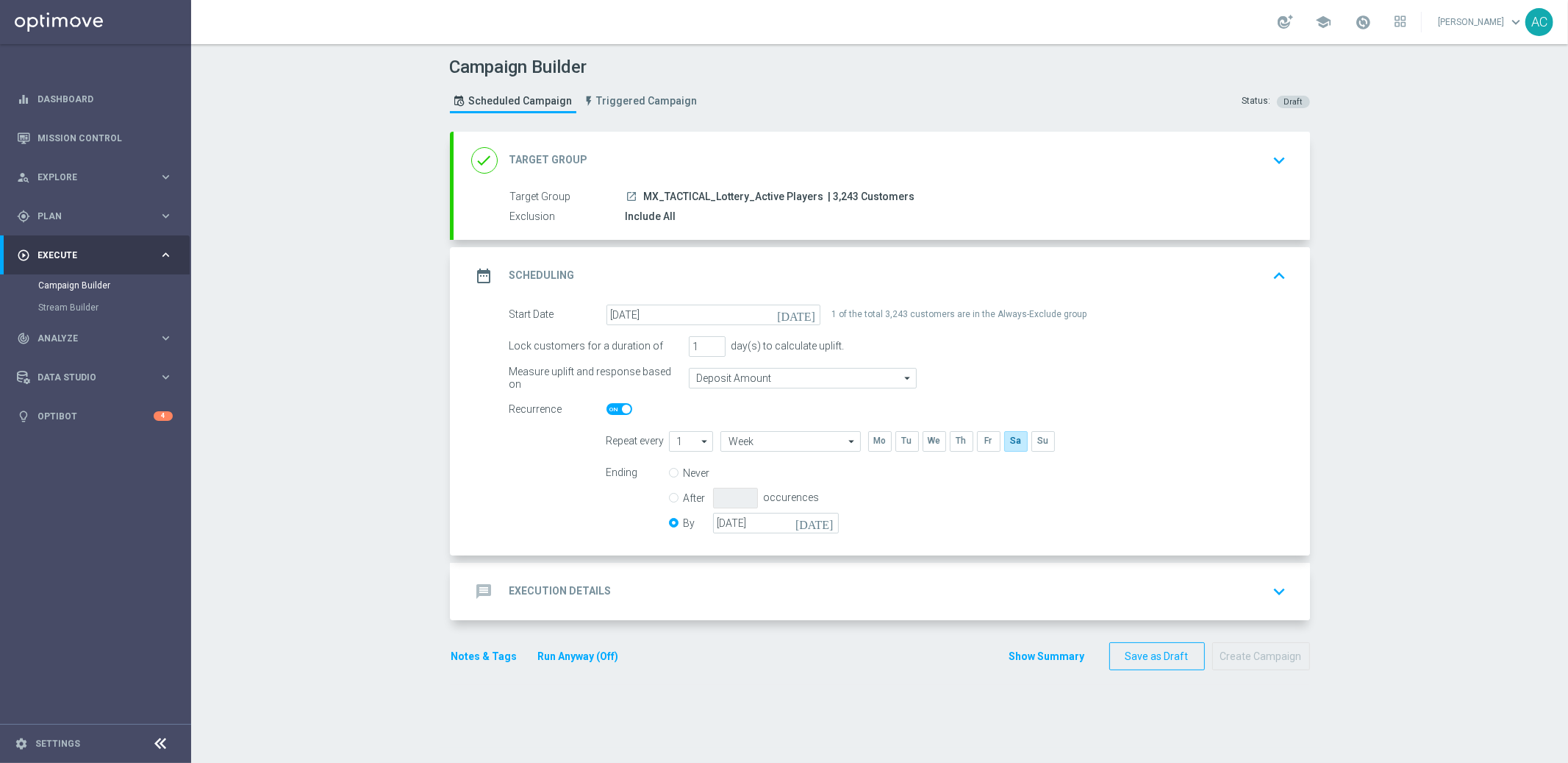
click at [536, 587] on h2 "Execution Details" at bounding box center [560, 590] width 102 height 14
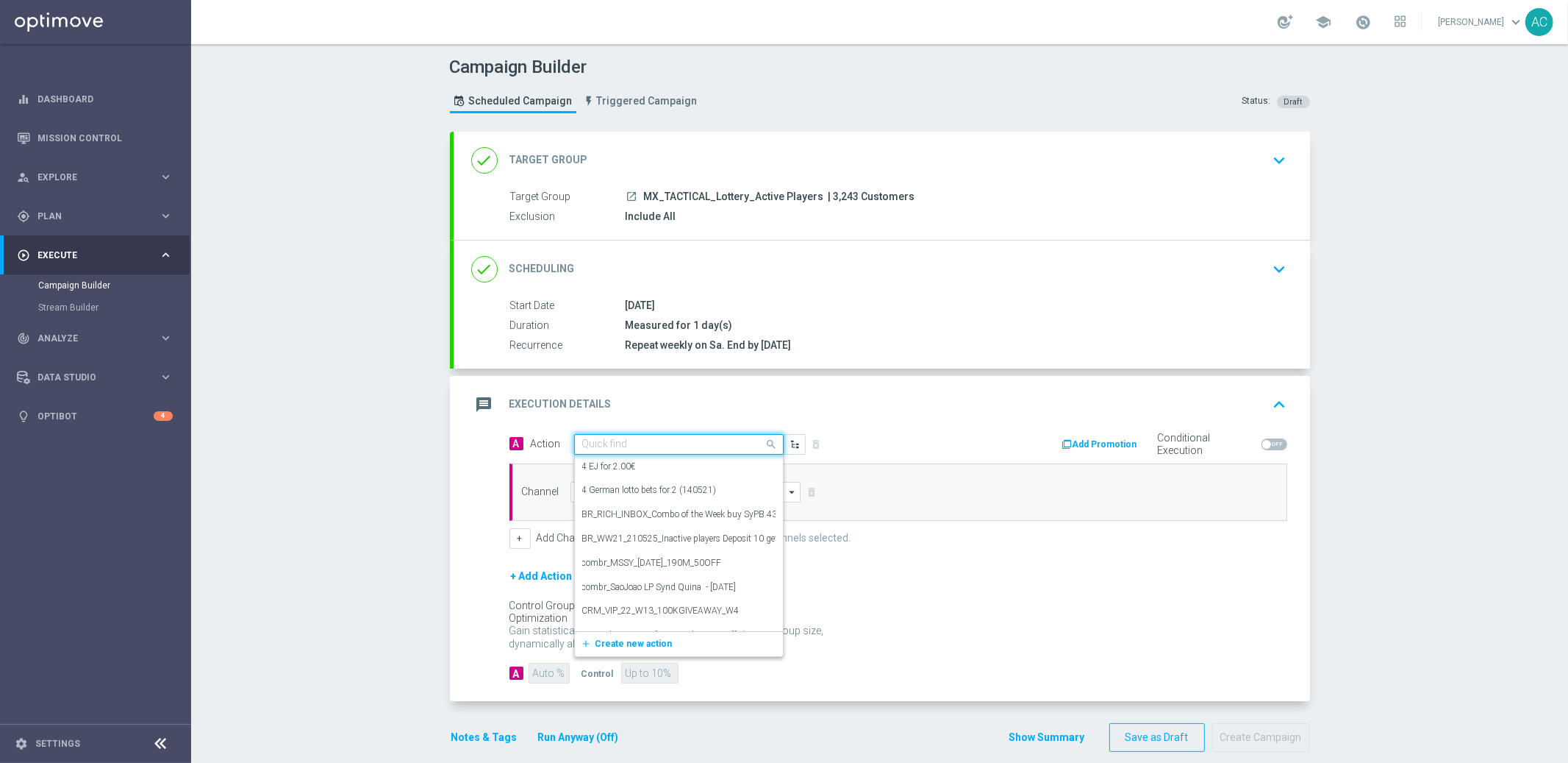
click at [706, 438] on input "text" at bounding box center [664, 444] width 164 height 12
paste input "MX_LOT__POWEBALL_WEEKEND_ALL_EMA_TAC_LT"
type input "MX_LOT__POWEBALL_WEEKEND_ALL_EMA_TAC_LT"
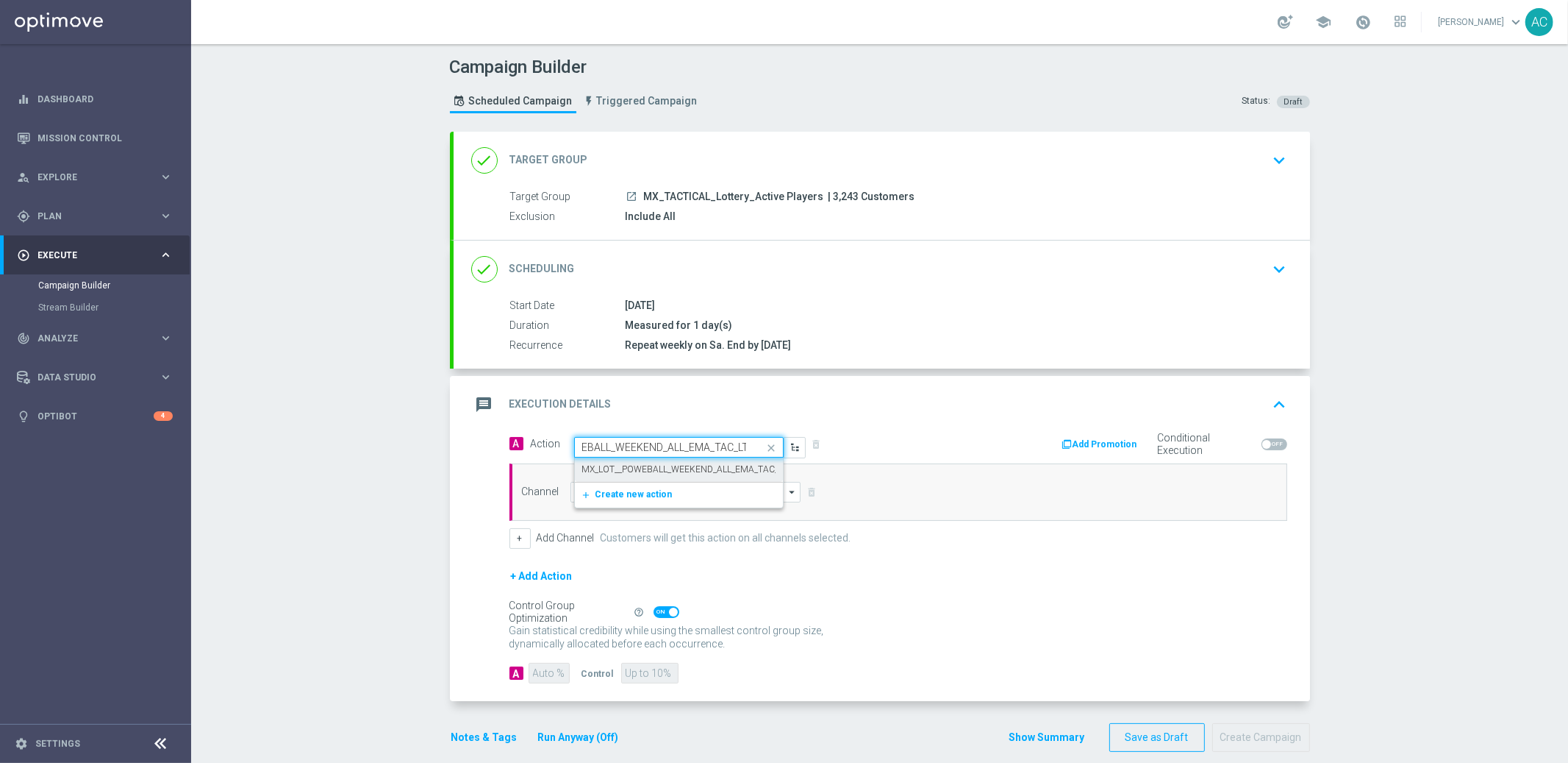
click at [672, 465] on label "MX_LOT__POWEBALL_WEEKEND_ALL_EMA_TAC_LT" at bounding box center [685, 469] width 205 height 12
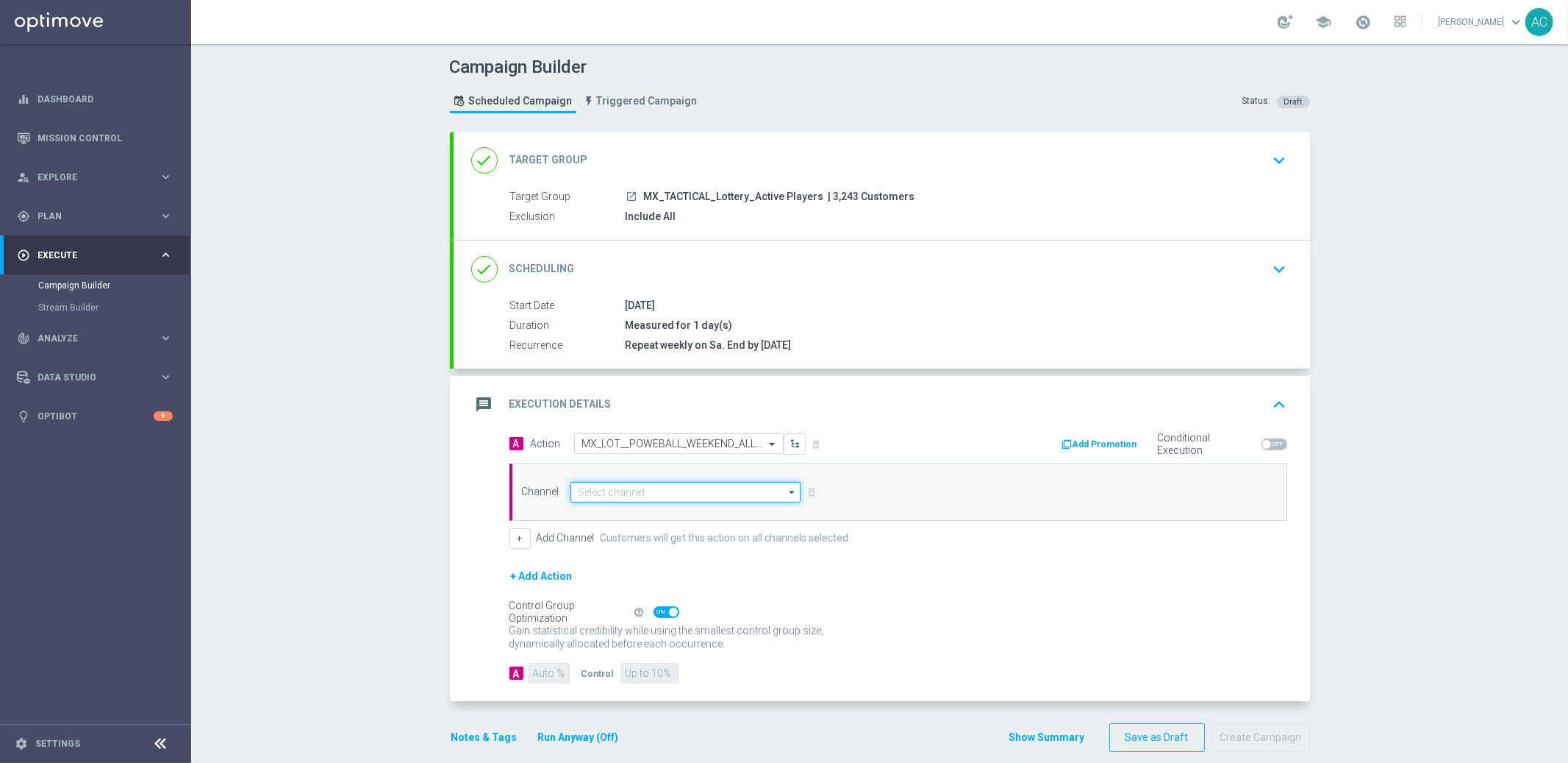
click at [634, 490] on input at bounding box center [686, 492] width 231 height 21
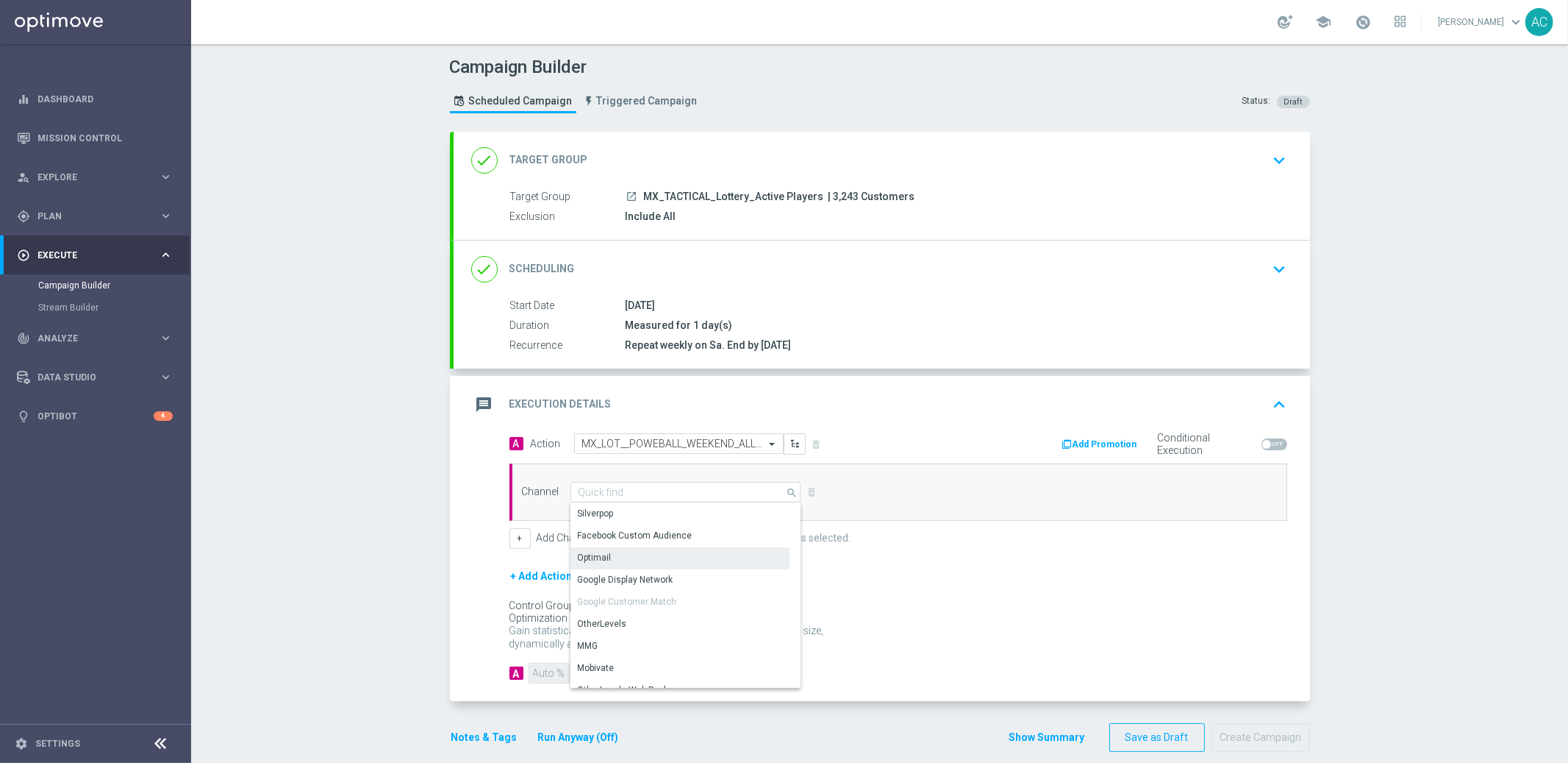
click at [642, 560] on div "Optimail" at bounding box center [679, 557] width 219 height 21
type input "Optimail"
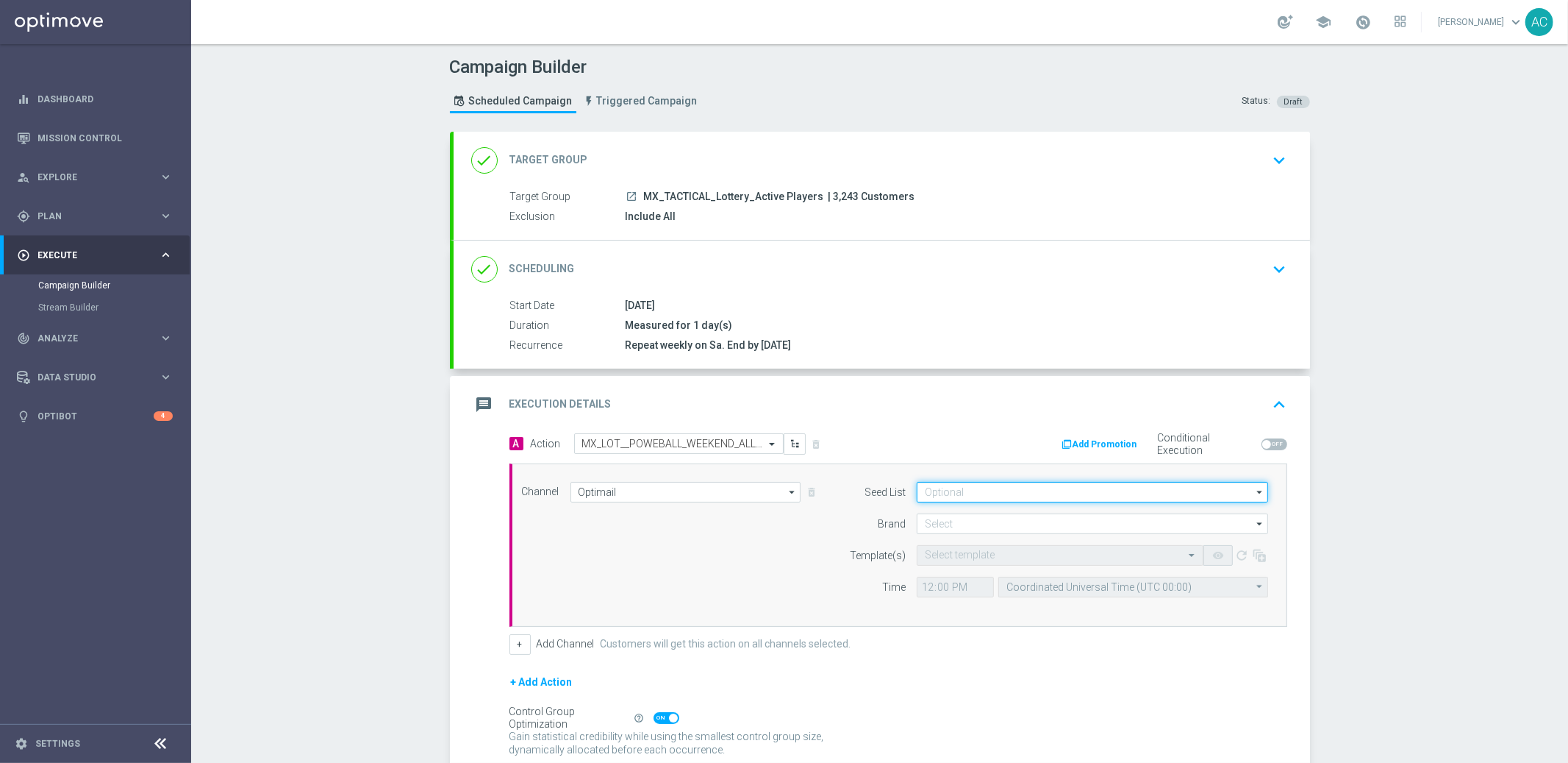
click at [992, 490] on input at bounding box center [1093, 492] width 351 height 21
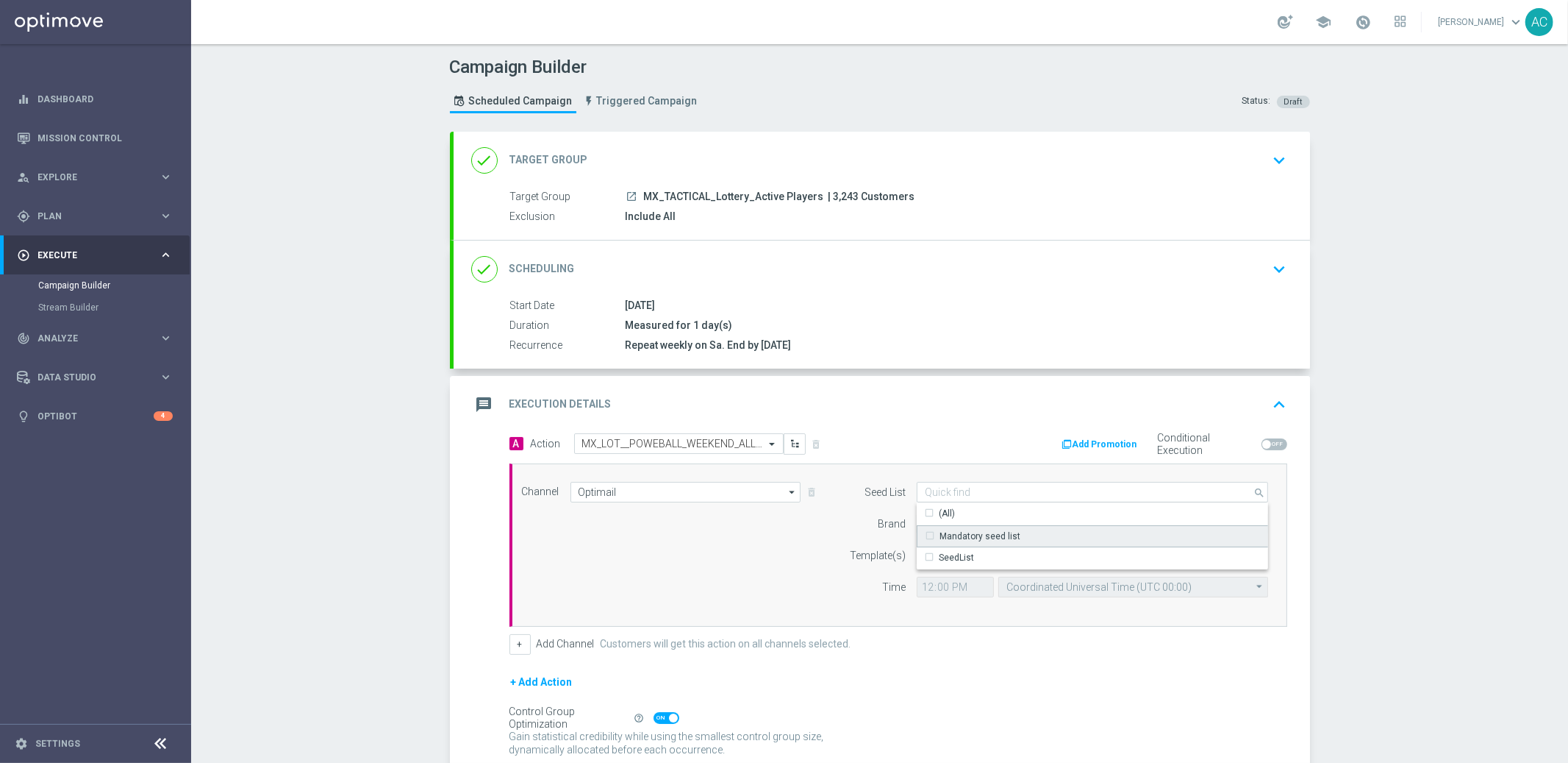
click at [939, 533] on div "Mandatory seed list" at bounding box center [980, 537] width 81 height 13
click at [776, 556] on div "Channel Optimail Optimail arrow_drop_down Drag here to set row groups Drag here…" at bounding box center [895, 545] width 769 height 127
type input "Mandatory seed list"
click at [1003, 516] on input at bounding box center [1093, 523] width 351 height 21
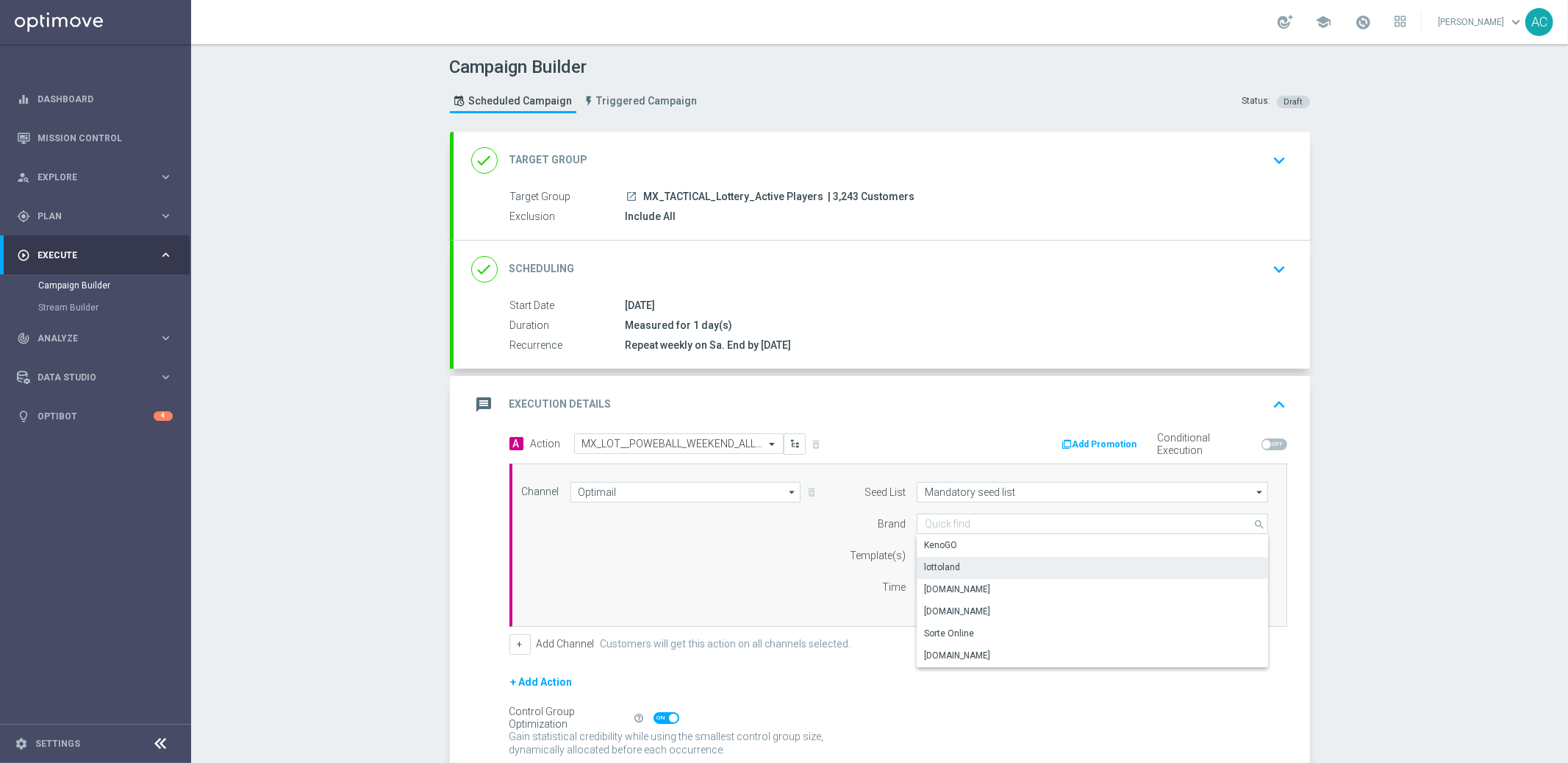
click at [962, 560] on div "lottoland" at bounding box center [1093, 567] width 352 height 21
type input "lottoland"
drag, startPoint x: 724, startPoint y: 568, endPoint x: 856, endPoint y: 544, distance: 134.2
click at [733, 567] on div "Channel Optimail Optimail arrow_drop_down Drag here to set row groups Drag here…" at bounding box center [895, 545] width 769 height 127
click at [970, 559] on input "text" at bounding box center [1046, 555] width 241 height 12
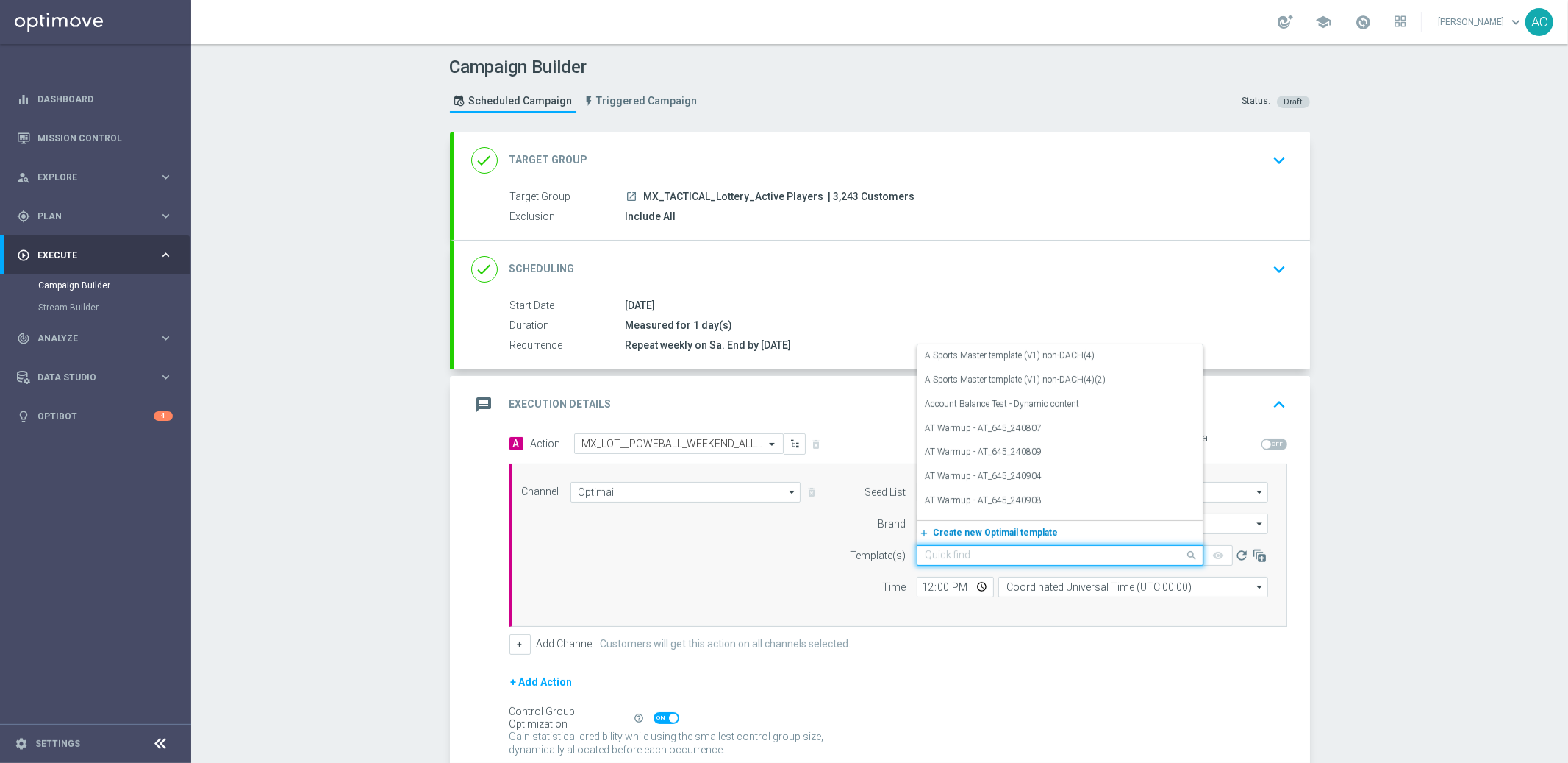
paste input "MX_LOT__POWEBALL_WEEKEND_ALL_EMA_TAC_LT"
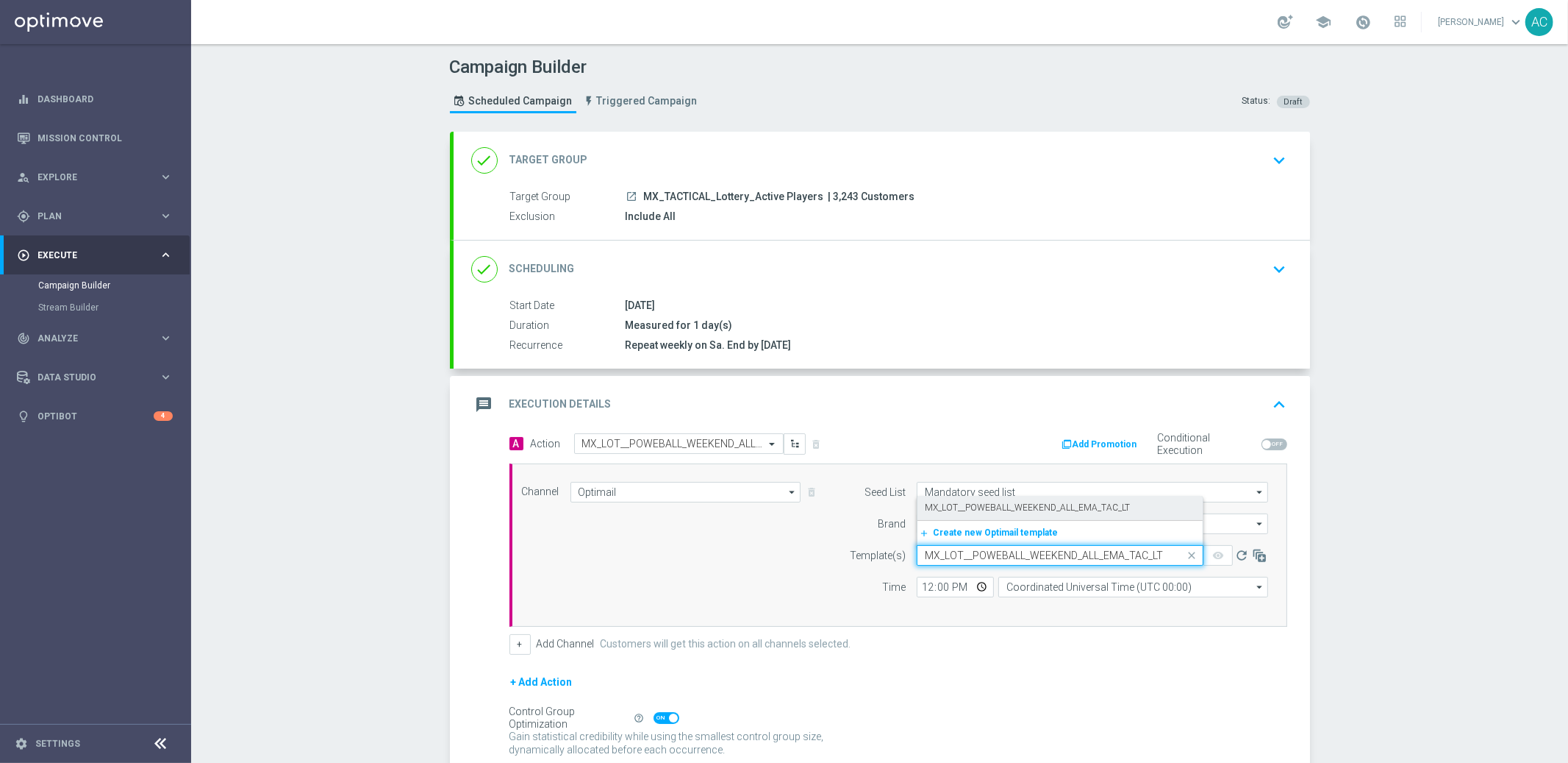
click at [1001, 503] on label "MX_LOT__POWEBALL_WEEKEND_ALL_EMA_TAC_LT" at bounding box center [1028, 507] width 205 height 12
type input "MX_LOT__POWEBALL_WEEKEND_ALL_EMA_TAC_LT"
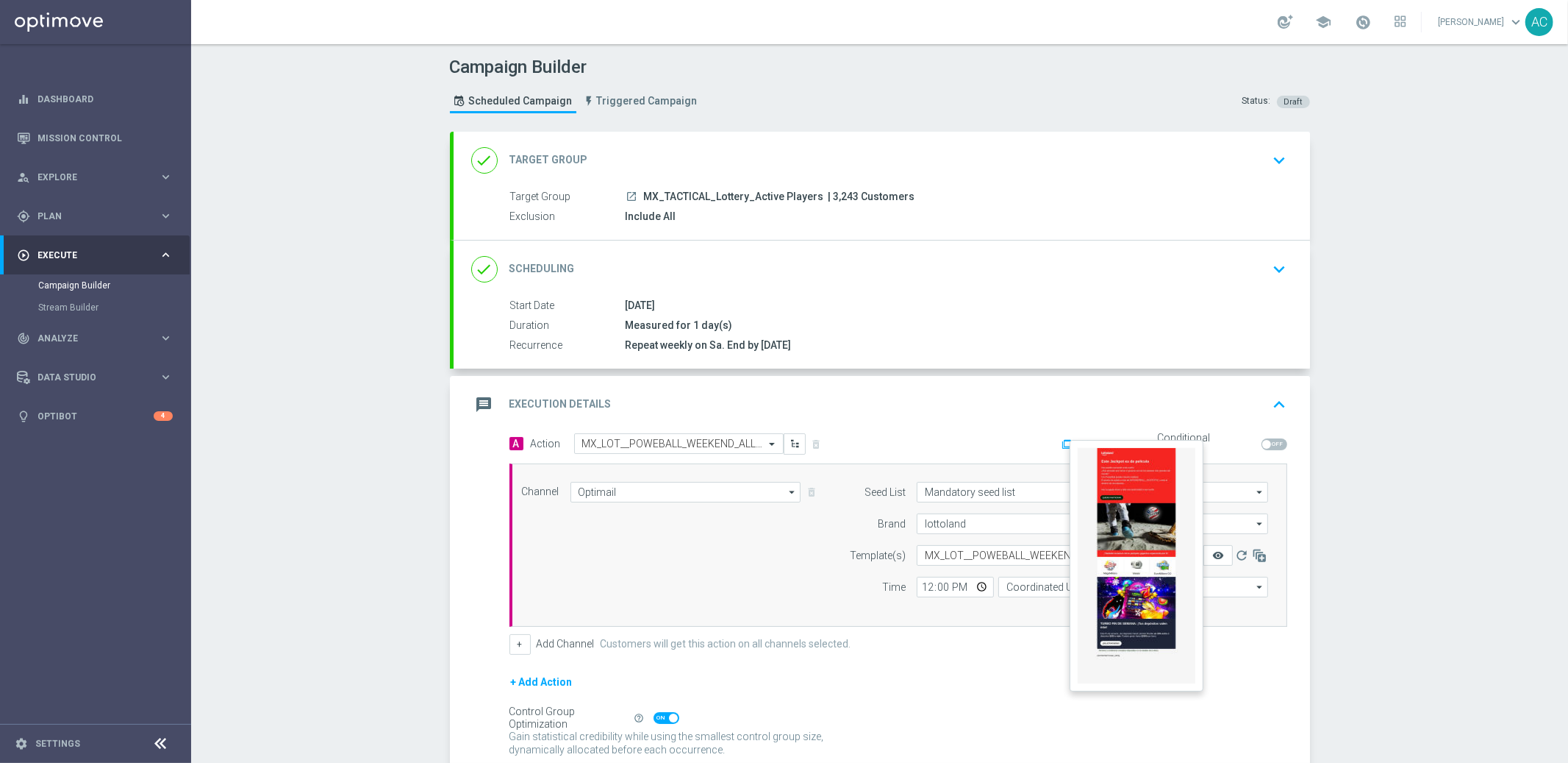
click at [1213, 552] on icon "remove_red_eye" at bounding box center [1219, 555] width 12 height 12
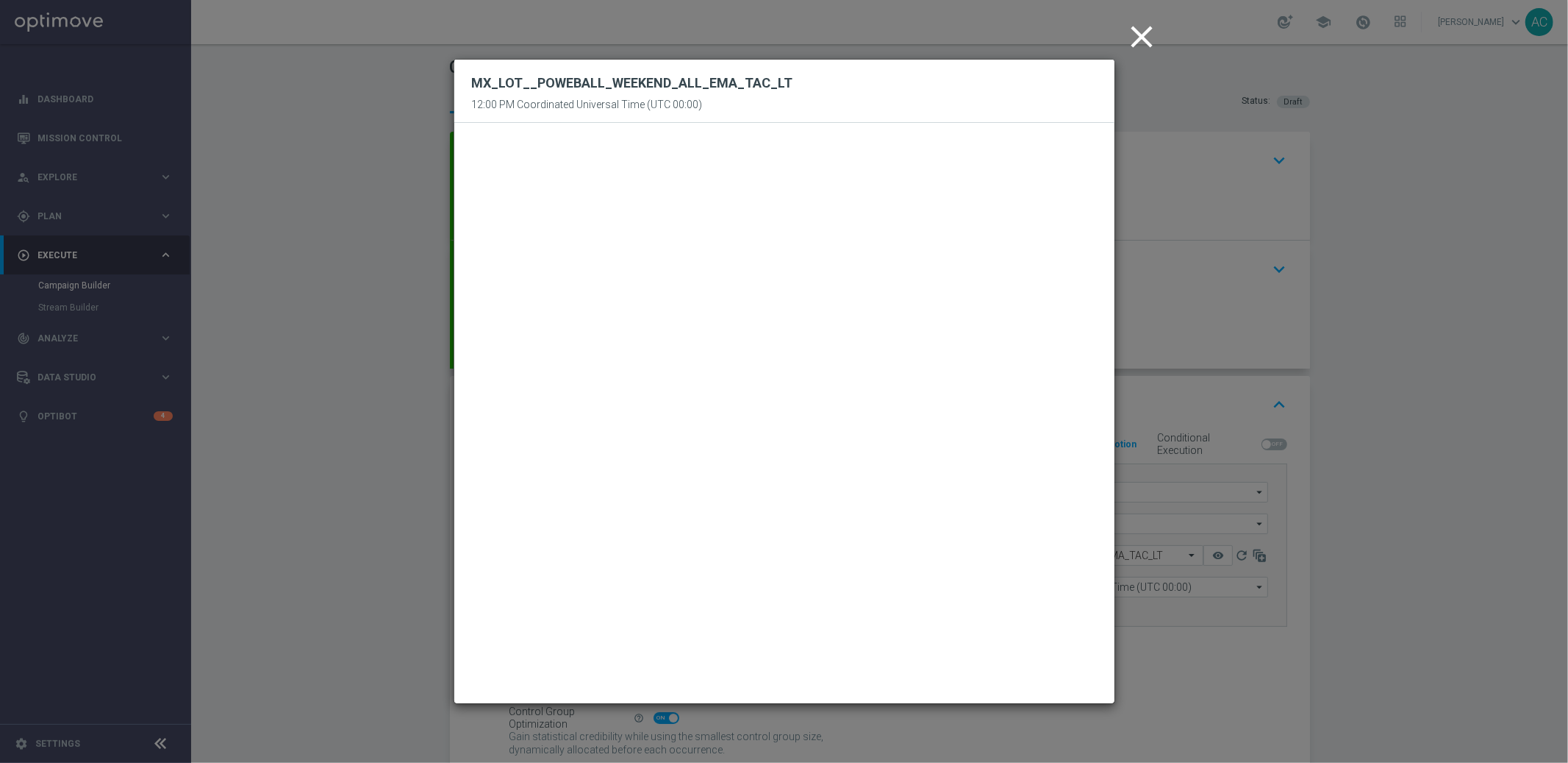
click at [1150, 37] on icon "close" at bounding box center [1142, 37] width 37 height 37
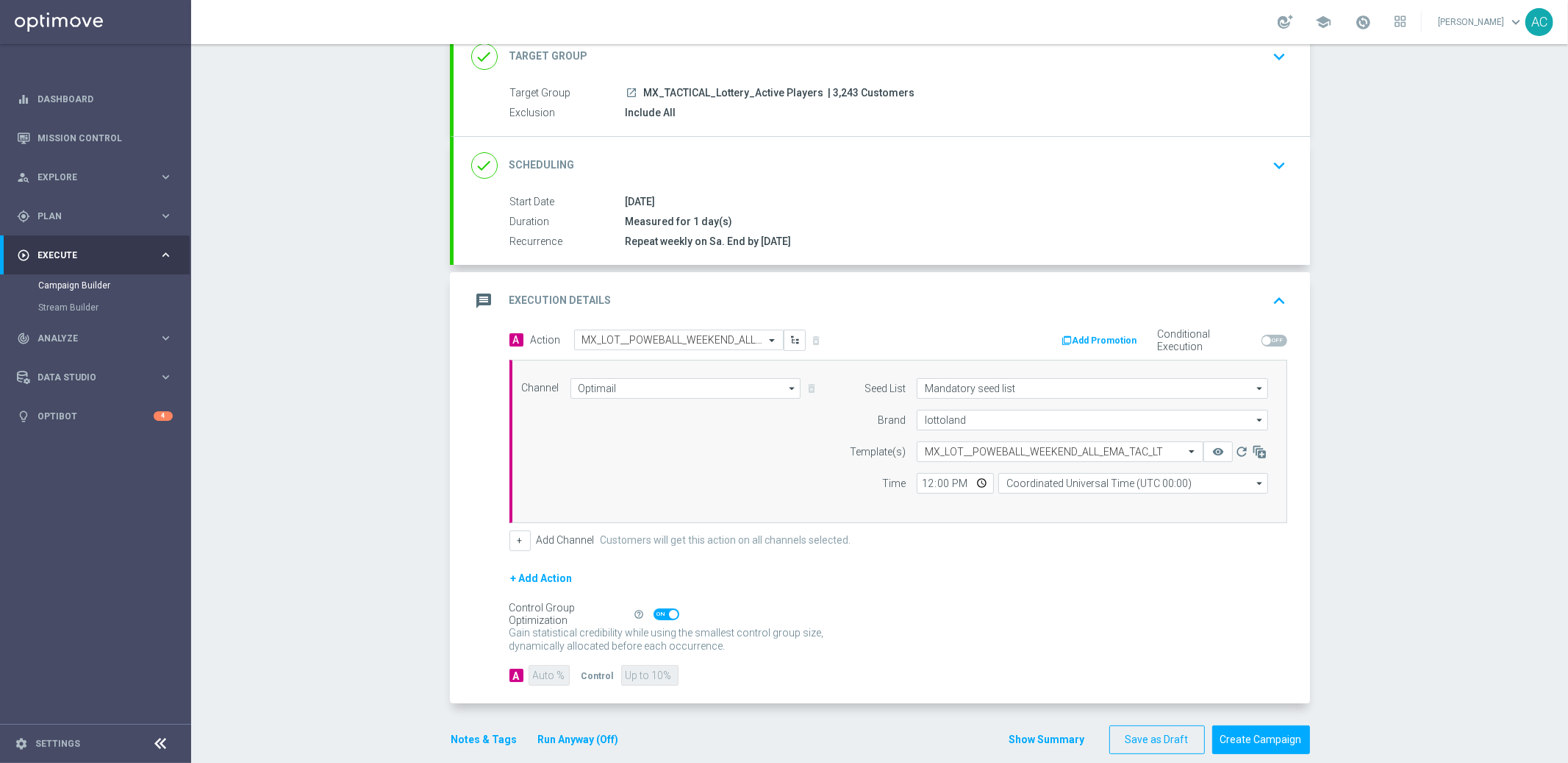
scroll to position [114, 0]
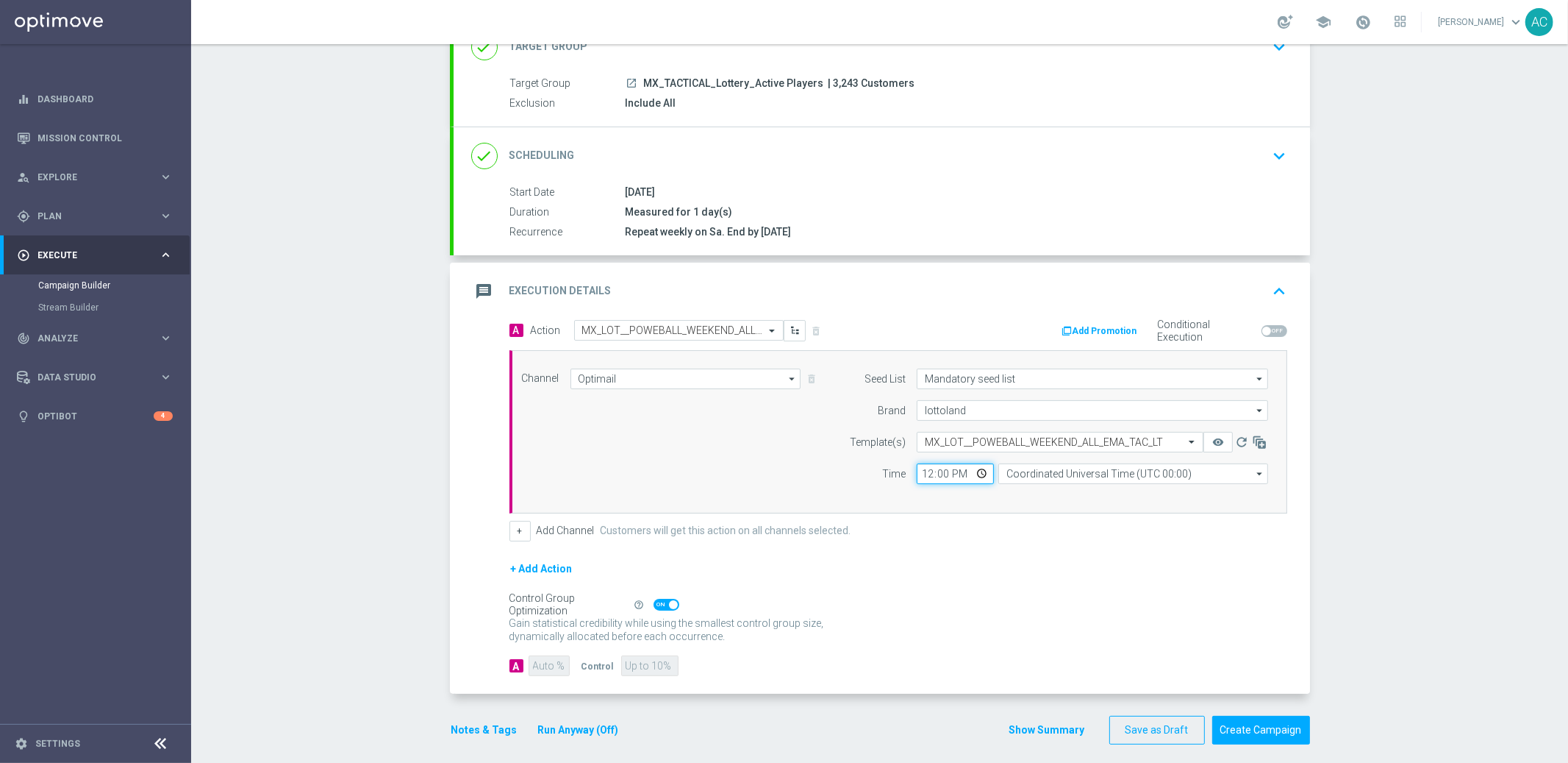
click at [922, 475] on input "12:00" at bounding box center [955, 474] width 77 height 21
type input "08:45"
click at [1001, 577] on div "+ Add Action" at bounding box center [898, 578] width 778 height 37
click at [655, 605] on span at bounding box center [666, 604] width 25 height 12
click at [655, 605] on input "checkbox" at bounding box center [666, 604] width 25 height 12
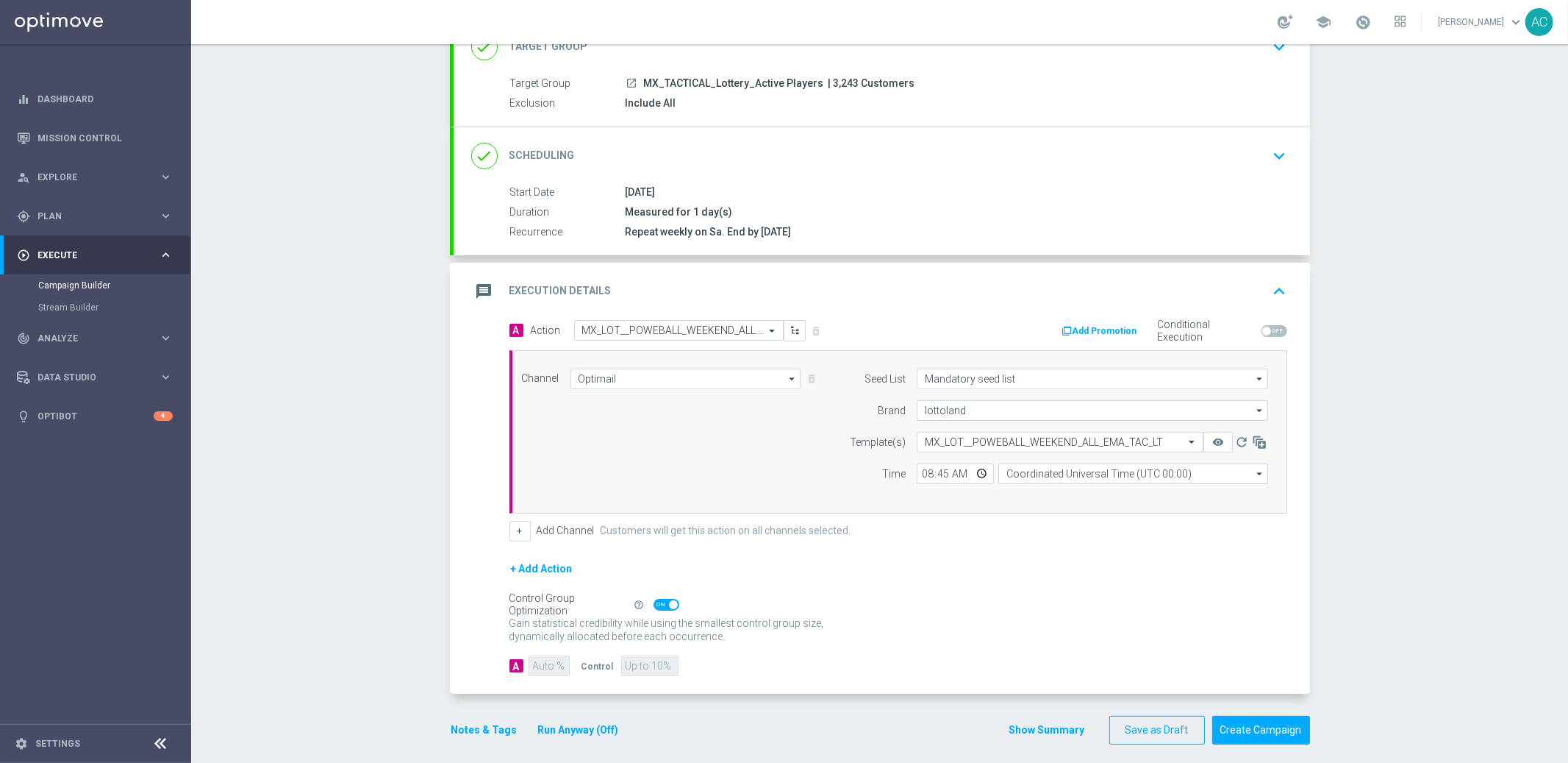
checkbox input "false"
click at [537, 663] on input "90" at bounding box center [549, 665] width 40 height 21
type input "1"
type input "99"
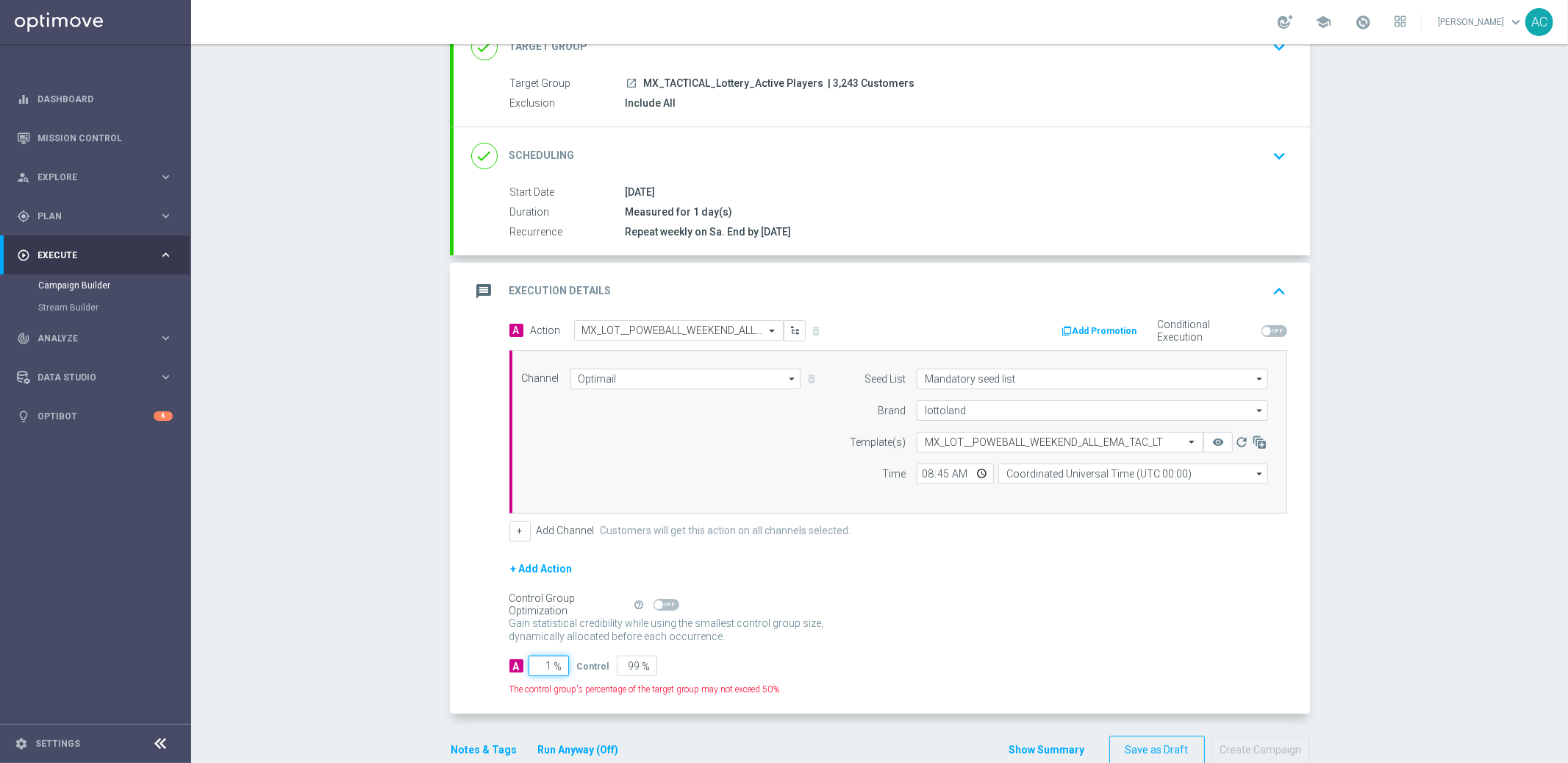
type input "10"
type input "90"
type input "100"
type input "0"
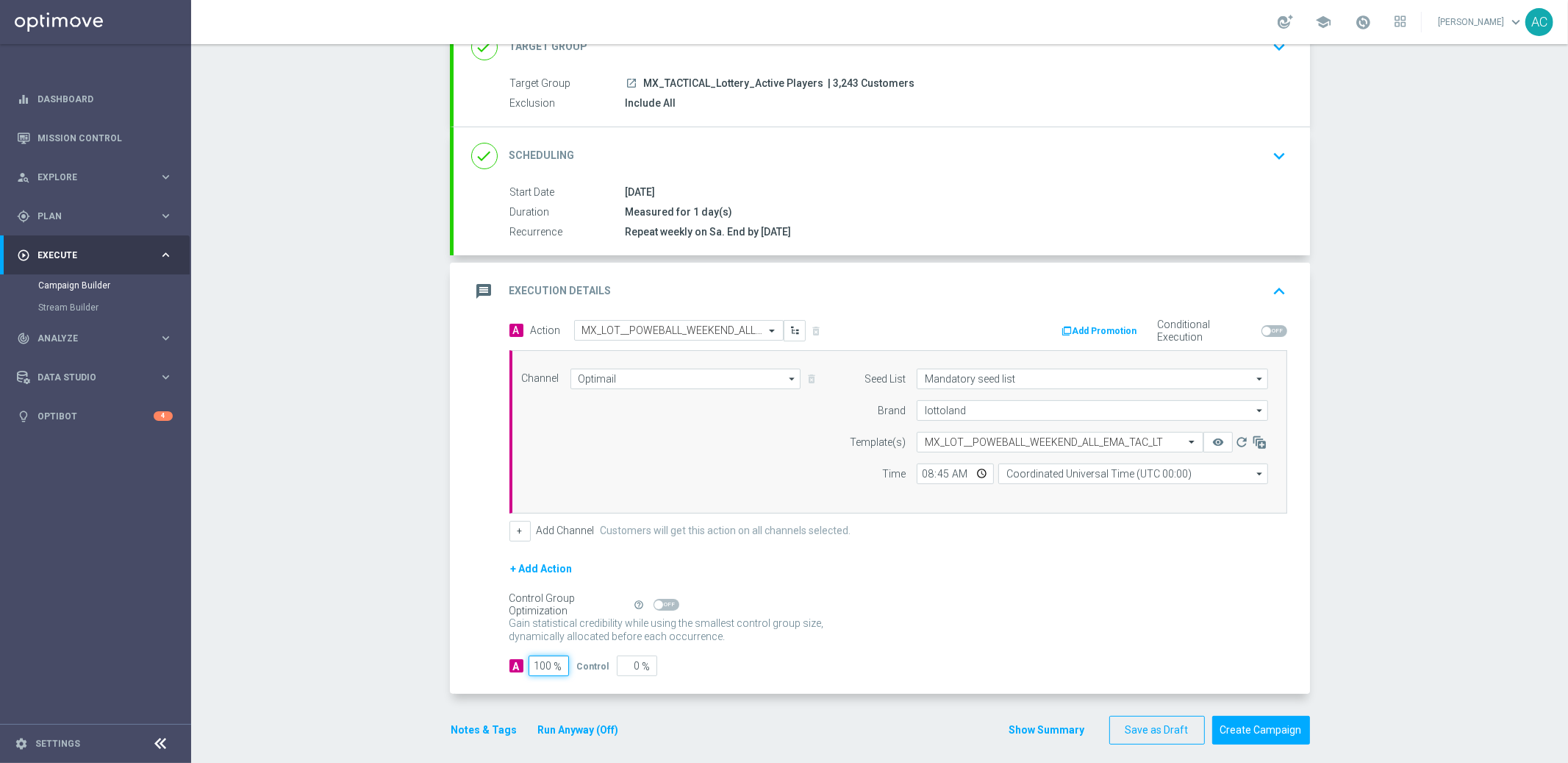
type input "100"
click at [822, 616] on p "Gain higher response rates by matching the most effective action with each cust…" at bounding box center [675, 636] width 331 height 39
click at [1060, 475] on input "Coordinated Universal Time (UTC 00:00)" at bounding box center [1133, 474] width 270 height 21
click at [1088, 490] on div "Central Time (Mexico City) (UTC -06:00)" at bounding box center [1105, 495] width 197 height 13
type input "Central Time (Mexico City) (UTC -06:00)"
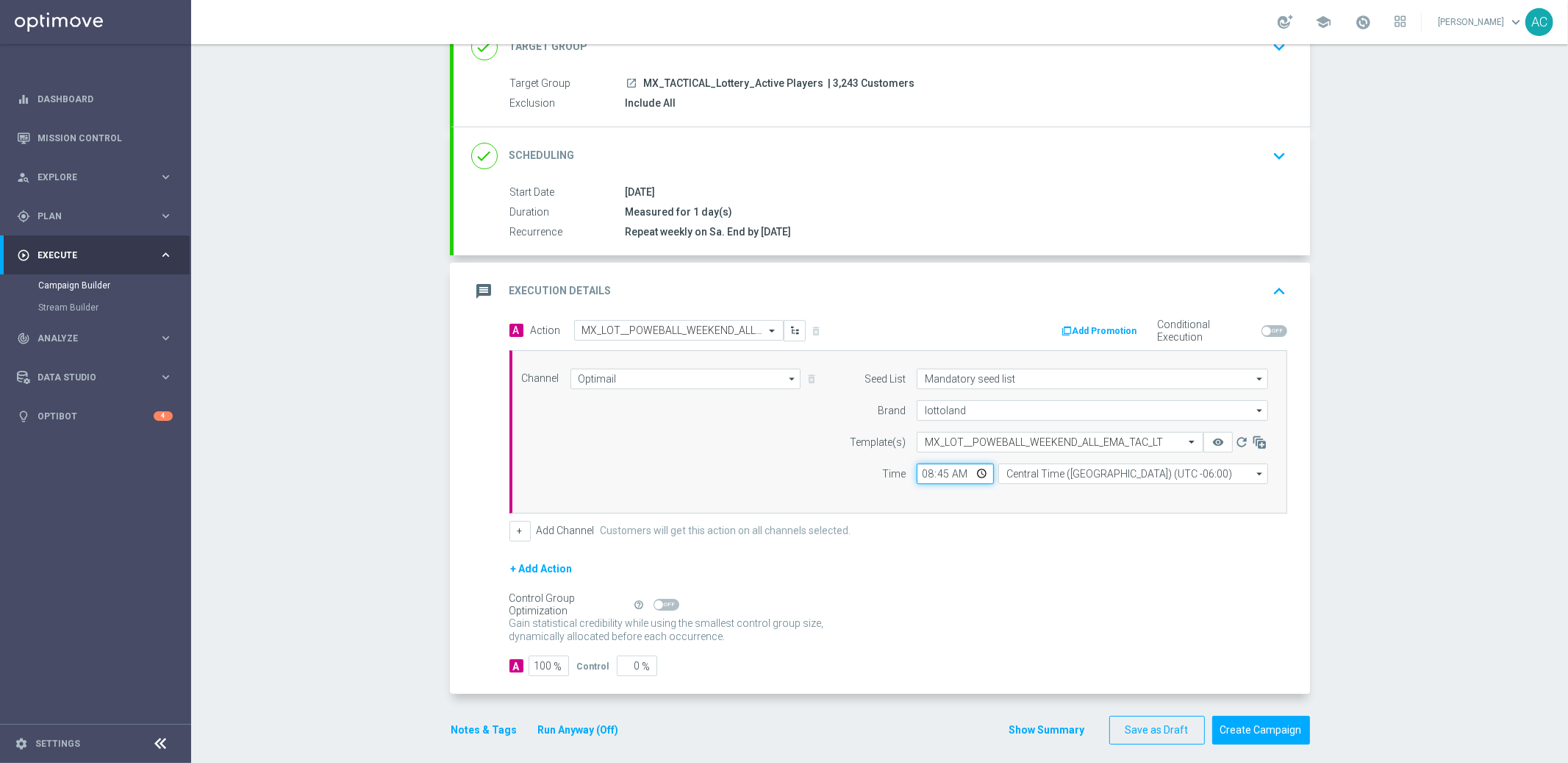
click at [917, 473] on input "08:45" at bounding box center [955, 474] width 77 height 21
type input "09:45"
click at [1102, 577] on div "+ Add Action" at bounding box center [898, 578] width 778 height 37
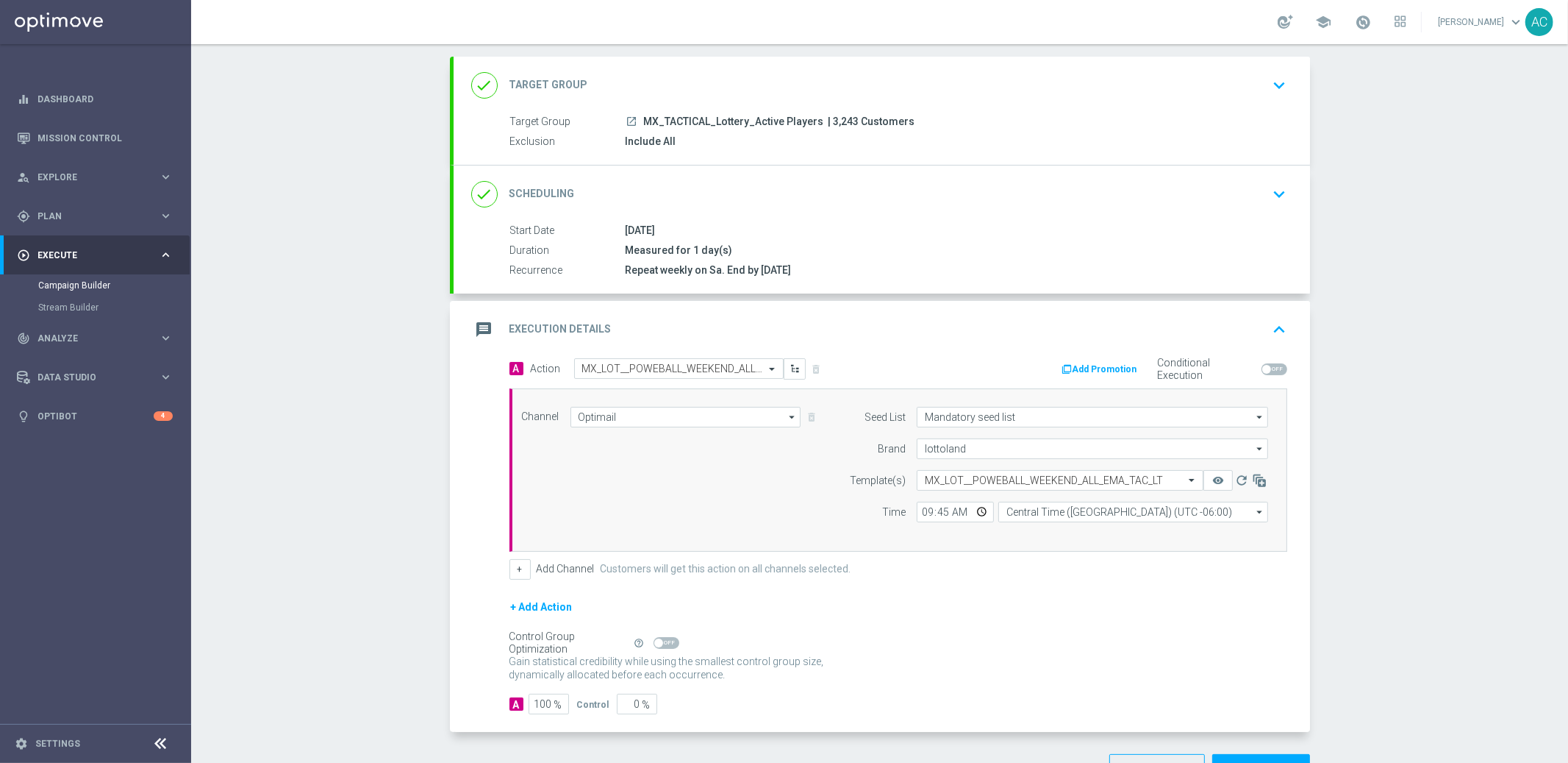
scroll to position [123, 0]
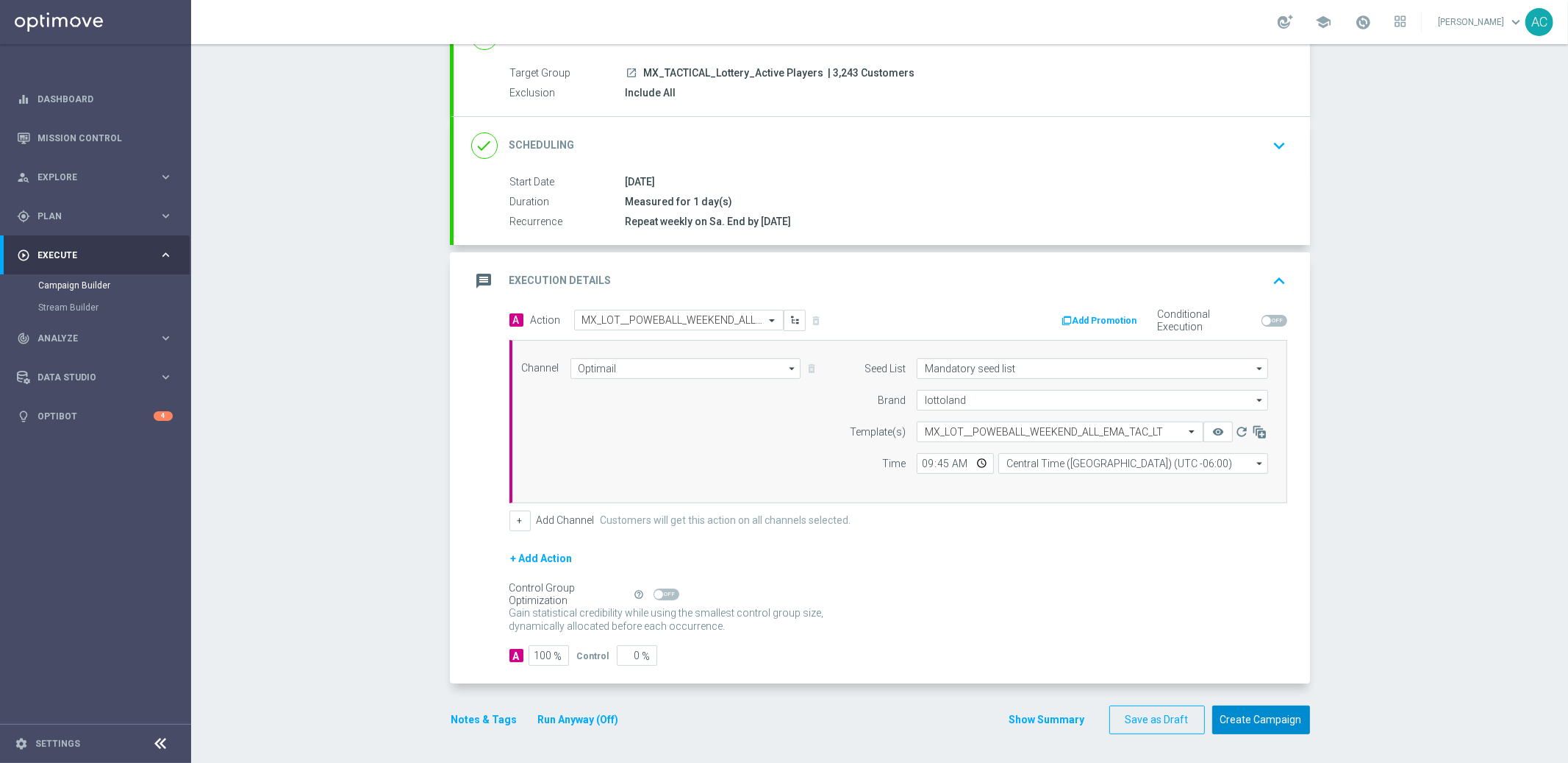
click at [1278, 716] on button "Create Campaign" at bounding box center [1262, 720] width 98 height 29
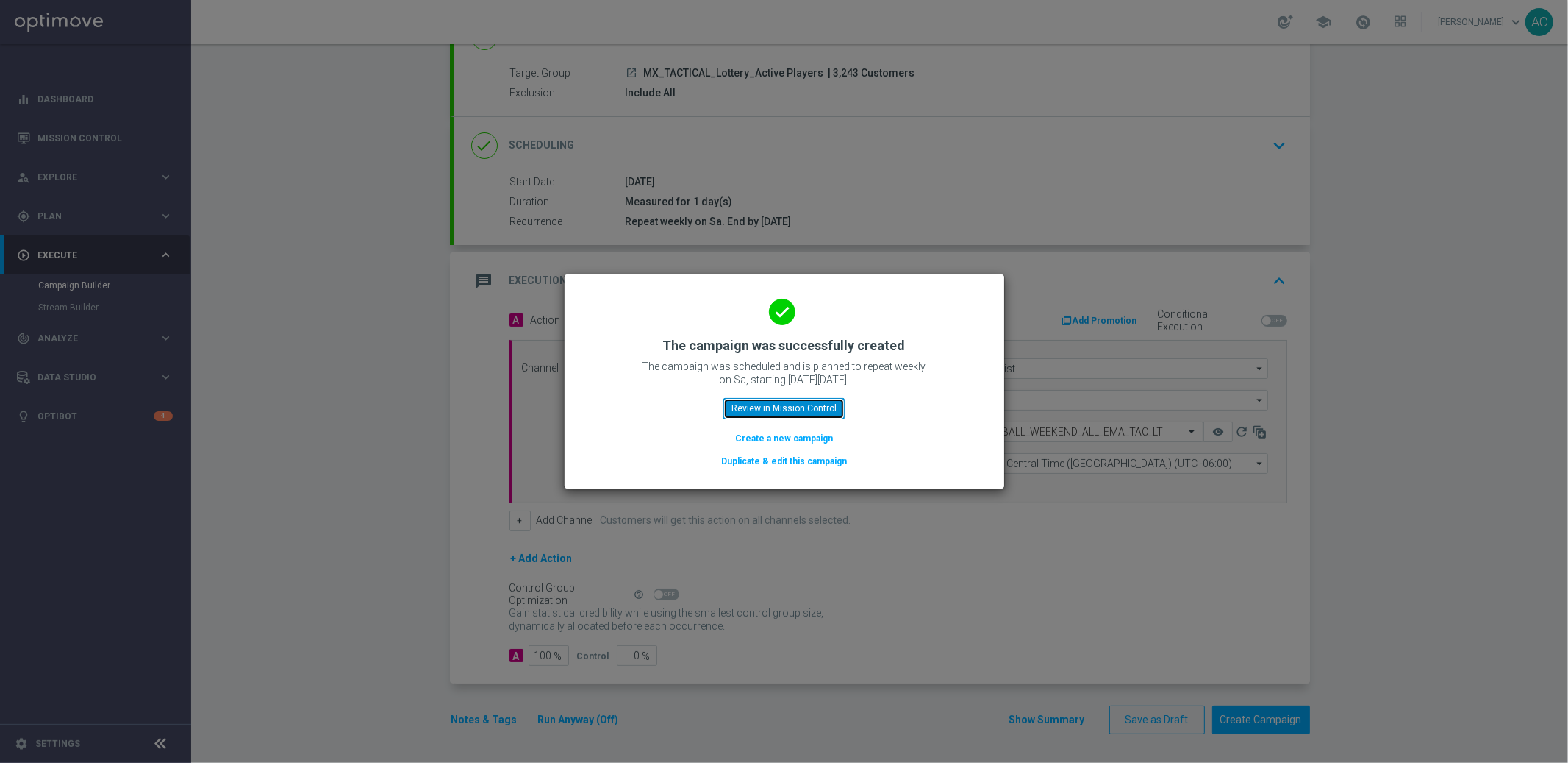
click at [784, 408] on button "Review in Mission Control" at bounding box center [784, 408] width 121 height 21
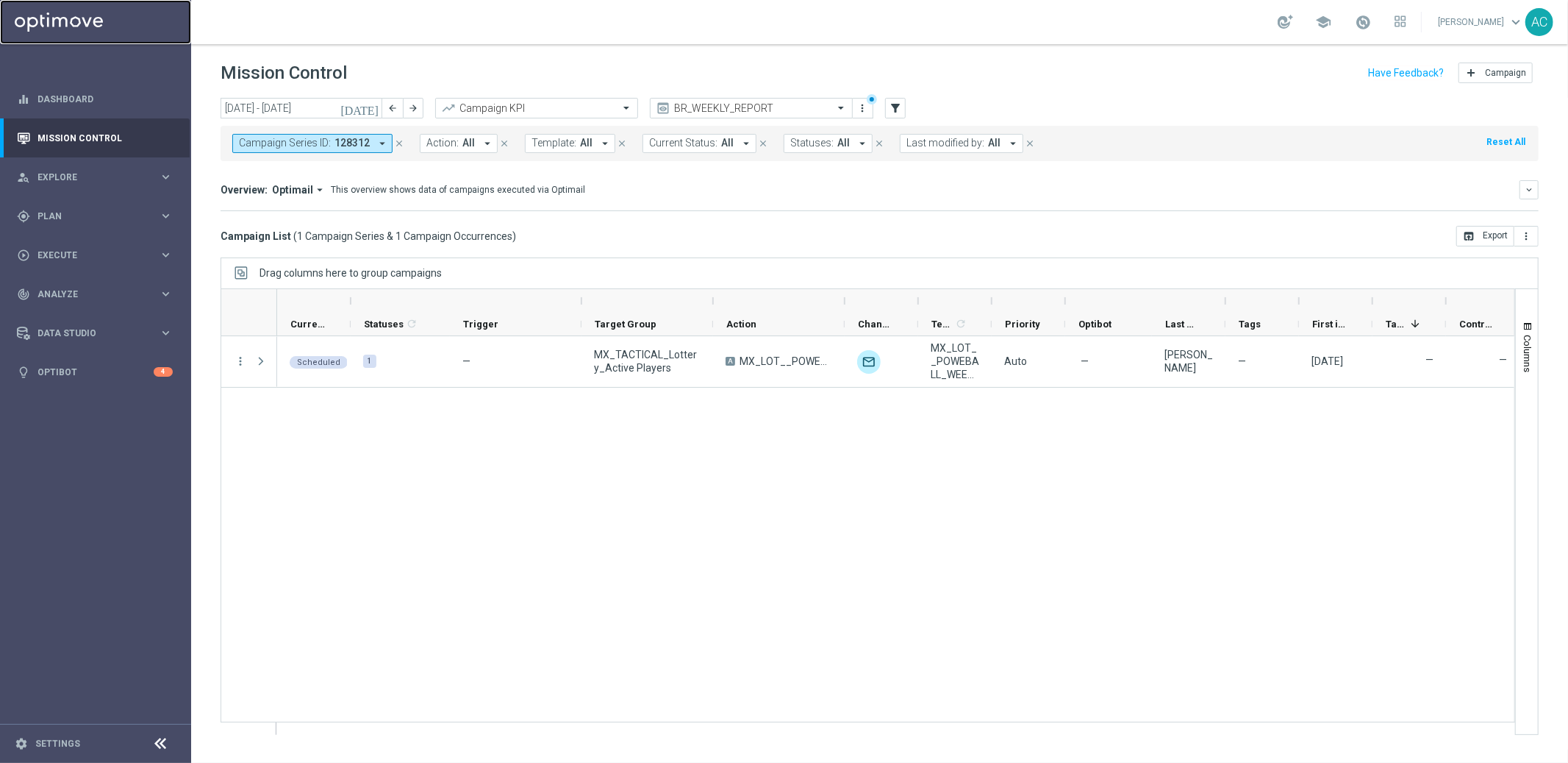
click at [59, 15] on link at bounding box center [95, 22] width 191 height 44
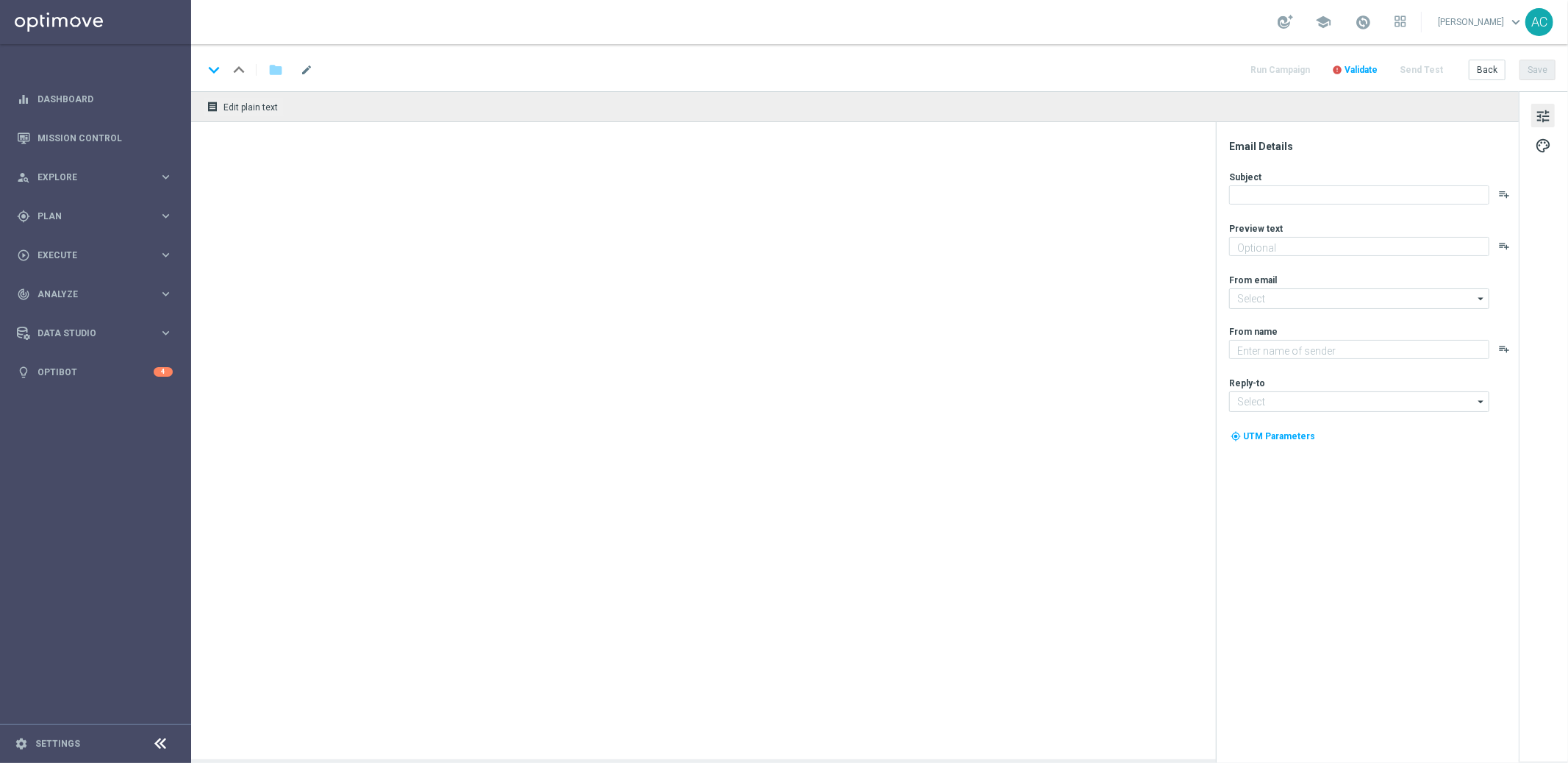
type textarea "Sueña a lo grande con el PowerBall"
type textarea "Lottoland"
type input "mail@crm.lottoland.com"
type input "consultas@lottoland.mx"
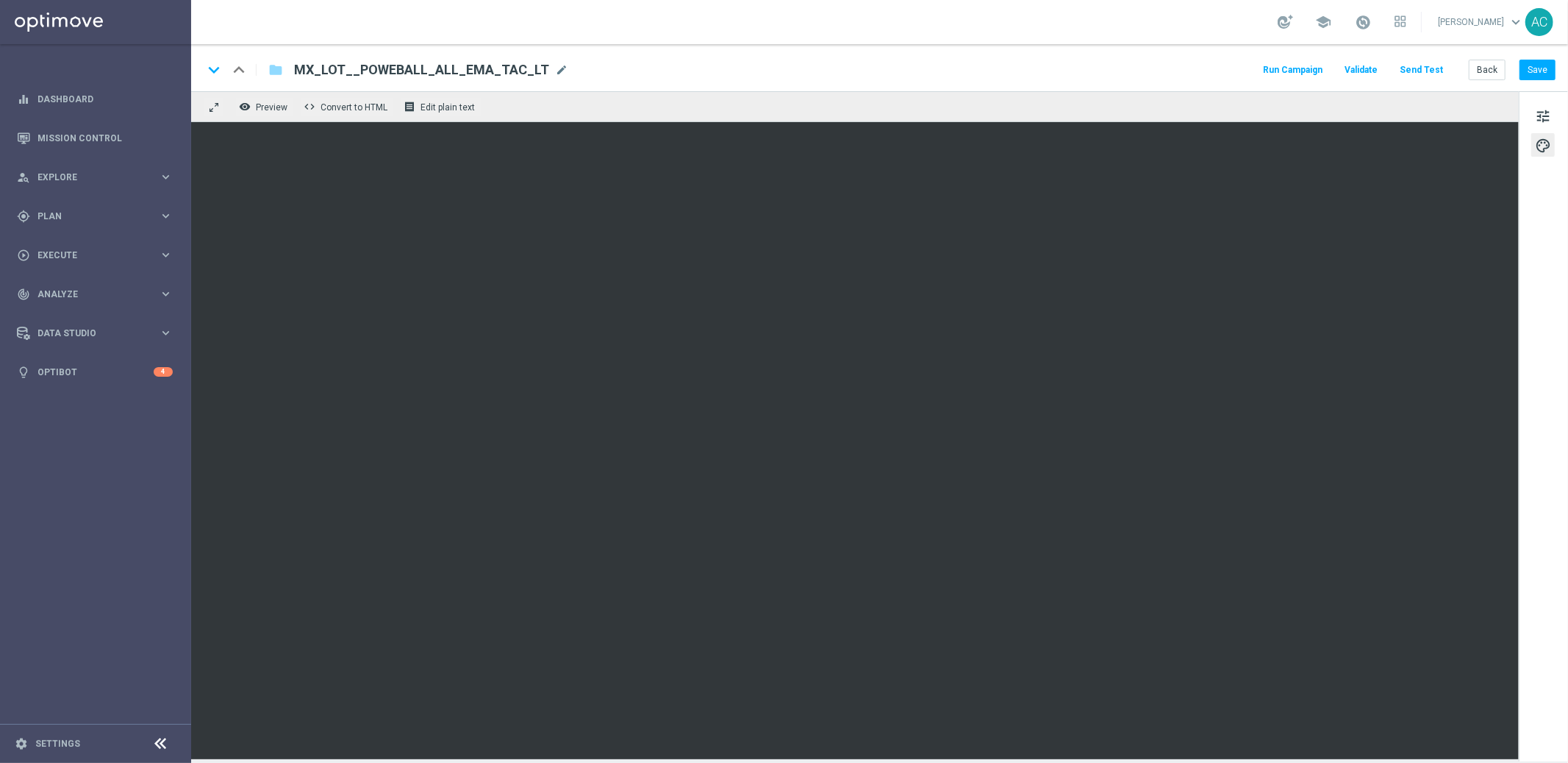
click at [1289, 54] on div "keyboard_arrow_down keyboard_arrow_up folder MX_LOT__POWEBALL_ALL_EMA_TAC_LT MX…" at bounding box center [879, 68] width 1377 height 47
click at [1538, 117] on span "tune" at bounding box center [1543, 116] width 16 height 19
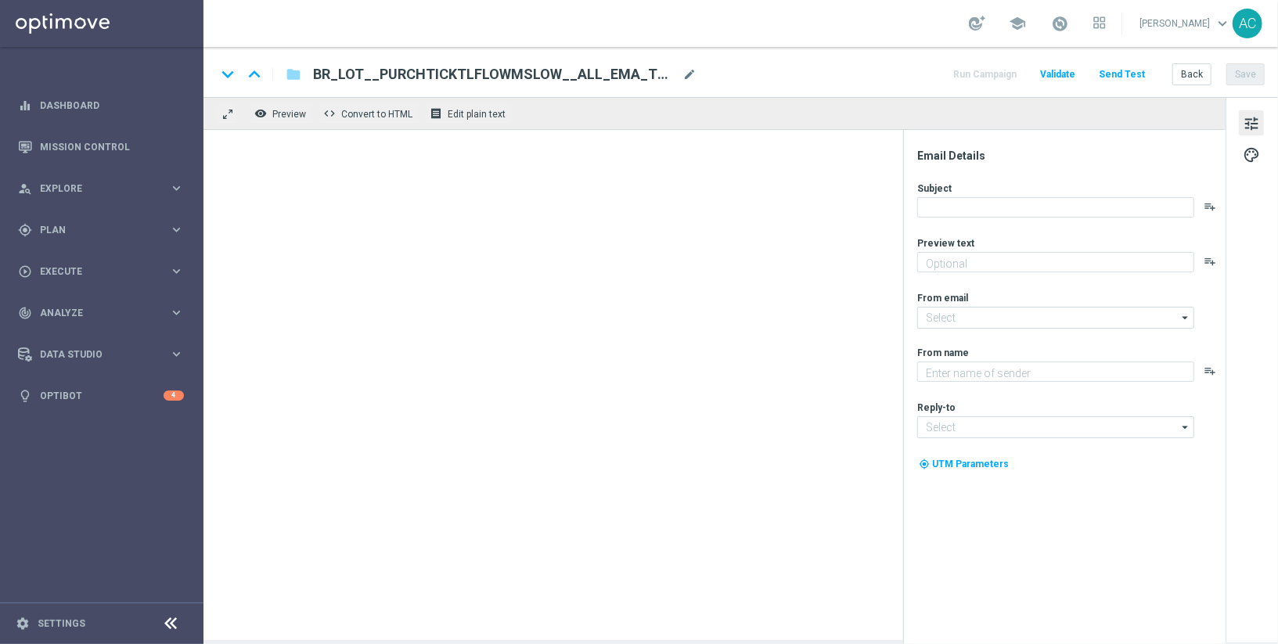
type textarea "Só hoje: leve 3 bilhetes pagando apenas 2!"
type textarea "[DOMAIN_NAME]"
type input "[EMAIL_ADDRESS][DOMAIN_NAME]"
type textarea "Só hoje: leve 3 bilhetes pagando apenas 2!"
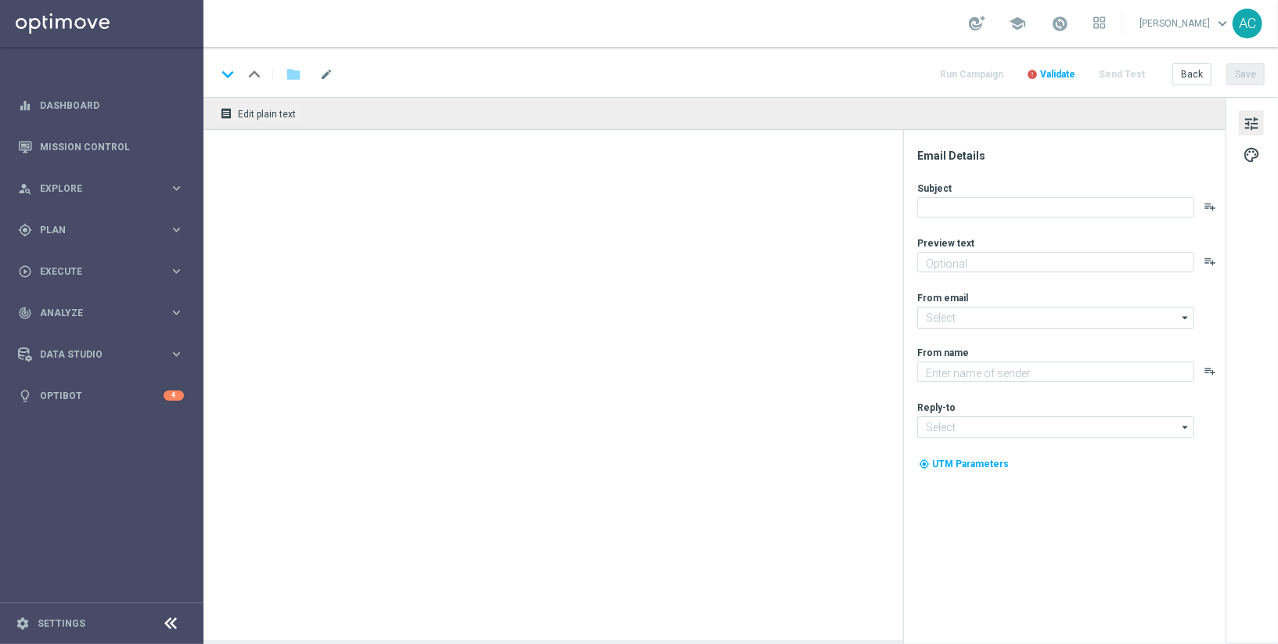
type input "[EMAIL_ADDRESS][DOMAIN_NAME]"
type textarea "[DOMAIN_NAME]"
type input "[EMAIL_ADDRESS][DOMAIN_NAME]"
